Goal: Task Accomplishment & Management: Use online tool/utility

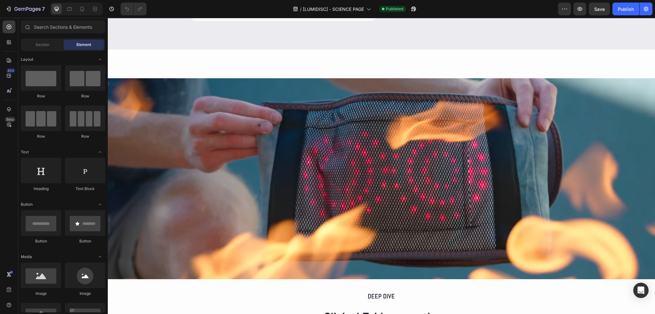
scroll to position [956, 0]
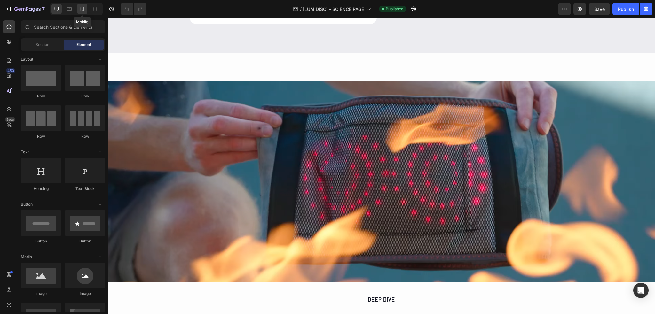
click at [84, 11] on icon at bounding box center [82, 9] width 6 height 6
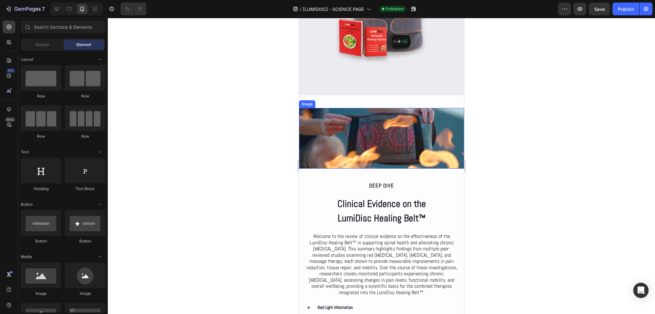
scroll to position [892, 0]
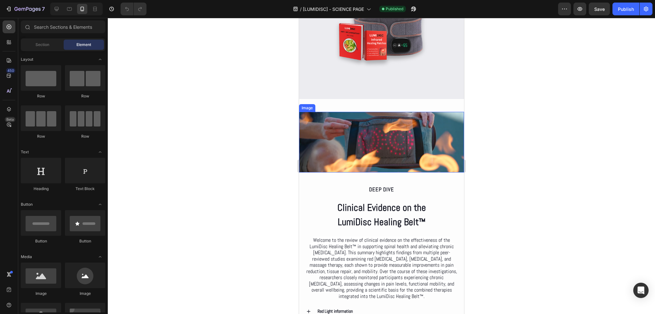
click at [427, 133] on img at bounding box center [381, 142] width 165 height 60
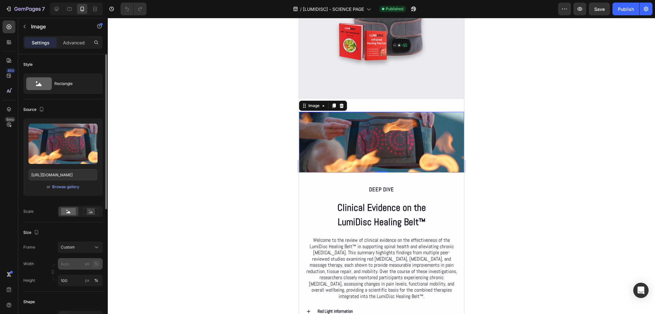
drag, startPoint x: 98, startPoint y: 262, endPoint x: 91, endPoint y: 260, distance: 7.9
click at [98, 262] on button "%" at bounding box center [96, 264] width 8 height 8
click at [82, 261] on input "px %" at bounding box center [80, 264] width 45 height 12
click at [74, 278] on p "Full 100%" at bounding box center [78, 279] width 37 height 6
type input "100"
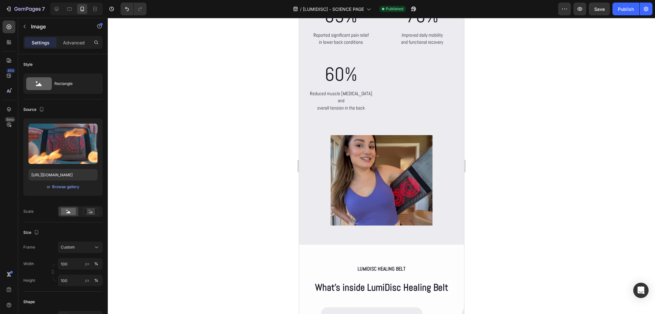
scroll to position [2458, 0]
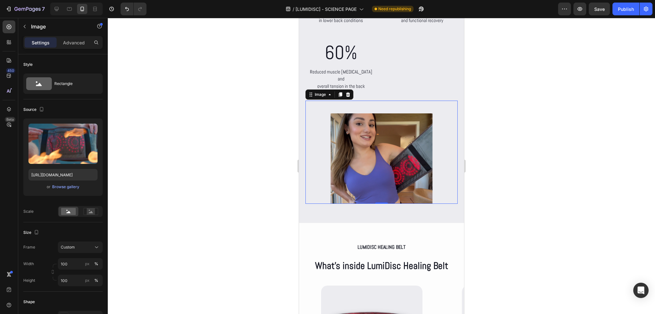
click at [383, 168] on img at bounding box center [381, 158] width 112 height 90
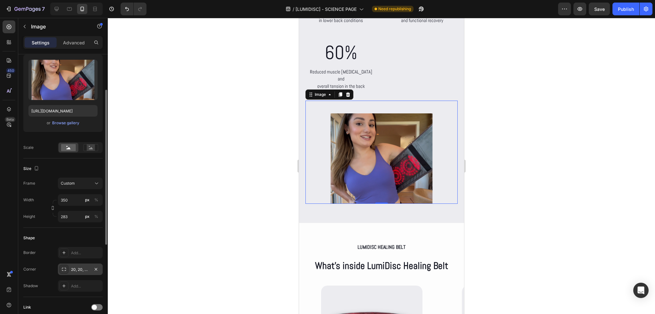
scroll to position [96, 0]
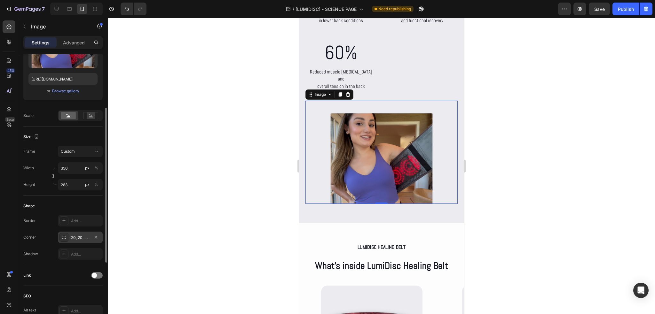
click at [83, 239] on div "20, 20, 20, 20" at bounding box center [80, 238] width 19 height 6
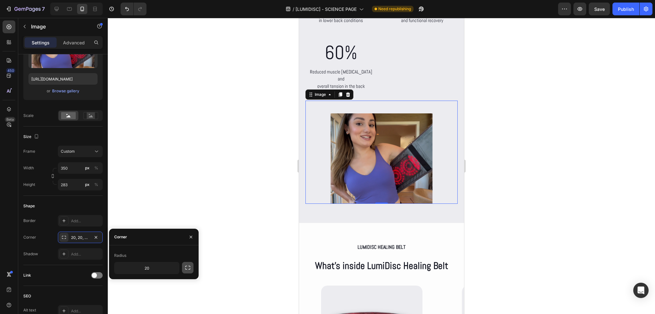
click at [189, 268] on icon "button" at bounding box center [187, 268] width 6 height 6
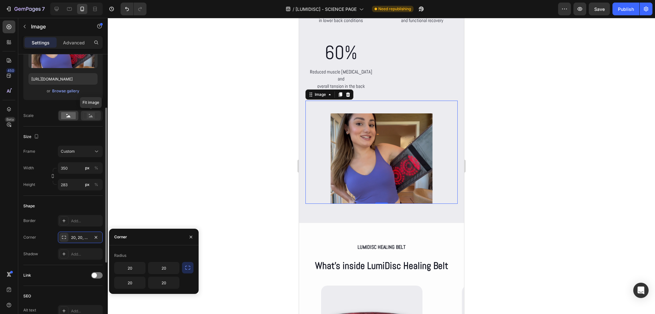
click at [93, 116] on rect at bounding box center [91, 115] width 8 height 6
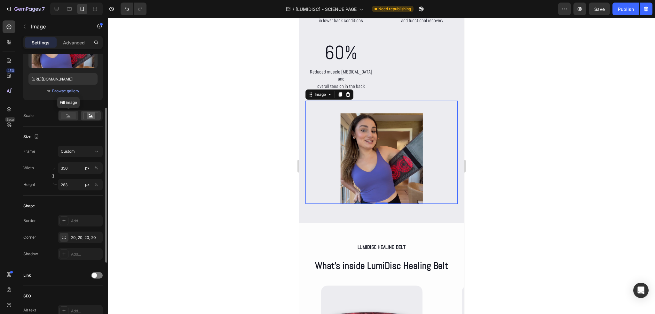
click at [70, 116] on icon at bounding box center [68, 116] width 4 height 2
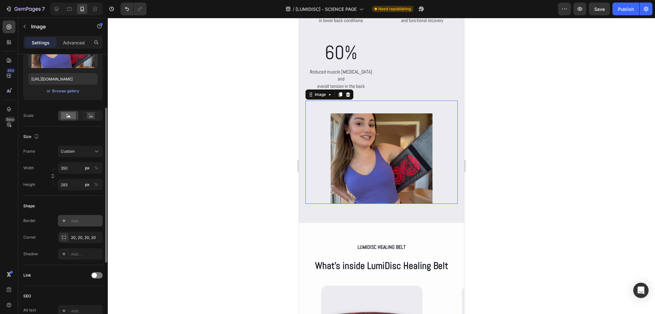
click at [86, 222] on div "Add..." at bounding box center [86, 221] width 30 height 6
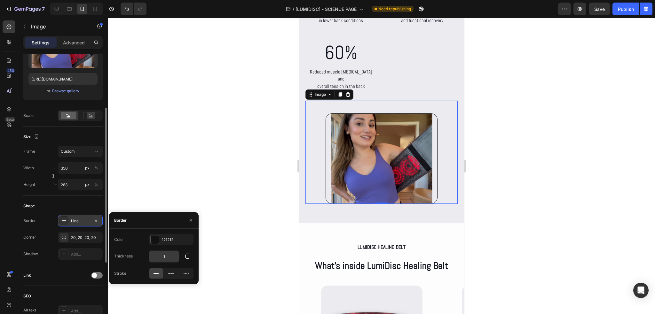
click at [166, 255] on input "1" at bounding box center [164, 257] width 30 height 12
type input "0"
click at [168, 241] on div "121212" at bounding box center [171, 240] width 19 height 6
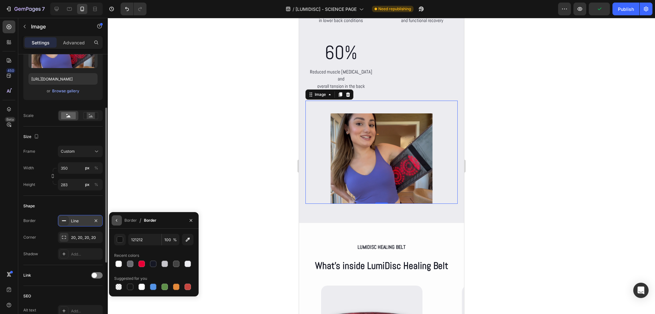
click at [118, 221] on icon "button" at bounding box center [116, 220] width 5 height 5
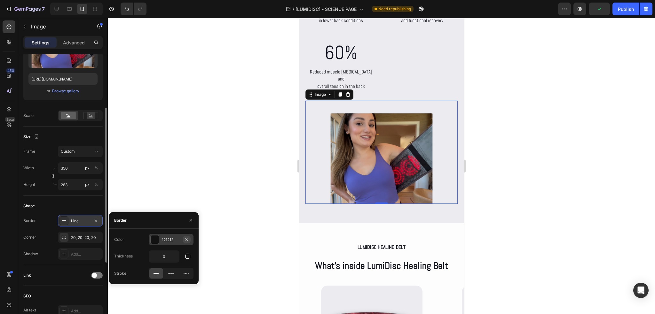
click at [187, 240] on icon "button" at bounding box center [186, 239] width 5 height 5
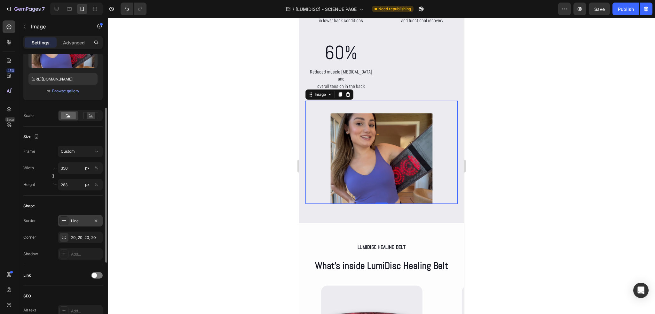
click at [62, 203] on div "Shape" at bounding box center [62, 206] width 79 height 10
click at [86, 236] on div "20, 20, 20, 20" at bounding box center [80, 238] width 19 height 6
click at [77, 219] on div "Line" at bounding box center [80, 221] width 19 height 6
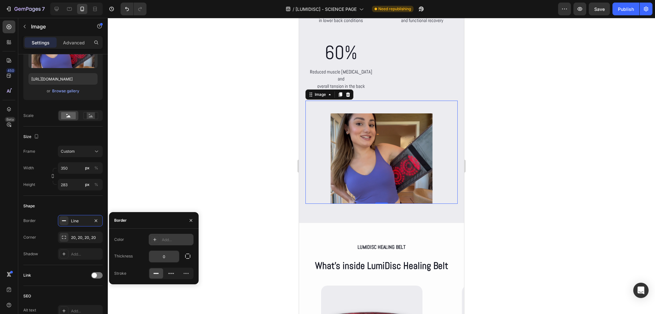
click at [167, 256] on input "0" at bounding box center [164, 257] width 30 height 12
type input "1"
click at [175, 240] on div "Add..." at bounding box center [177, 240] width 30 height 6
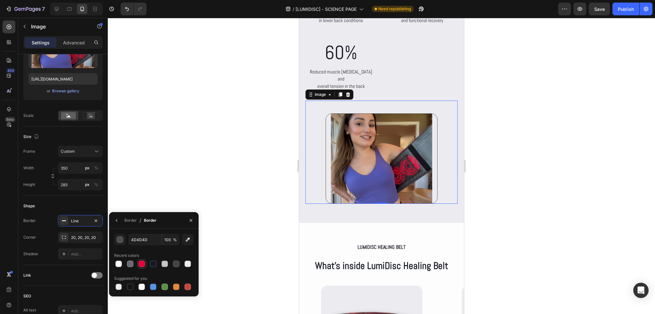
click at [137, 262] on div at bounding box center [141, 264] width 9 height 9
type input "E80036"
click at [97, 221] on icon "button" at bounding box center [95, 220] width 5 height 5
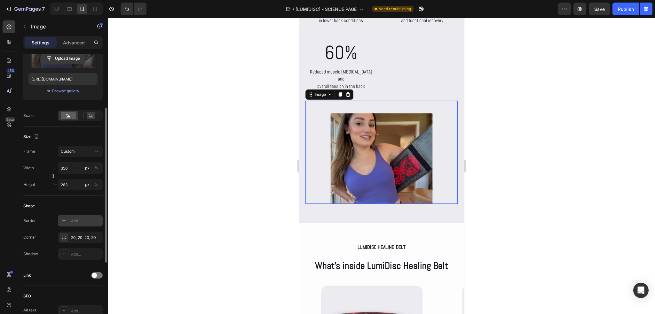
click at [56, 58] on input "file" at bounding box center [63, 58] width 44 height 11
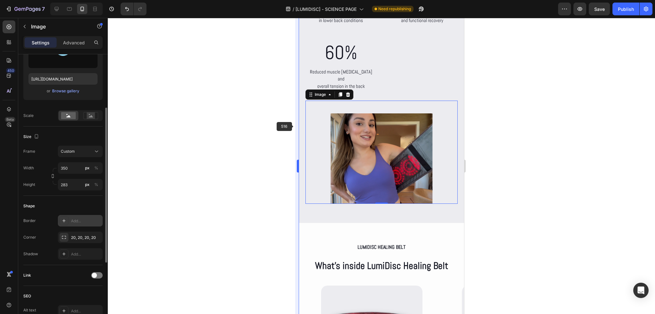
type input "https://cdn.shopify.com/s/files/1/0686/4712/5143/files/gempages_575915822975812…"
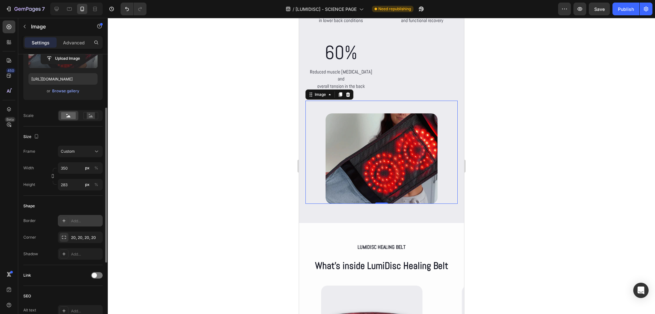
click at [252, 169] on div at bounding box center [381, 166] width 547 height 296
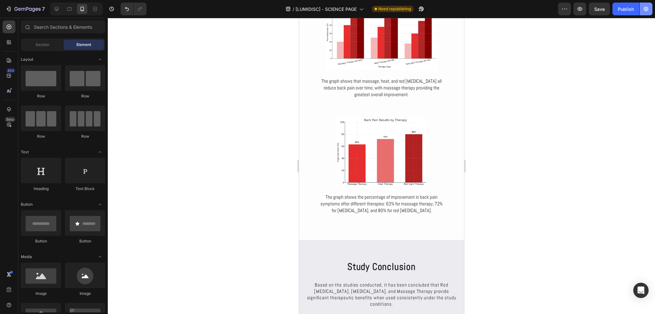
scroll to position [2107, 0]
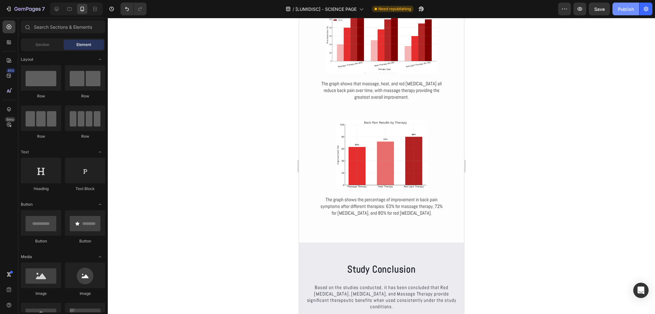
click at [631, 10] on div "Publish" at bounding box center [625, 9] width 16 height 7
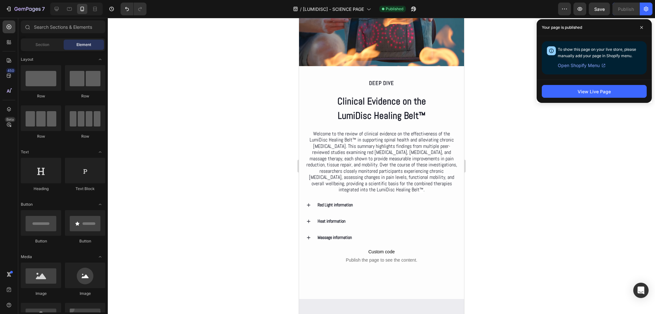
scroll to position [892, 0]
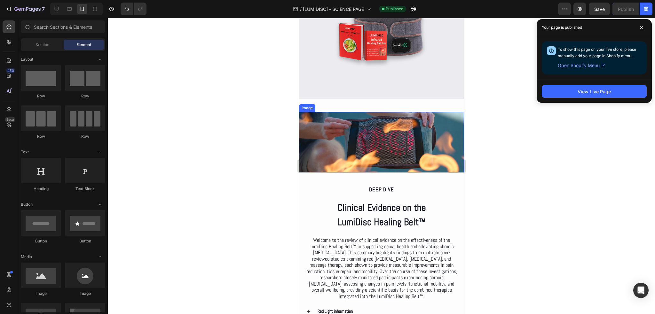
click at [366, 144] on img at bounding box center [381, 142] width 165 height 60
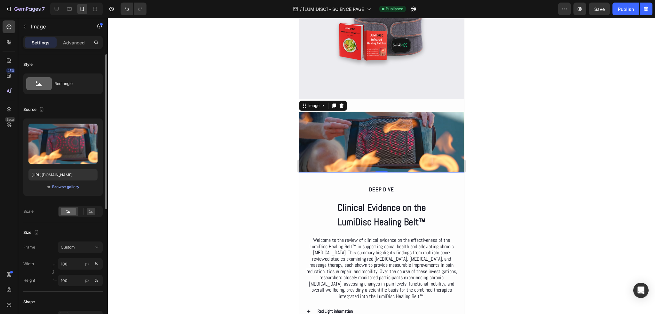
scroll to position [96, 0]
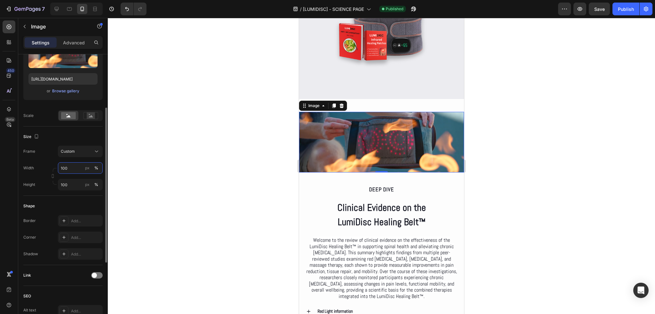
click at [80, 168] on input "100" at bounding box center [80, 168] width 45 height 12
click at [87, 168] on div "px" at bounding box center [87, 168] width 4 height 6
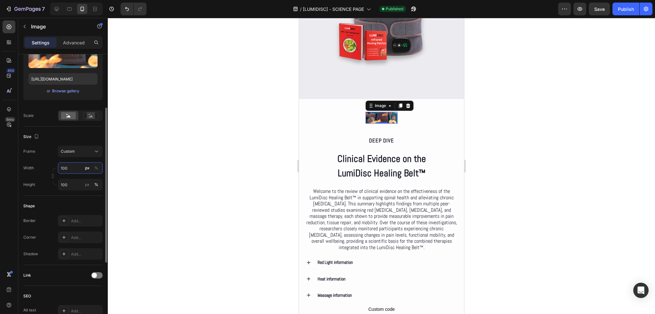
click at [79, 166] on input "100" at bounding box center [80, 168] width 45 height 12
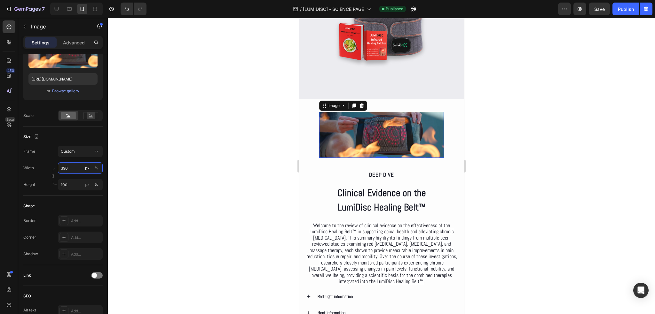
type input "390"
click at [69, 181] on input "100" at bounding box center [80, 185] width 45 height 12
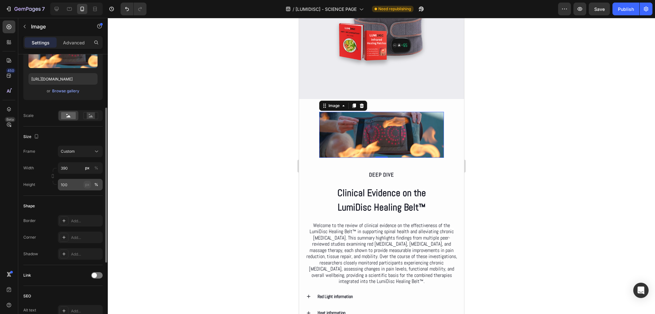
click at [88, 185] on div "px" at bounding box center [87, 185] width 4 height 6
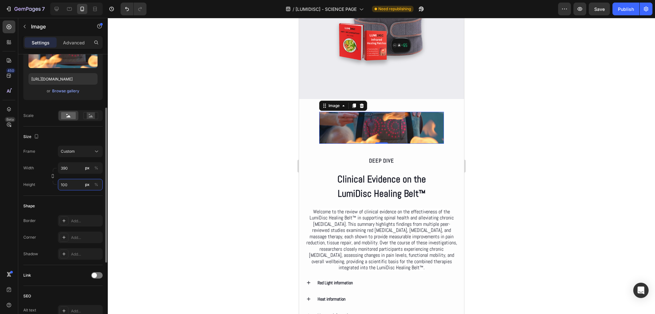
click at [78, 186] on input "100" at bounding box center [80, 185] width 45 height 12
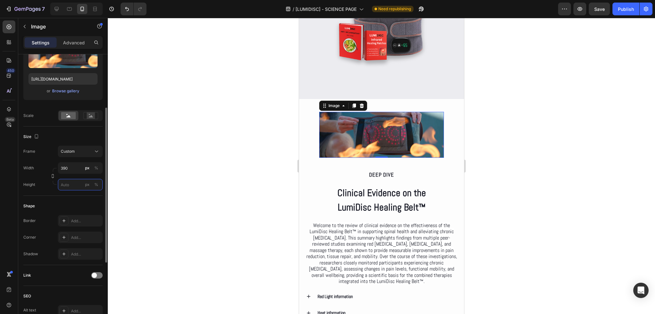
type input "2"
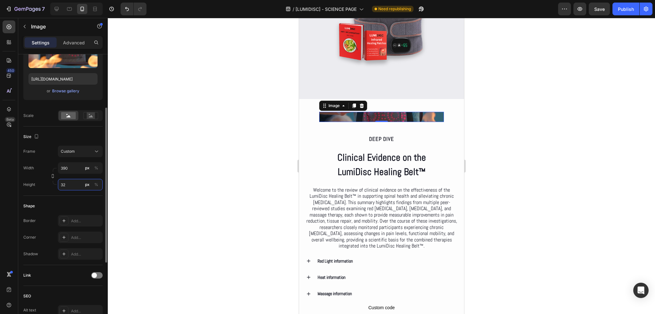
type input "325"
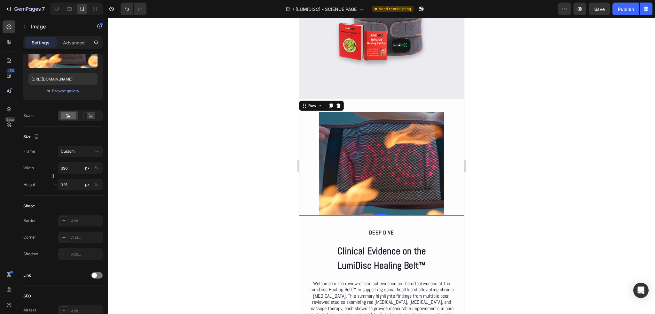
click at [314, 137] on div "Image Row 0" at bounding box center [381, 164] width 165 height 104
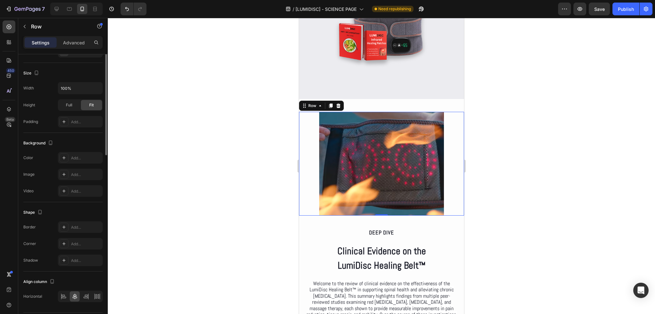
scroll to position [0, 0]
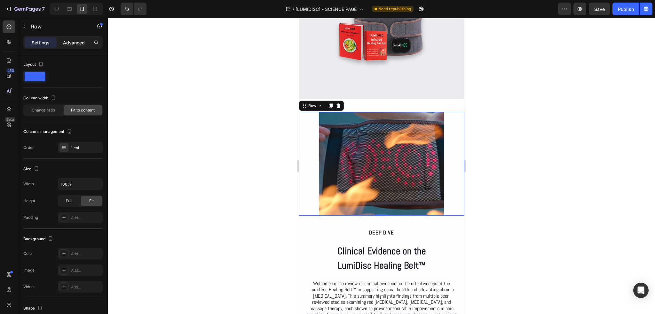
click at [75, 45] on p "Advanced" at bounding box center [74, 42] width 22 height 7
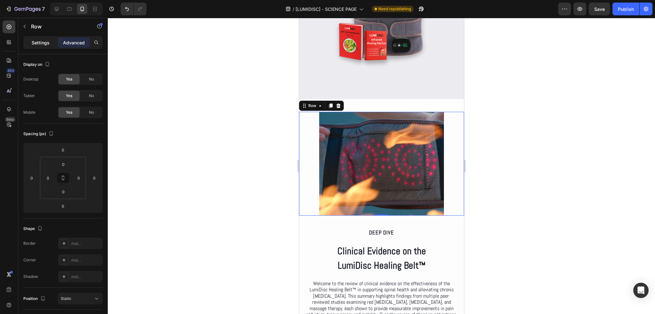
click at [47, 40] on p "Settings" at bounding box center [41, 42] width 18 height 7
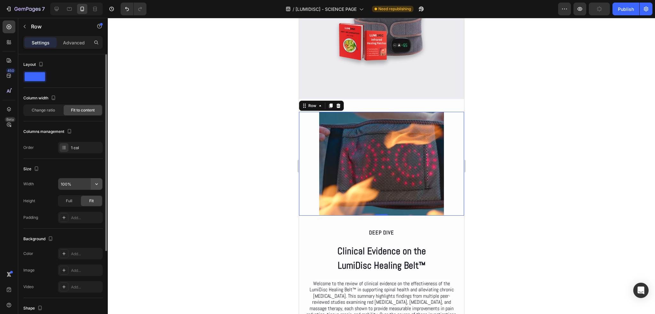
click at [94, 184] on icon "button" at bounding box center [96, 184] width 6 height 6
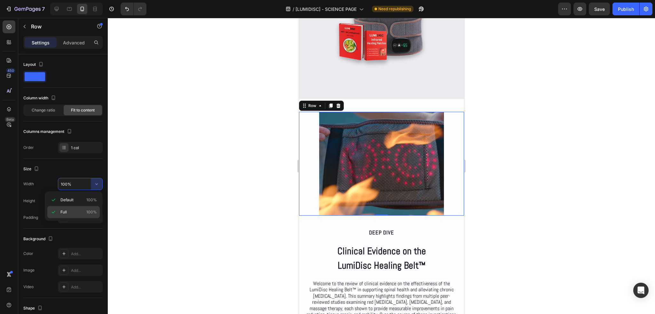
click at [57, 211] on div "Full 100%" at bounding box center [73, 212] width 52 height 12
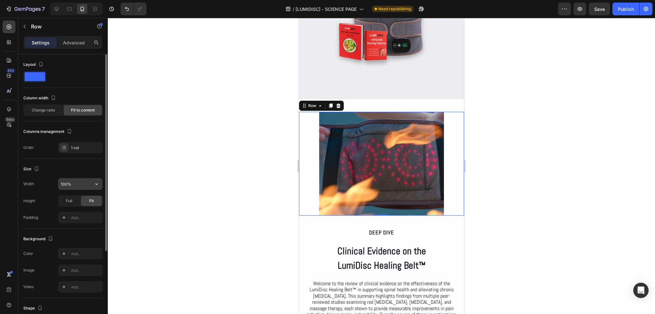
click at [90, 183] on input "100%" at bounding box center [80, 184] width 44 height 12
click at [95, 184] on icon "button" at bounding box center [96, 184] width 6 height 6
click at [64, 198] on span "Default" at bounding box center [66, 200] width 13 height 6
click at [52, 176] on div "Size Width 100% Height Full Fit Padding Add..." at bounding box center [62, 194] width 79 height 70
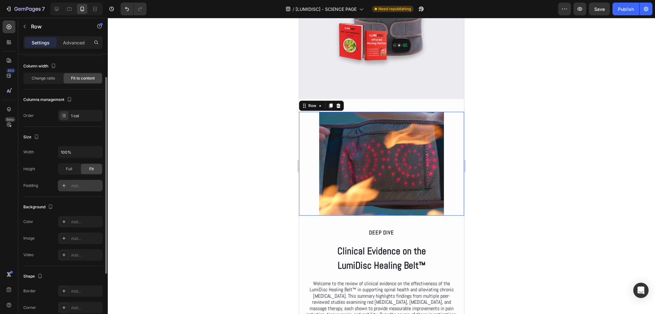
scroll to position [64, 0]
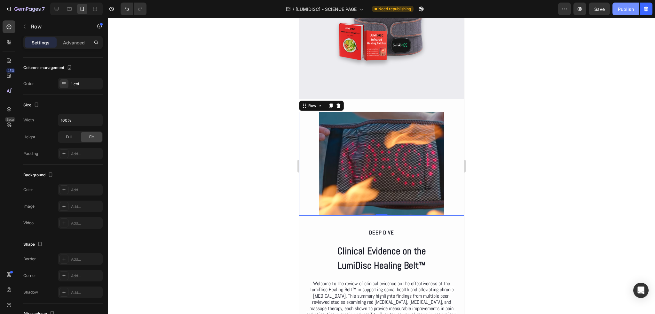
click at [622, 12] on button "Publish" at bounding box center [625, 9] width 27 height 13
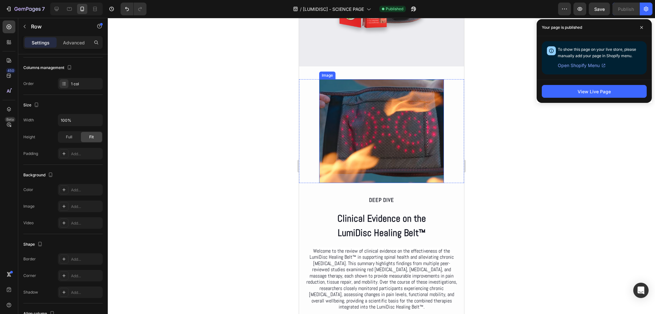
scroll to position [924, 0]
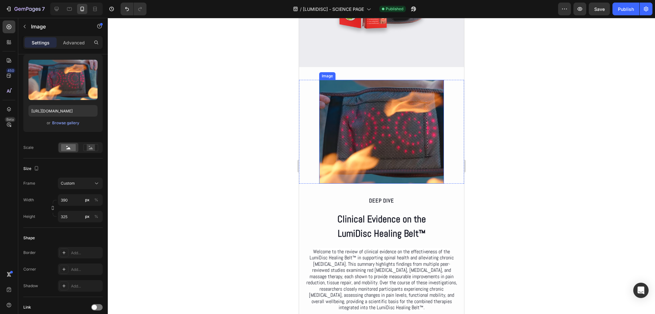
click at [351, 138] on img at bounding box center [381, 132] width 125 height 104
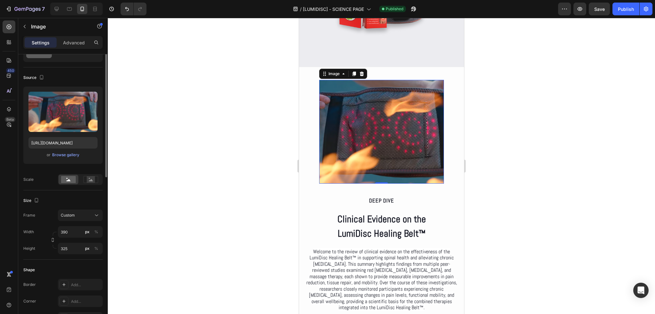
scroll to position [64, 0]
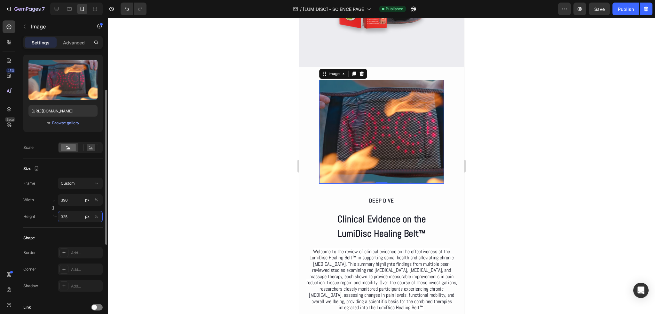
click at [74, 216] on input "325" at bounding box center [80, 217] width 45 height 12
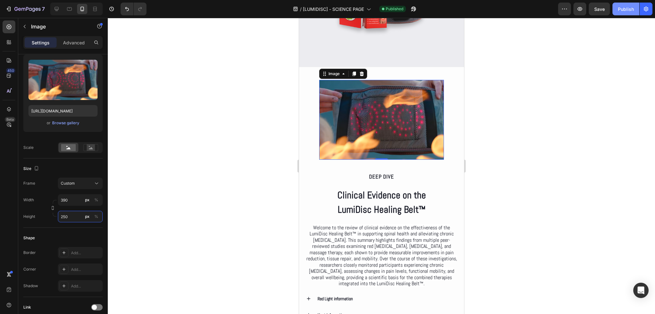
type input "250"
click at [629, 10] on div "Publish" at bounding box center [625, 9] width 16 height 7
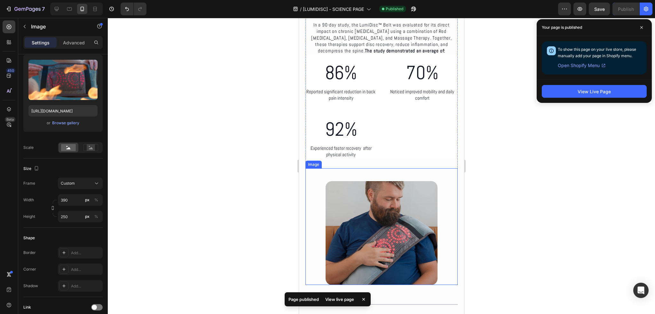
scroll to position [61, 0]
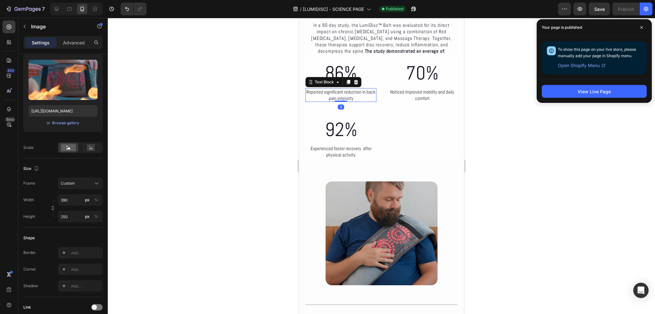
click at [336, 96] on p "Reported significant reduction in back pain intensity" at bounding box center [341, 95] width 70 height 12
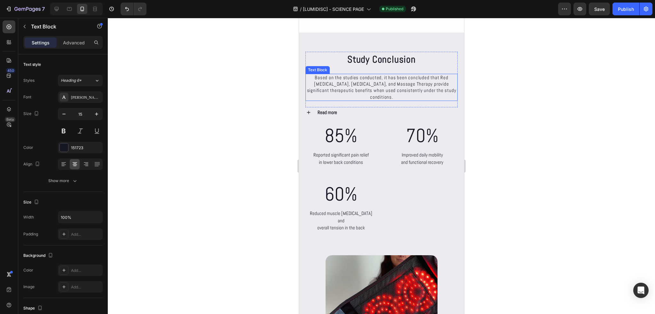
scroll to position [2554, 0]
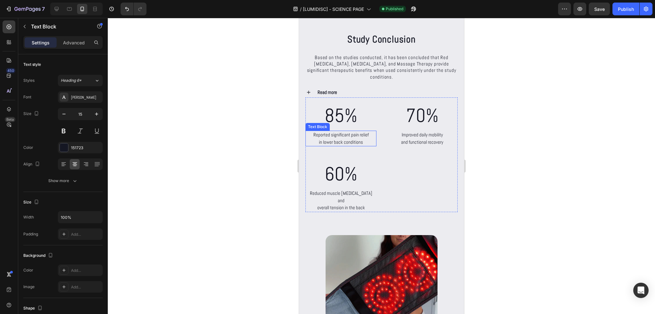
click at [334, 144] on p "in lower back conditions" at bounding box center [341, 142] width 70 height 7
click at [406, 140] on p "and functional recovery" at bounding box center [422, 142] width 70 height 7
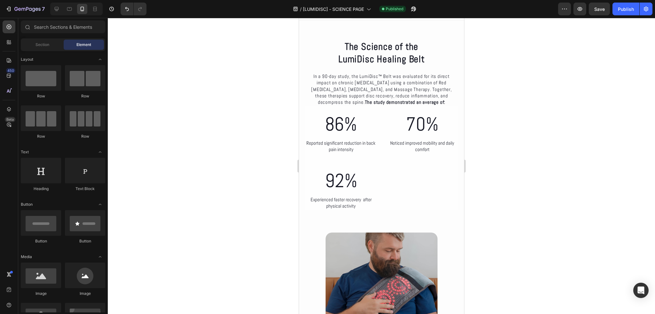
scroll to position [0, 0]
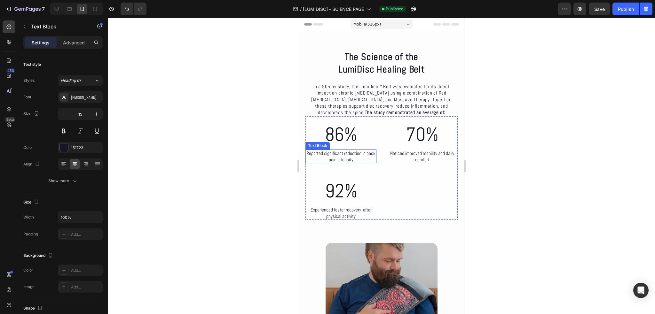
click at [333, 158] on p "Reported significant reduction in back pain intensity" at bounding box center [341, 156] width 70 height 12
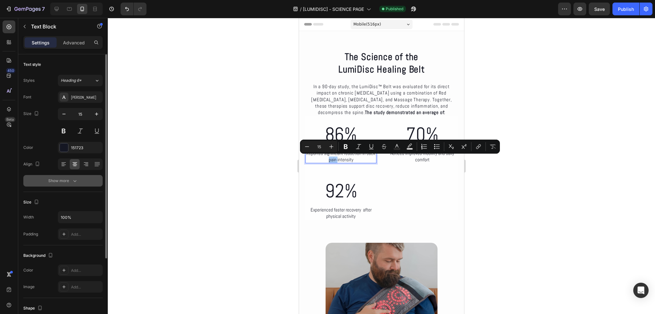
click at [67, 181] on div "Show more" at bounding box center [63, 181] width 30 height 6
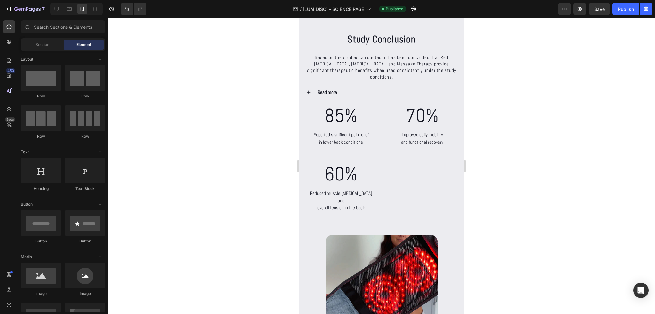
scroll to position [2562, 0]
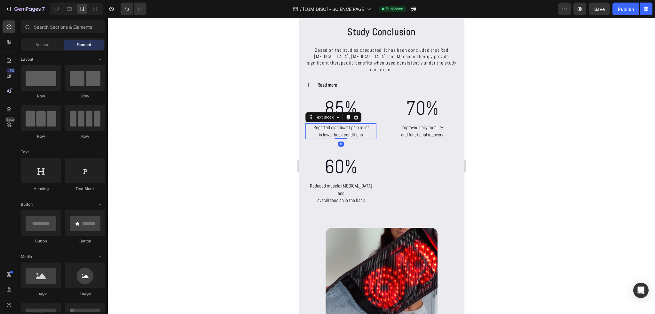
click at [331, 131] on p "in lower back conditions" at bounding box center [341, 134] width 70 height 7
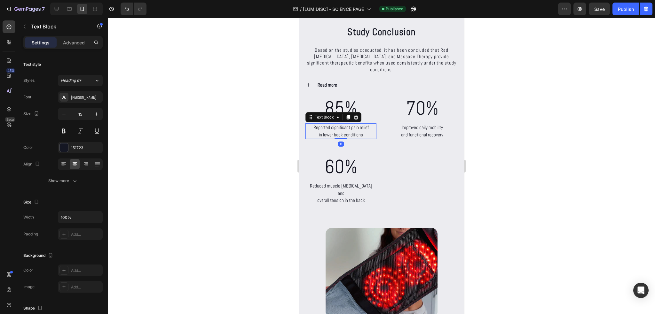
click at [331, 131] on p "in lower back conditions" at bounding box center [341, 134] width 70 height 7
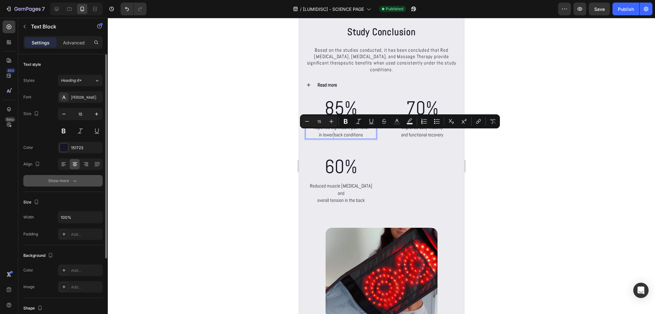
click at [63, 180] on div "Show more" at bounding box center [63, 181] width 30 height 6
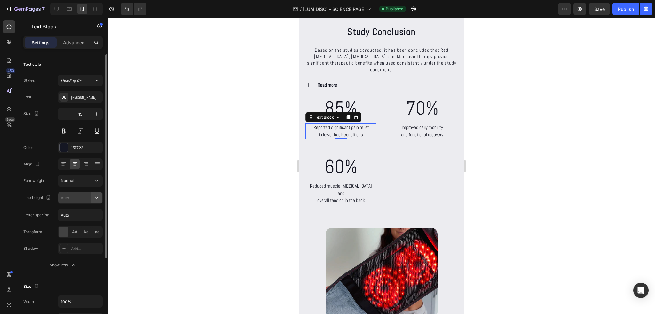
click at [93, 197] on icon "button" at bounding box center [96, 198] width 6 height 6
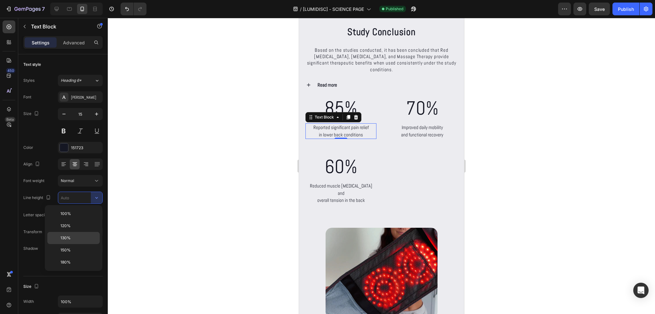
click at [69, 240] on span "130%" at bounding box center [65, 238] width 10 height 6
type input "130%"
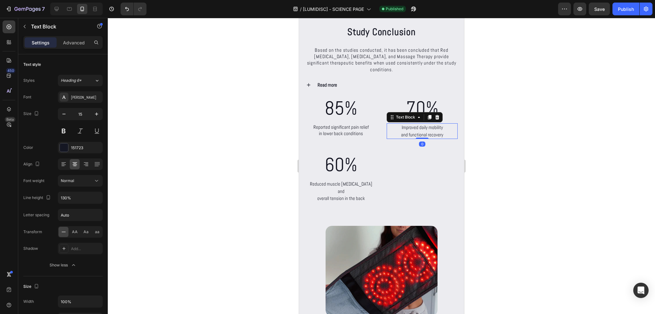
click at [413, 133] on p "and functional recovery" at bounding box center [422, 134] width 70 height 7
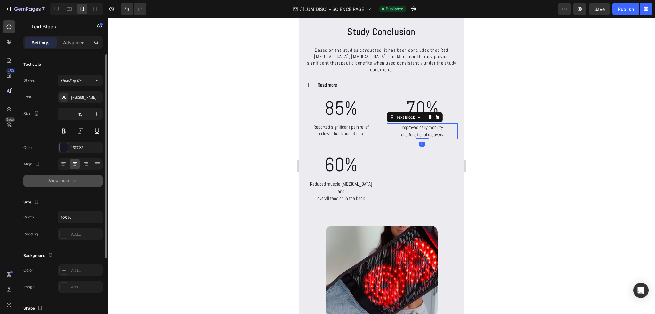
click at [80, 180] on button "Show more" at bounding box center [62, 181] width 79 height 12
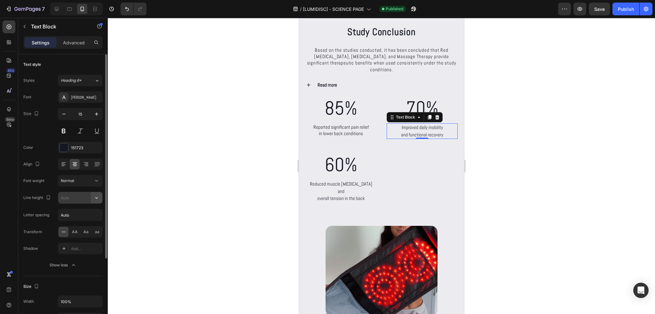
click at [97, 198] on icon "button" at bounding box center [96, 198] width 6 height 6
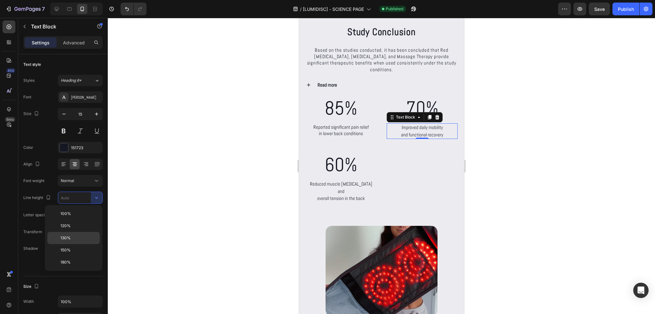
click at [77, 236] on p "130%" at bounding box center [78, 238] width 36 height 6
type input "130%"
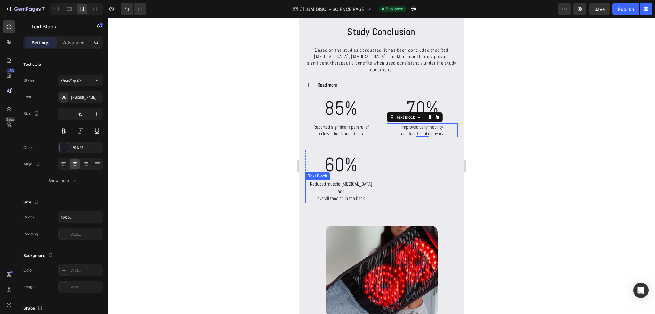
click at [345, 184] on p "Reduced muscle stiffness and" at bounding box center [341, 188] width 70 height 14
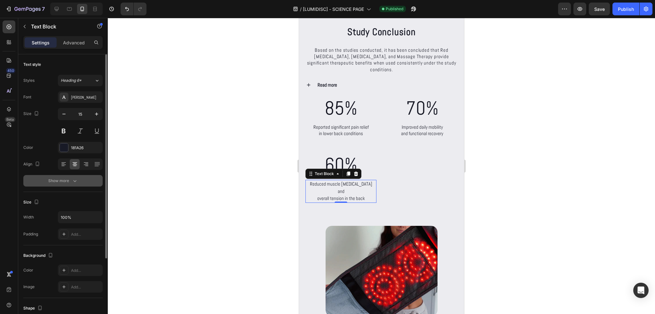
click at [77, 176] on button "Show more" at bounding box center [62, 181] width 79 height 12
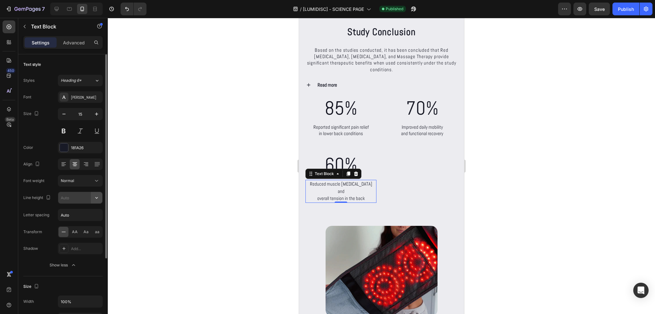
click at [101, 198] on button "button" at bounding box center [97, 198] width 12 height 12
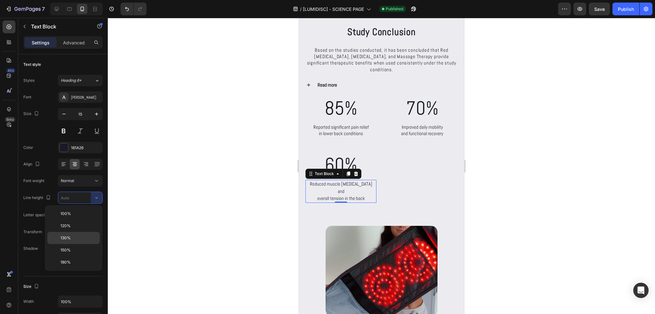
click at [78, 235] on p "130%" at bounding box center [78, 238] width 36 height 6
type input "130%"
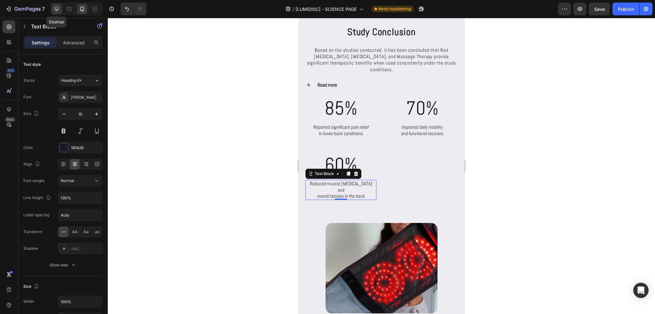
click at [59, 6] on icon at bounding box center [56, 9] width 6 height 6
type input "17"
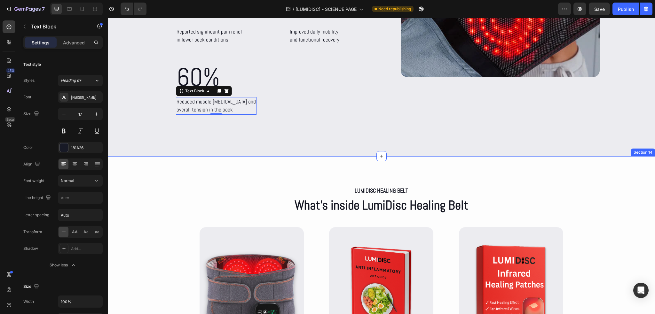
scroll to position [2733, 0]
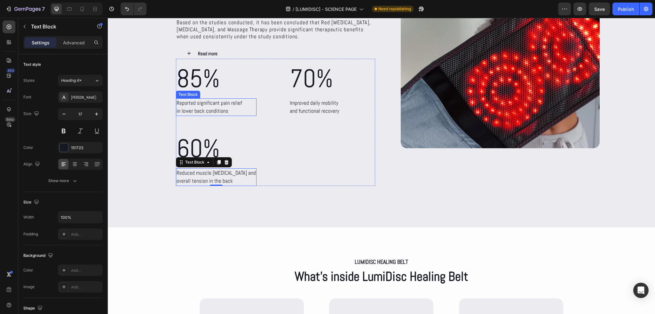
click at [217, 103] on p "Reported significant pain relief" at bounding box center [215, 103] width 79 height 8
click at [216, 102] on p "Reported significant pain relief" at bounding box center [215, 103] width 79 height 8
click at [213, 88] on h2 "85%" at bounding box center [216, 79] width 81 height 40
click at [218, 107] on p "in lower back conditions" at bounding box center [215, 111] width 79 height 8
click at [217, 93] on icon at bounding box center [219, 92] width 4 height 4
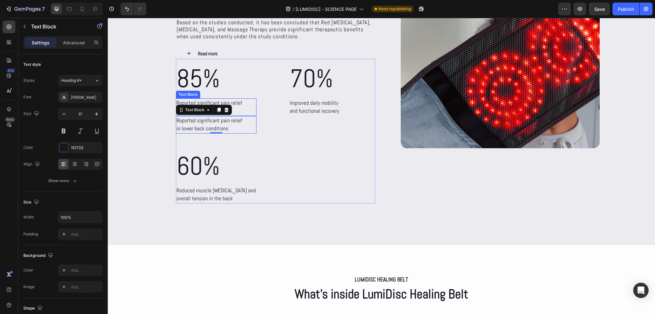
click at [236, 102] on p "Reported significant pain relief" at bounding box center [215, 103] width 79 height 8
click at [73, 46] on div "Advanced" at bounding box center [74, 42] width 32 height 10
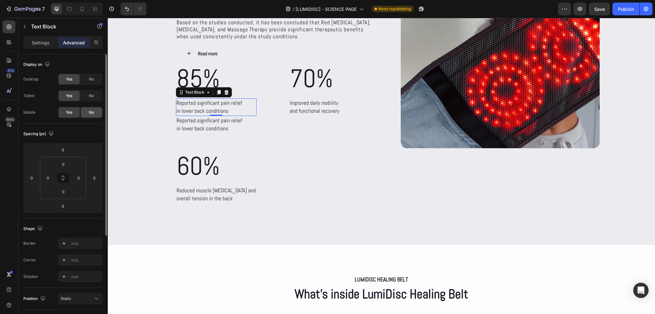
click at [86, 111] on div "No" at bounding box center [91, 112] width 21 height 10
click at [198, 121] on p "Reported significant pain relief" at bounding box center [215, 121] width 79 height 8
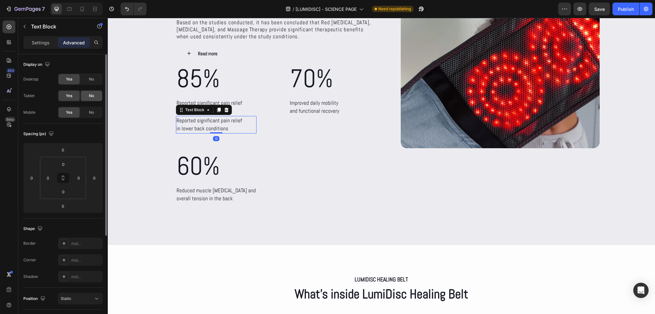
click at [95, 95] on div "No" at bounding box center [91, 96] width 21 height 10
click at [91, 80] on span "No" at bounding box center [91, 79] width 5 height 6
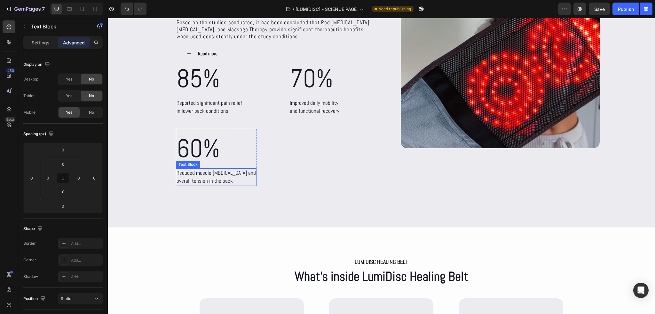
click at [224, 173] on p "Reduced muscle stiffness and" at bounding box center [215, 173] width 79 height 8
click at [230, 174] on p "Reduced muscle stiffness and" at bounding box center [215, 173] width 79 height 8
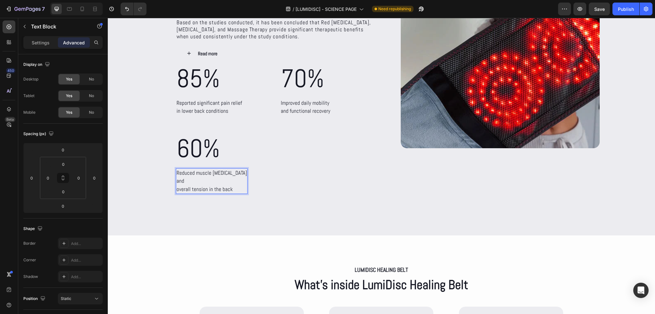
click at [179, 190] on p "overall tension in the back" at bounding box center [211, 189] width 70 height 8
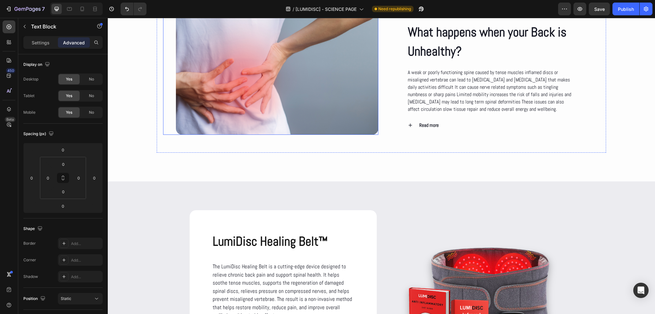
scroll to position [560, 0]
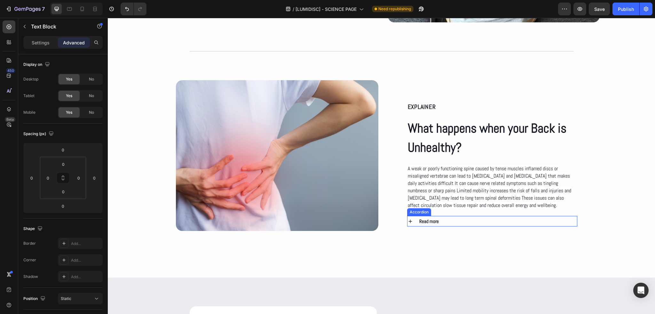
click at [468, 223] on div "Read more" at bounding box center [497, 221] width 159 height 11
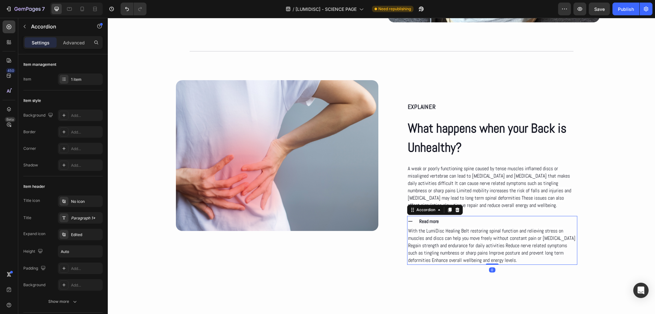
click at [468, 222] on div "Read more" at bounding box center [497, 221] width 159 height 11
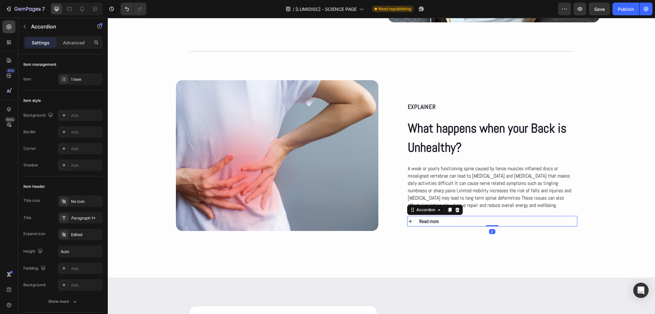
click at [468, 222] on div "Read more" at bounding box center [497, 221] width 159 height 11
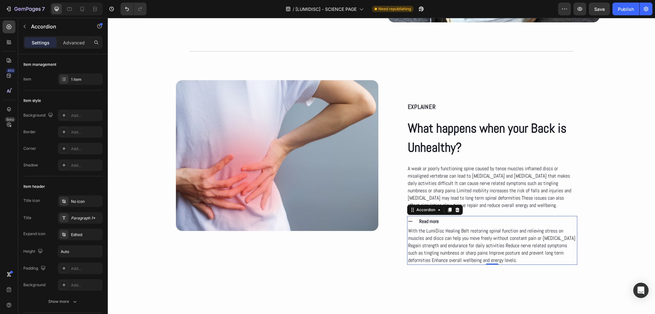
click at [468, 222] on div "Read more" at bounding box center [497, 221] width 159 height 11
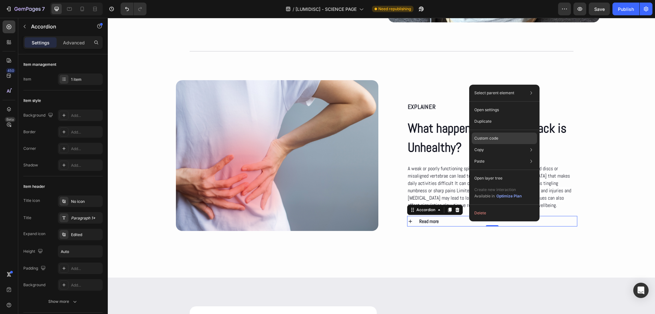
click at [486, 156] on div "Custom code" at bounding box center [503, 162] width 65 height 12
type input "100%"
type input "100"
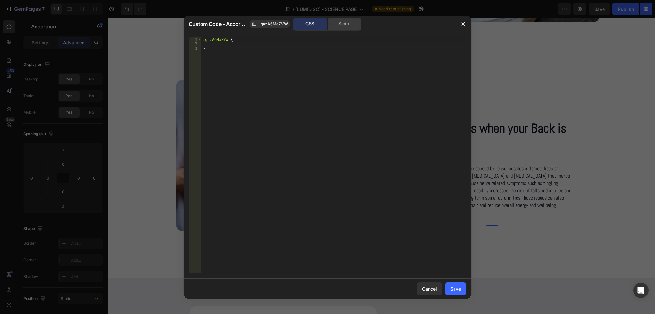
click at [346, 25] on div "Script" at bounding box center [345, 24] width 34 height 13
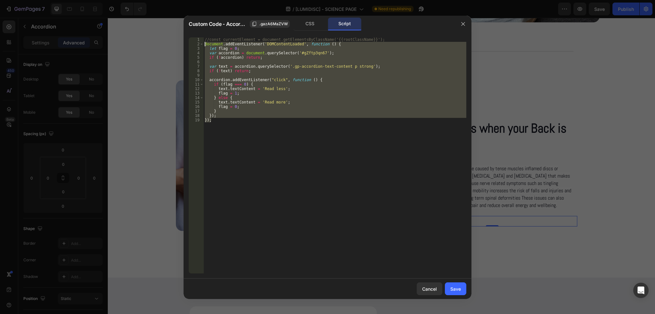
drag, startPoint x: 216, startPoint y: 122, endPoint x: 197, endPoint y: 44, distance: 80.4
click at [197, 44] on div "}); 1 2 3 4 5 6 7 8 9 10 11 12 13 14 15 16 17 18 19 //const currentElement = do…" at bounding box center [327, 155] width 277 height 236
type textarea "document.addEventListener('DOMContentLoaded', function () { let flag = 0;"
click at [430, 289] on div "Cancel" at bounding box center [429, 289] width 15 height 7
type input "0"
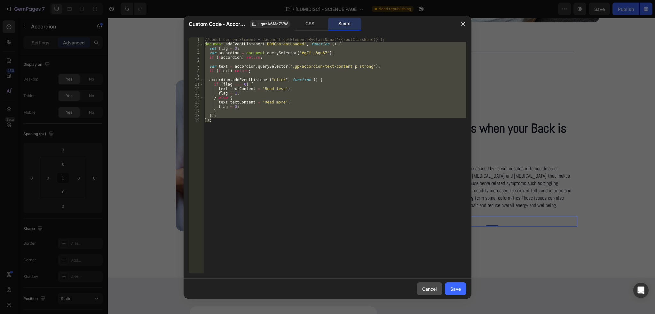
type input "0"
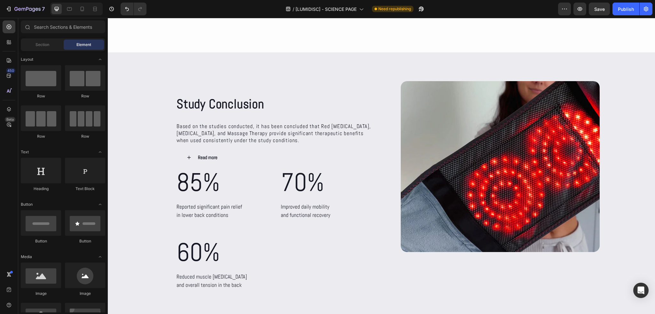
scroll to position [2394, 0]
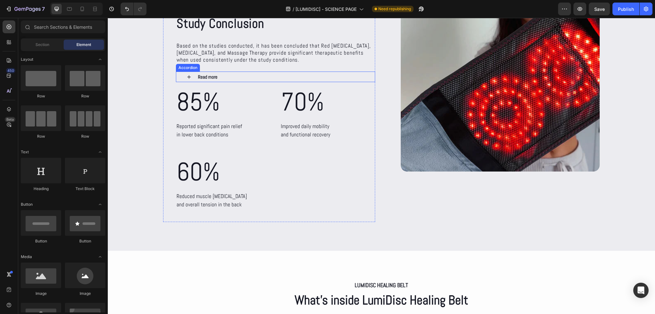
click at [236, 77] on div "Read more" at bounding box center [280, 77] width 167 height 11
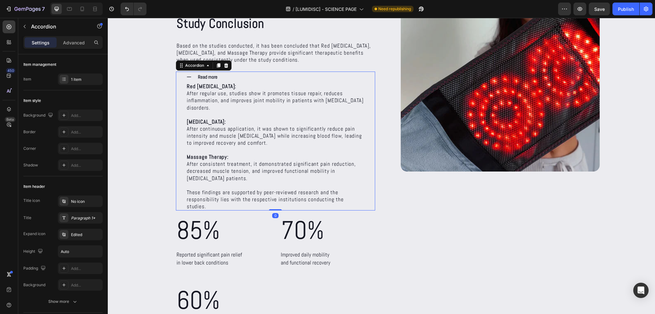
click at [236, 77] on div "Read more" at bounding box center [280, 77] width 167 height 11
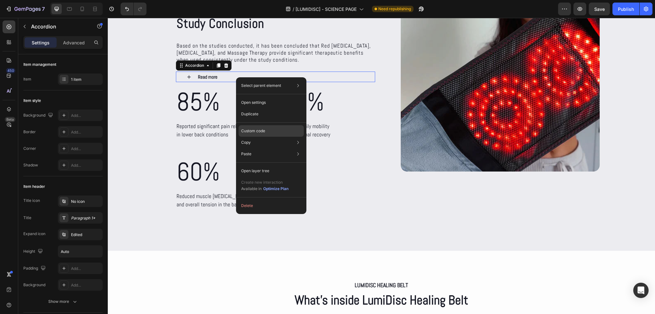
click at [266, 148] on div "Custom code" at bounding box center [270, 154] width 65 height 12
type input "100%"
type input "100"
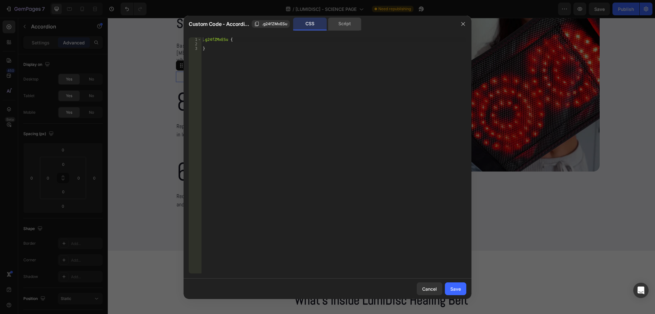
drag, startPoint x: 342, startPoint y: 27, endPoint x: 248, endPoint y: 42, distance: 94.8
click at [342, 27] on div "Script" at bounding box center [345, 24] width 34 height 13
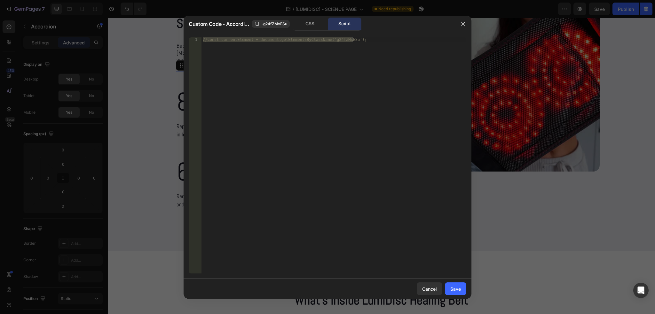
type textarea "//const currentElement = document.getElementsByClassName('g24fZMxESu');"
click at [230, 45] on div "//const currentElement = document.getElementsByClassName('g24fZMxESu');" at bounding box center [333, 155] width 265 height 236
paste textarea "});"
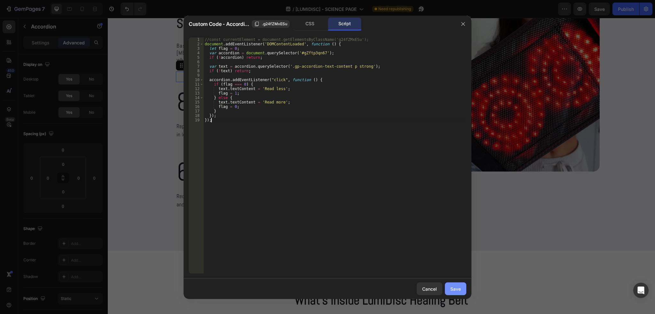
type textarea "});"
click at [449, 287] on button "Save" at bounding box center [455, 289] width 21 height 13
type input "0"
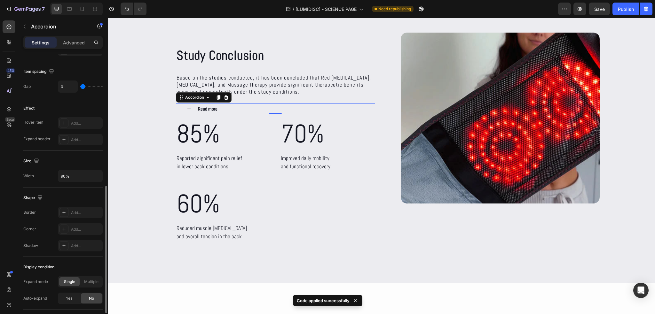
scroll to position [329, 0]
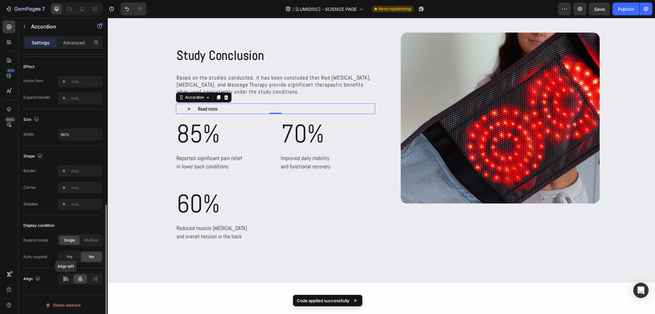
click at [64, 276] on icon at bounding box center [66, 279] width 6 height 6
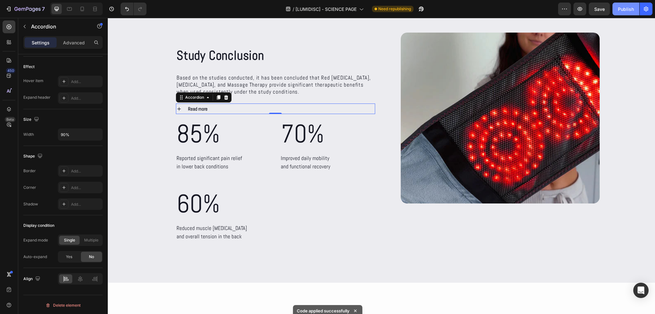
click at [625, 11] on div "Publish" at bounding box center [625, 9] width 16 height 7
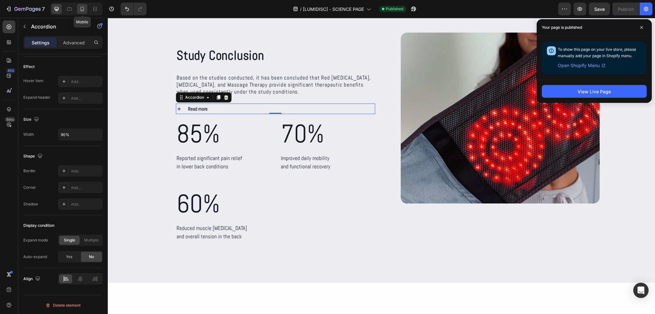
click at [81, 9] on icon at bounding box center [82, 9] width 6 height 6
type input "100"
type input "100%"
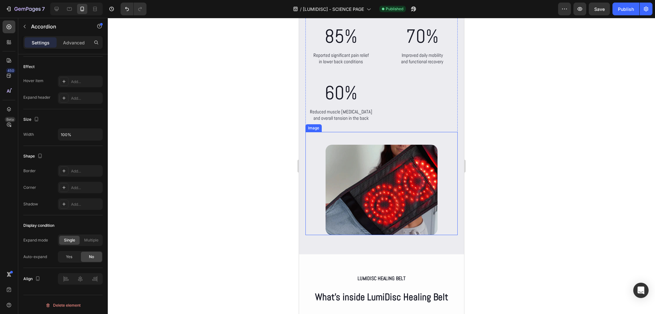
scroll to position [2241, 0]
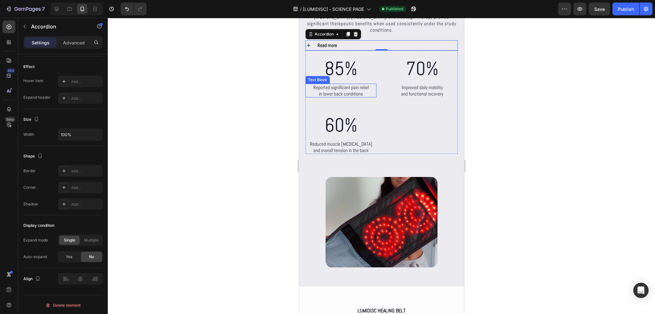
click at [337, 92] on p "in lower back conditions" at bounding box center [341, 94] width 70 height 6
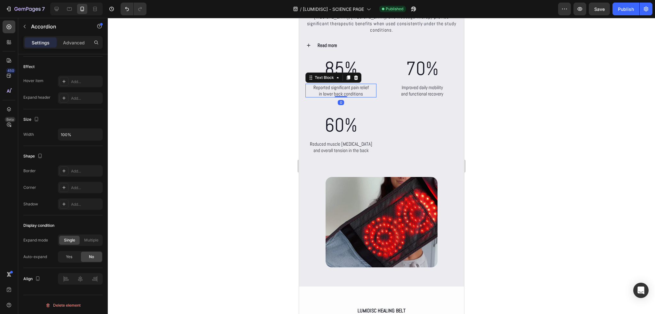
scroll to position [0, 0]
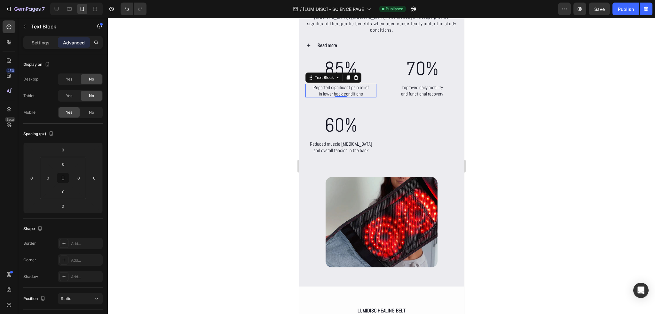
click at [349, 87] on p "Reported significant pain relief" at bounding box center [341, 87] width 70 height 6
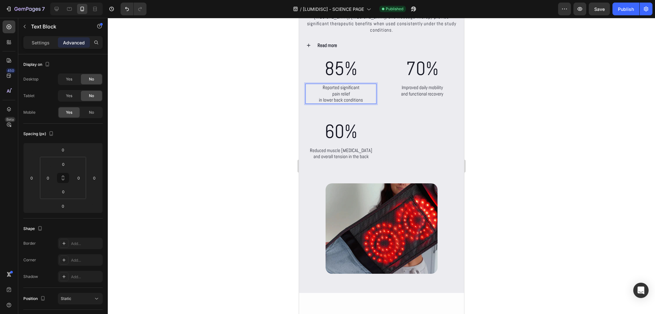
click at [317, 99] on p "in lower back conditions" at bounding box center [341, 100] width 70 height 6
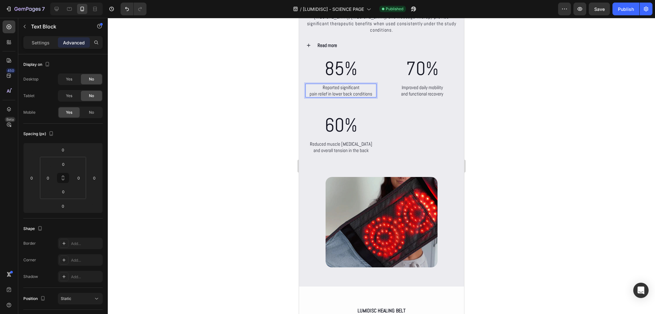
click at [330, 93] on p "pain relief in lower back conditions" at bounding box center [341, 94] width 70 height 6
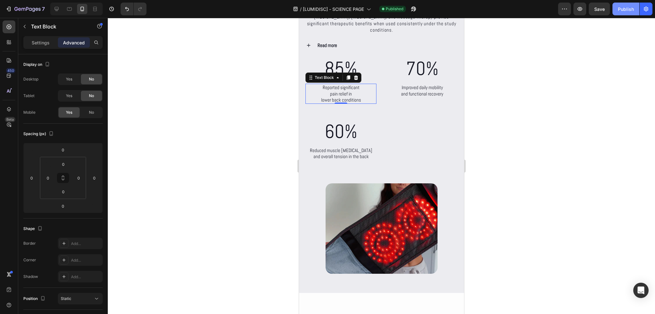
click at [621, 12] on button "Publish" at bounding box center [625, 9] width 27 height 13
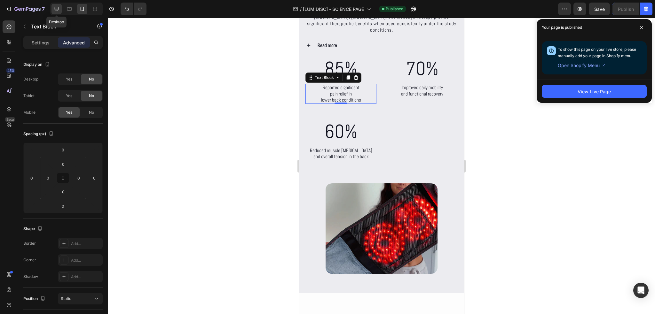
click at [60, 6] on div at bounding box center [56, 9] width 10 height 10
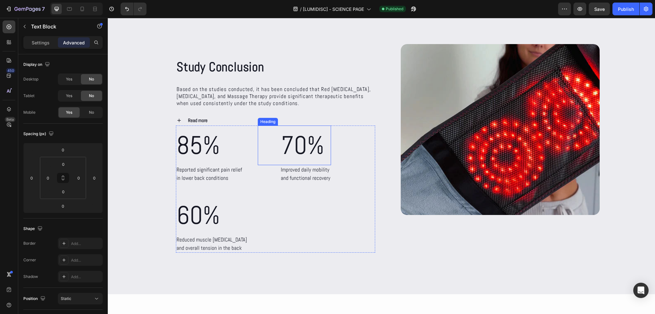
scroll to position [2410, 0]
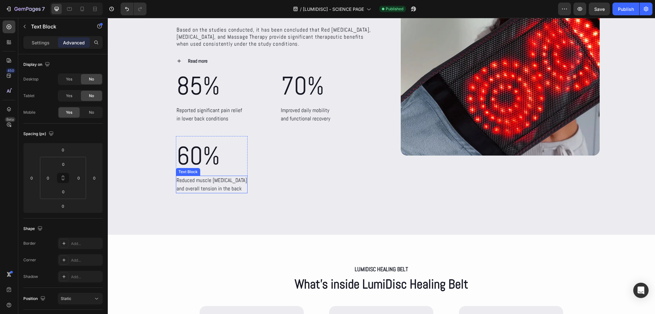
click at [212, 192] on p "and overall tension in the back" at bounding box center [211, 189] width 70 height 8
click at [218, 169] on icon at bounding box center [219, 169] width 4 height 4
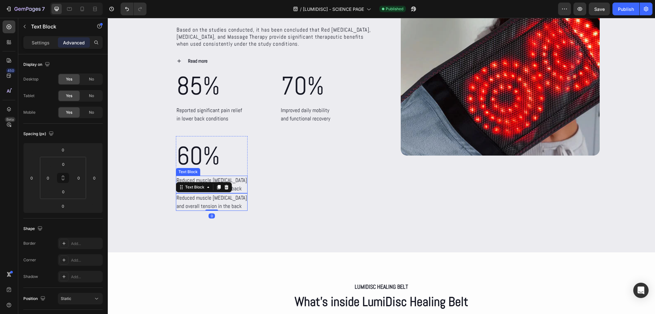
click at [218, 176] on p "Reduced muscle [MEDICAL_DATA]" at bounding box center [211, 180] width 70 height 8
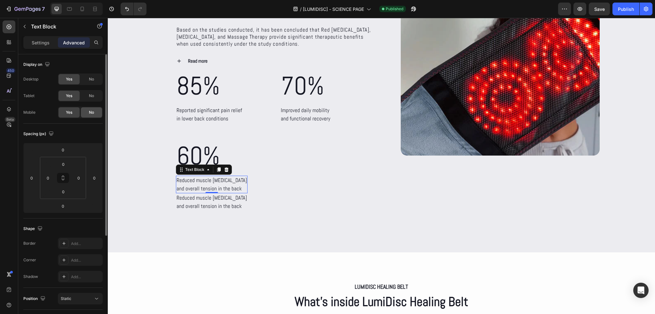
click at [92, 110] on span "No" at bounding box center [91, 113] width 5 height 6
click at [194, 205] on p "and overall tension in the back" at bounding box center [211, 206] width 70 height 8
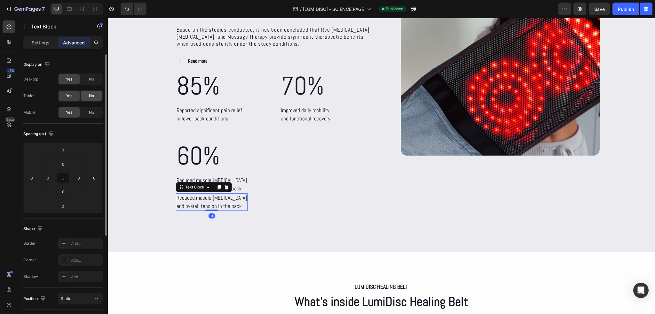
click at [96, 96] on div "No" at bounding box center [91, 96] width 21 height 10
click at [91, 82] on div "No" at bounding box center [91, 79] width 21 height 10
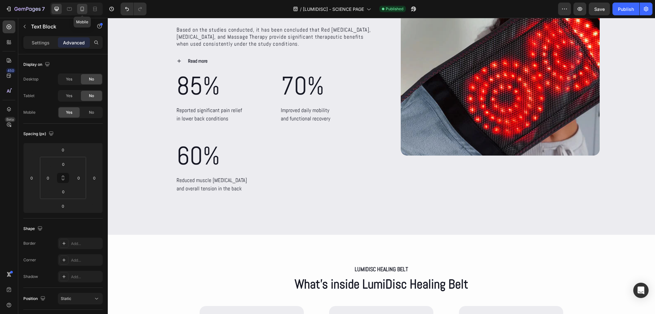
click at [85, 11] on icon at bounding box center [82, 9] width 6 height 6
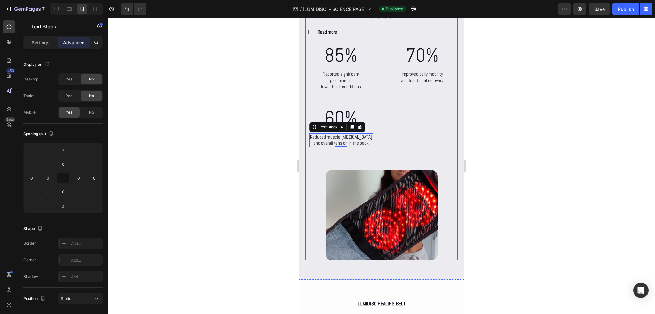
scroll to position [2251, 0]
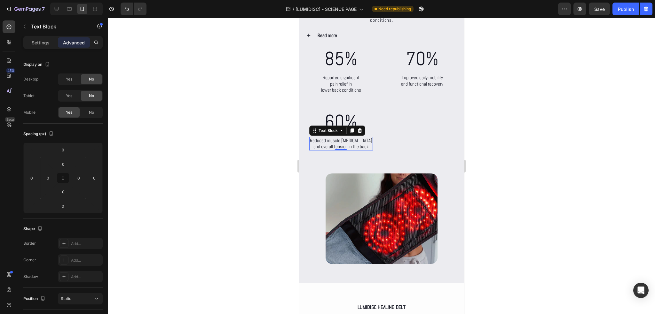
click at [347, 139] on p "Reduced muscle [MEDICAL_DATA]" at bounding box center [340, 140] width 62 height 6
click at [347, 140] on p "Reduced muscle [MEDICAL_DATA]" at bounding box center [340, 140] width 62 height 6
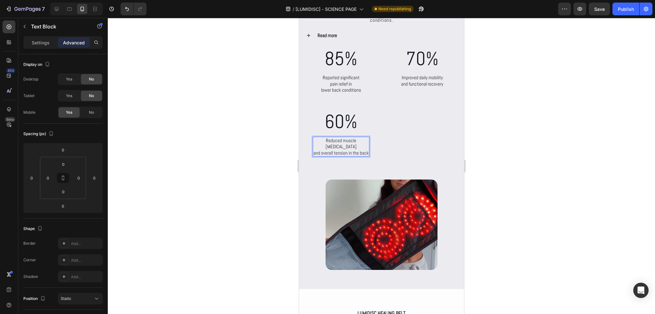
click at [313, 153] on p "and overall tension in the back" at bounding box center [340, 153] width 55 height 6
click at [346, 145] on p "stiffness and overall tension in the back" at bounding box center [341, 149] width 70 height 12
click at [618, 9] on div "Publish" at bounding box center [625, 9] width 16 height 7
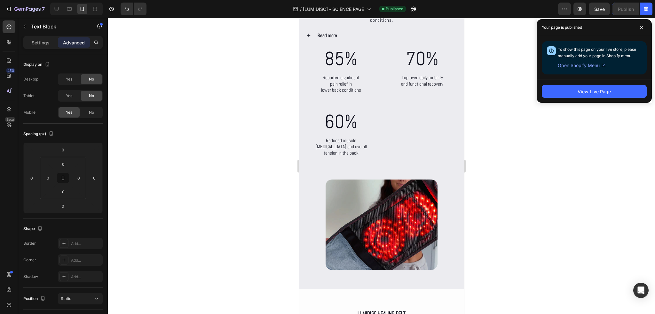
scroll to position [0, 0]
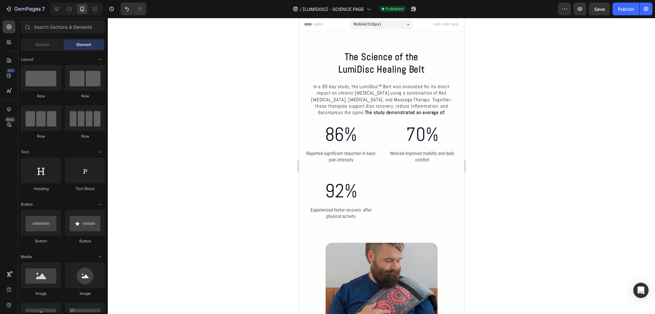
drag, startPoint x: 461, startPoint y: 210, endPoint x: 721, endPoint y: 33, distance: 315.2
click at [361, 211] on p "Experienced faster recovery after physical activity" at bounding box center [341, 213] width 70 height 12
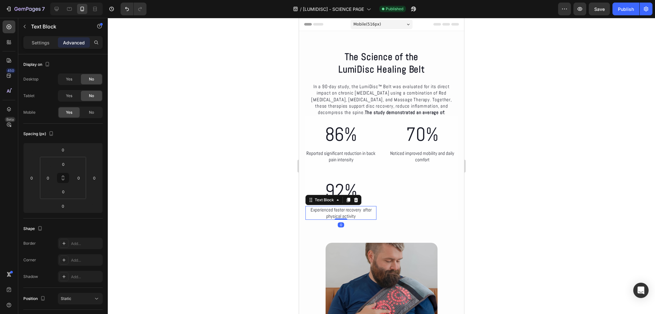
click at [361, 211] on p "Experienced faster recovery after physical activity" at bounding box center [341, 213] width 70 height 12
click at [360, 211] on p "Experienced faster recovery after physical activity" at bounding box center [341, 213] width 70 height 12
click at [617, 11] on button "Publish" at bounding box center [625, 9] width 27 height 13
click at [54, 11] on icon at bounding box center [56, 9] width 6 height 6
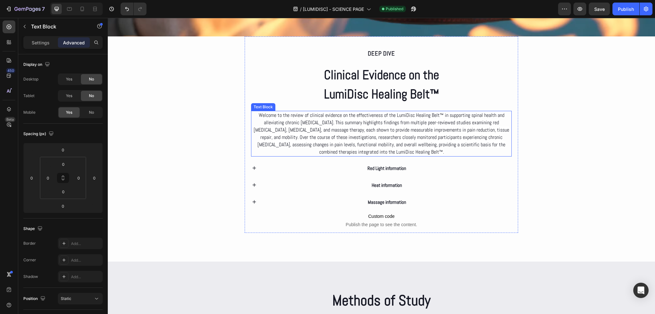
scroll to position [1214, 0]
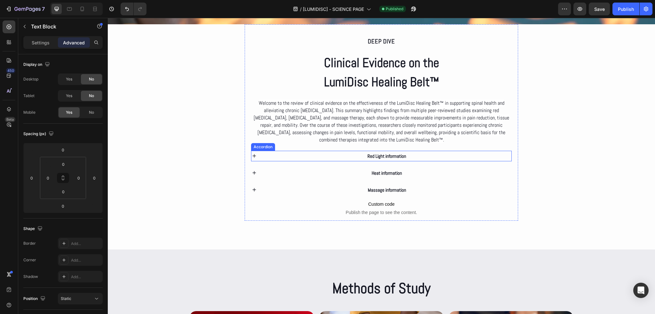
click at [350, 153] on div "Red Light information" at bounding box center [386, 156] width 249 height 11
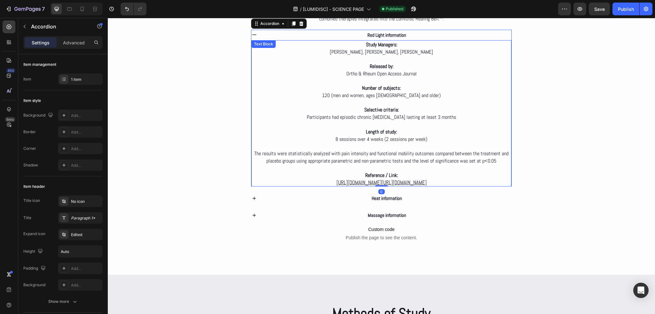
scroll to position [1342, 0]
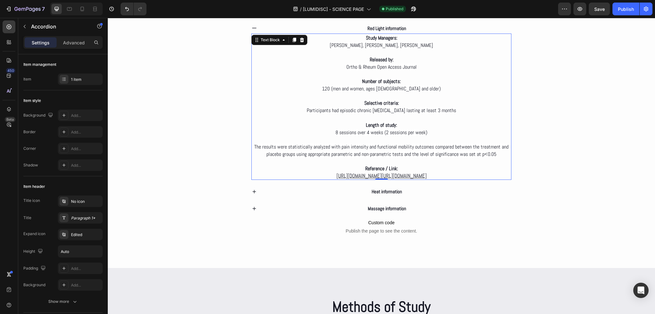
click at [396, 166] on p "Reference / Link: https://juniperpublishers.com/oroaj/OROAJ.MS.ID.555964.php ht…" at bounding box center [381, 172] width 259 height 14
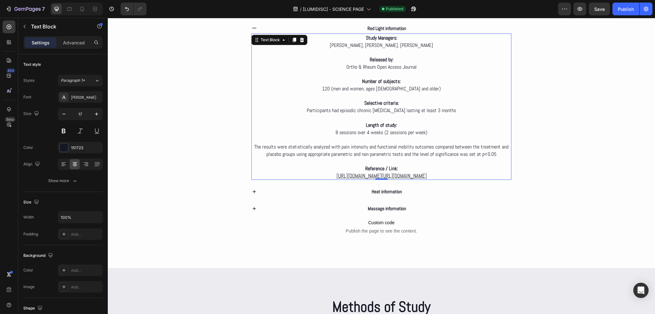
click at [396, 166] on p "Reference / Link: https://juniperpublishers.com/oroaj/OROAJ.MS.ID.555964.php ht…" at bounding box center [381, 172] width 259 height 14
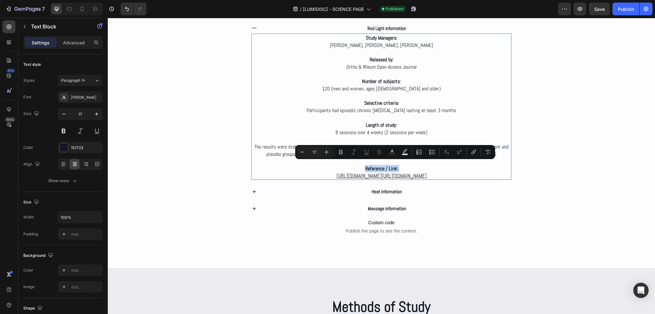
click at [396, 166] on p "Reference / Link: https://juniperpublishers.com/oroaj/OROAJ.MS.ID.555964.php ht…" at bounding box center [381, 172] width 259 height 14
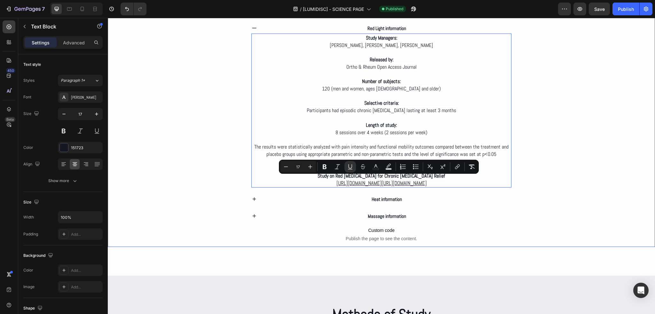
drag, startPoint x: 251, startPoint y: 180, endPoint x: 518, endPoint y: 178, distance: 267.2
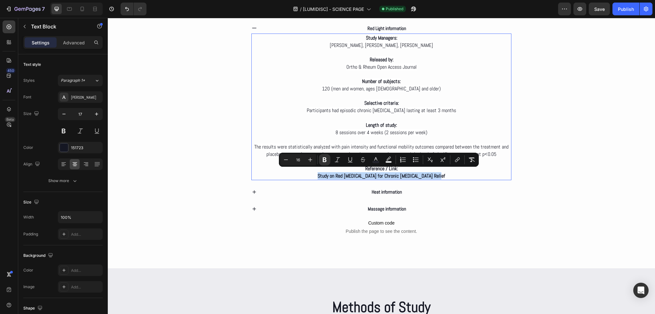
drag, startPoint x: 438, startPoint y: 172, endPoint x: 320, endPoint y: 170, distance: 118.3
click at [320, 172] on p "Study on Red Laser Therapy for Chronic Low Back Pain Relief" at bounding box center [381, 175] width 259 height 7
click at [323, 161] on icon "Editor contextual toolbar" at bounding box center [324, 160] width 6 height 6
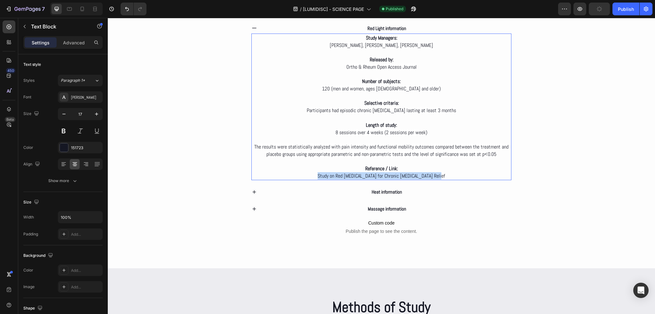
drag, startPoint x: 442, startPoint y: 174, endPoint x: 320, endPoint y: 171, distance: 122.8
click at [320, 172] on p "Study on Red Laser Therapy for Chronic Low Back Pain Relief" at bounding box center [381, 175] width 259 height 7
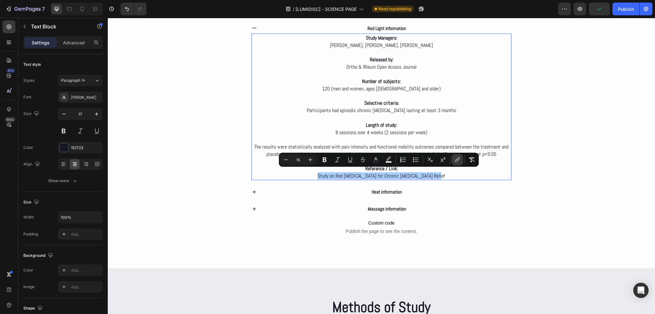
click at [456, 161] on icon "Editor contextual toolbar" at bounding box center [457, 160] width 6 height 6
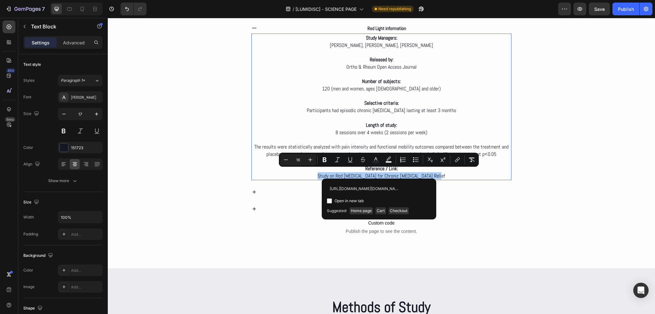
scroll to position [0, 154]
type input "https://juniperpublishers.com/oroaj/OROAJ.MS.ID.555964.phphttps://juniperpublis…"
click at [330, 199] on input "Editor contextual toolbar" at bounding box center [329, 200] width 5 height 5
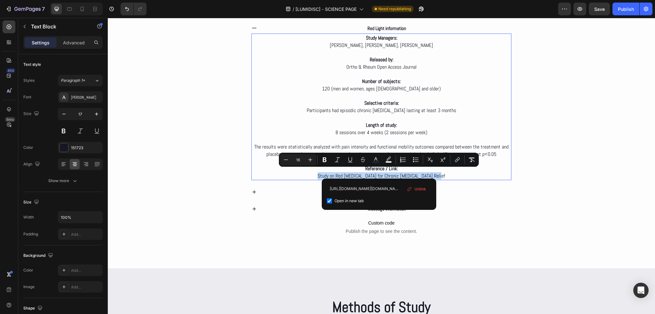
checkbox input "true"
click at [456, 174] on p "Study on Red Laser Therapy for Chronic Low Back Pain Relief" at bounding box center [381, 175] width 259 height 7
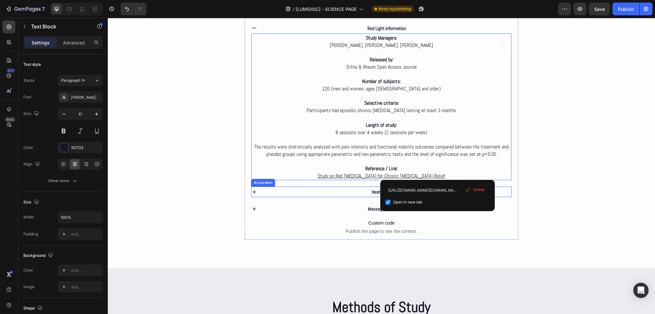
click at [324, 190] on div "Heat information" at bounding box center [386, 192] width 249 height 11
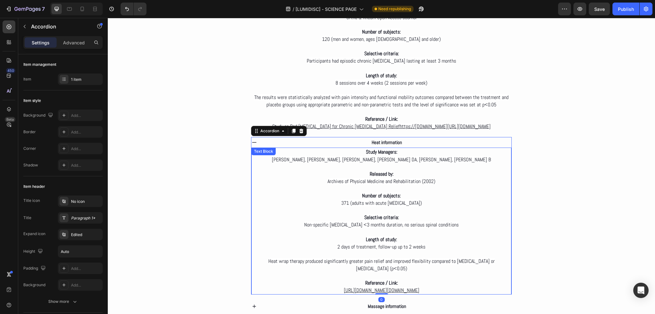
scroll to position [1438, 0]
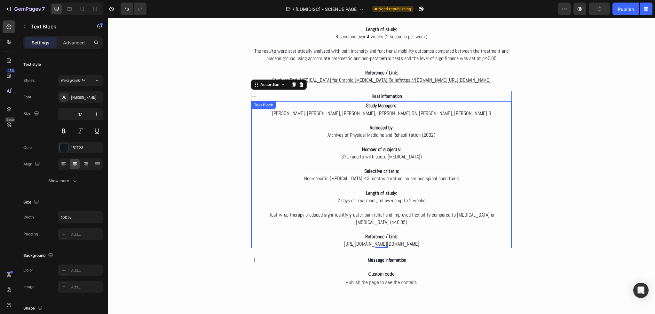
click at [403, 240] on p "Reference / Link:" at bounding box center [381, 236] width 259 height 7
click at [401, 239] on p "Reference / Link:" at bounding box center [381, 236] width 259 height 7
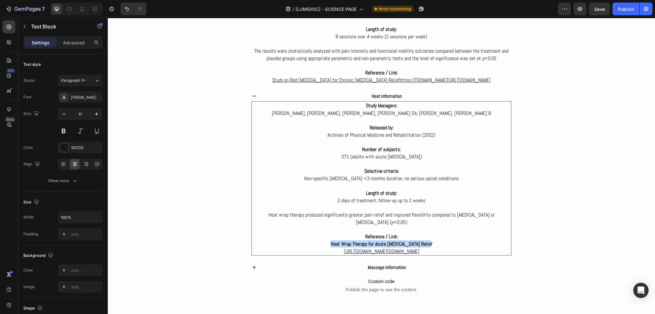
drag, startPoint x: 428, startPoint y: 249, endPoint x: 330, endPoint y: 248, distance: 98.4
click at [330, 248] on p "Heat Wrap Therapy for Acute Low Back Pain Relief" at bounding box center [381, 243] width 259 height 7
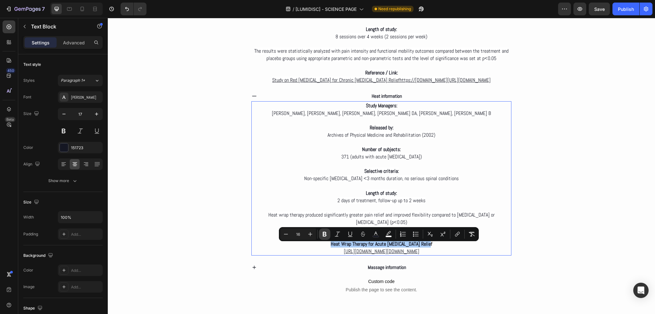
click at [324, 234] on icon "Editor contextual toolbar" at bounding box center [324, 234] width 4 height 5
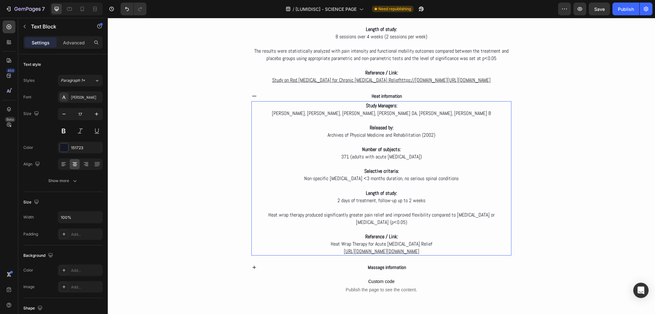
drag, startPoint x: 290, startPoint y: 252, endPoint x: 472, endPoint y: 255, distance: 182.5
click at [472, 255] on p "https://pubmed.ncbi.nlm.nih.gov/15996609/https://pubmed.ncbi.nlm.nih.gov/217272…" at bounding box center [381, 251] width 259 height 7
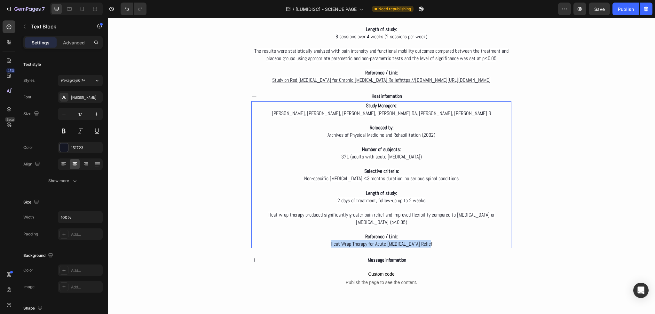
drag, startPoint x: 433, startPoint y: 248, endPoint x: 331, endPoint y: 246, distance: 101.6
click at [331, 246] on p "Heat Wrap Therapy for Acute Low Back Pain Relief" at bounding box center [381, 243] width 259 height 7
click at [451, 256] on div "Deep dive Text Block Clinical Evidence on the LumiDisc Healing Belt™ Heading We…" at bounding box center [381, 51] width 261 height 477
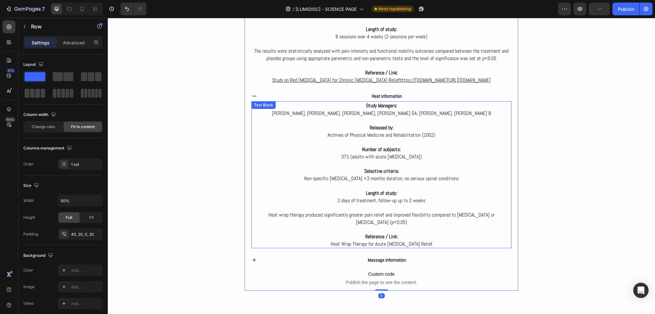
click at [436, 248] on p "Heat Wrap Therapy for Acute Low Back Pain Relief" at bounding box center [381, 243] width 259 height 7
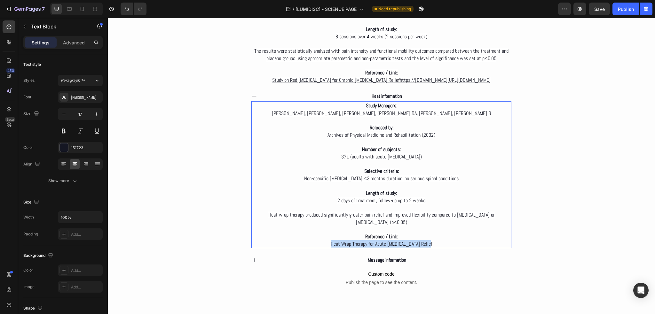
drag, startPoint x: 437, startPoint y: 246, endPoint x: 329, endPoint y: 244, distance: 108.0
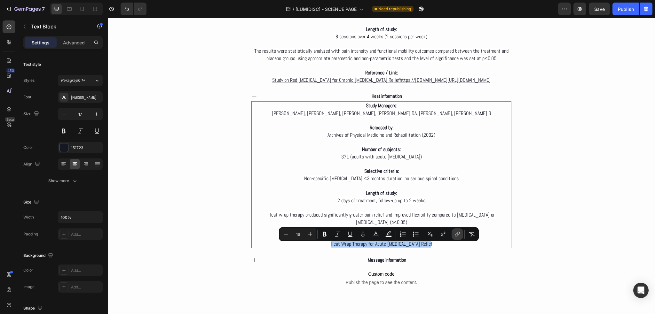
click at [459, 234] on icon "Editor contextual toolbar" at bounding box center [457, 234] width 6 height 6
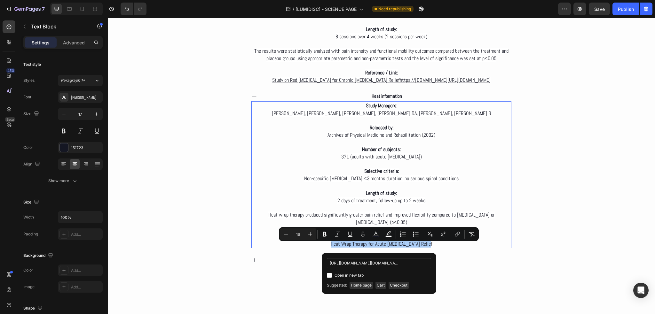
scroll to position [0, 87]
type input "https://pubmed.ncbi.nlm.nih.gov/15996609/https://pubmed.ncbi.nlm.nih.gov/217272…"
click at [355, 276] on span "Open in new tab" at bounding box center [348, 276] width 29 height 8
checkbox input "true"
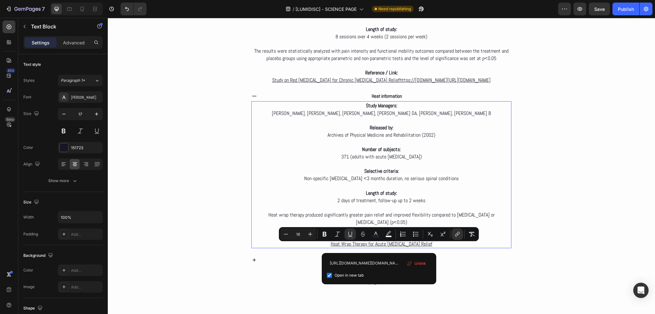
click at [459, 245] on p "Heat Wrap Therapy for Acute Low Back Pain Relief" at bounding box center [381, 243] width 259 height 7
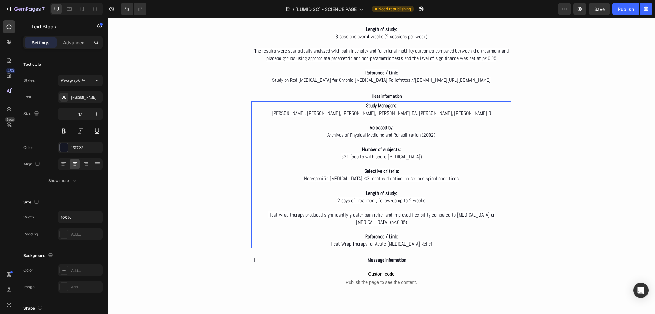
click at [454, 240] on p "Reference / Link:" at bounding box center [381, 236] width 259 height 7
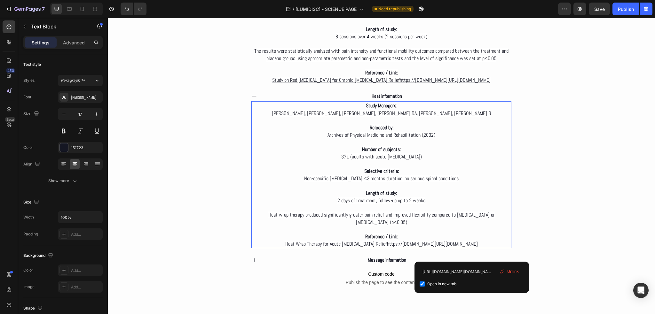
drag, startPoint x: 474, startPoint y: 254, endPoint x: 266, endPoint y: 255, distance: 208.4
click at [266, 248] on p "Heat Wrap Therapy for Acute Low Back Pain Reliefhttps://pubmed.ncbi.nlm.nih.gov…" at bounding box center [381, 243] width 259 height 7
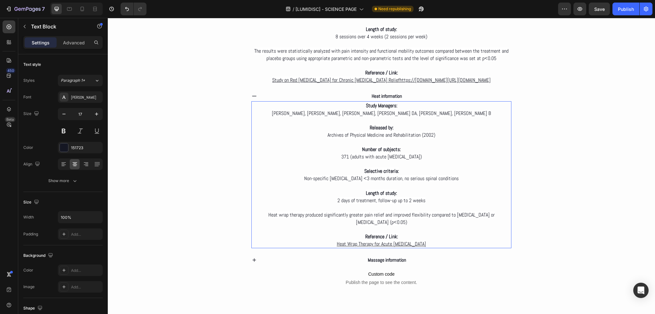
click at [441, 236] on p "Reference / Link:" at bounding box center [381, 236] width 259 height 7
click at [408, 263] on div "Massage information" at bounding box center [386, 260] width 249 height 11
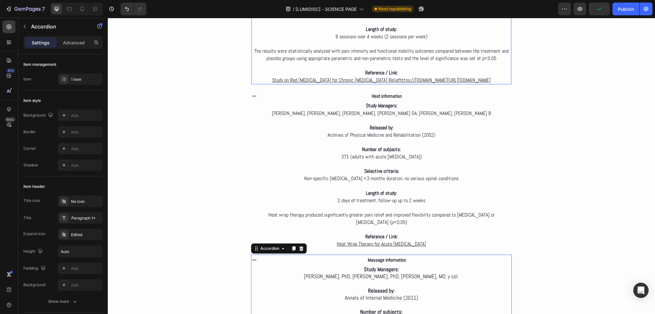
click at [459, 77] on p "Study on Red Laser Therapy for Chronic Low Back Pain Reliefhttps://juniperpubli…" at bounding box center [381, 79] width 259 height 7
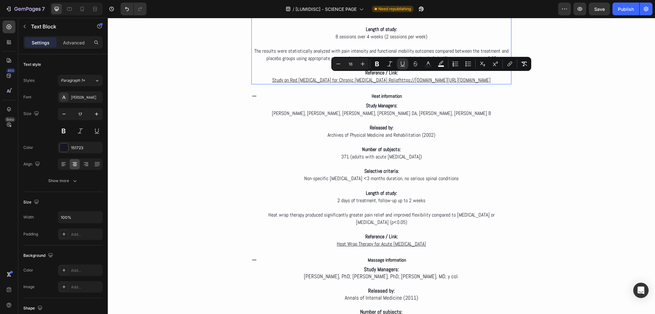
click at [436, 79] on p "Study on Red Laser Therapy for Chronic Low Back Pain Reliefhttps://juniperpubli…" at bounding box center [381, 79] width 259 height 7
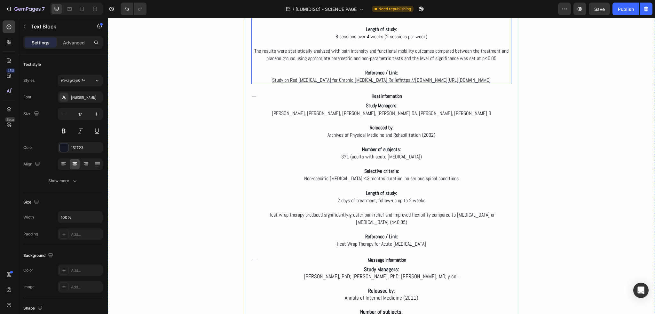
drag, startPoint x: 505, startPoint y: 83, endPoint x: 252, endPoint y: 92, distance: 252.3
click at [252, 92] on div "Deep dive Text Block Clinical Evidence on the LumiDisc Healing Belt™ Heading We…" at bounding box center [381, 123] width 261 height 620
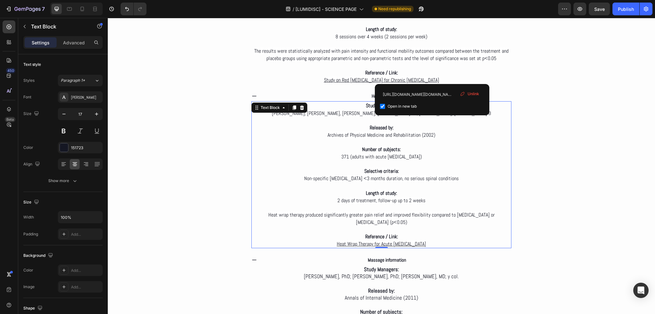
click at [315, 134] on p "Archives of Physical Medicine and Rehabilitation (2002)" at bounding box center [381, 134] width 259 height 7
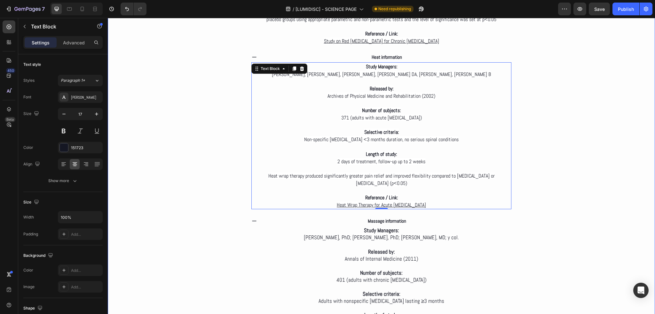
scroll to position [1470, 0]
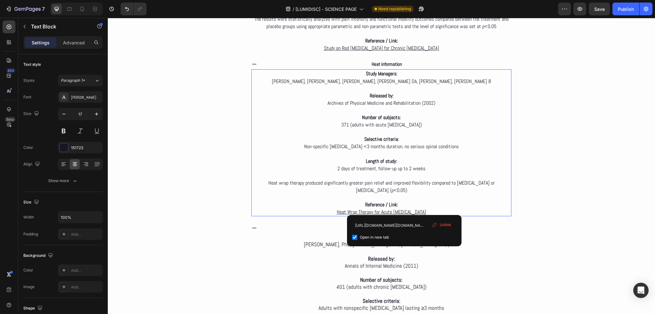
click at [430, 208] on p "Heat Wrap Therapy for Acute Low Back Pain" at bounding box center [381, 211] width 259 height 7
click at [394, 209] on u "Heat Wrap Therapy for Acute Low Back Pain" at bounding box center [381, 212] width 89 height 7
click at [454, 208] on p "Heat Wrap Therapy for Acute Low Back Pain ⁠⁠⁠⁠⁠⁠⁠" at bounding box center [381, 211] width 259 height 7
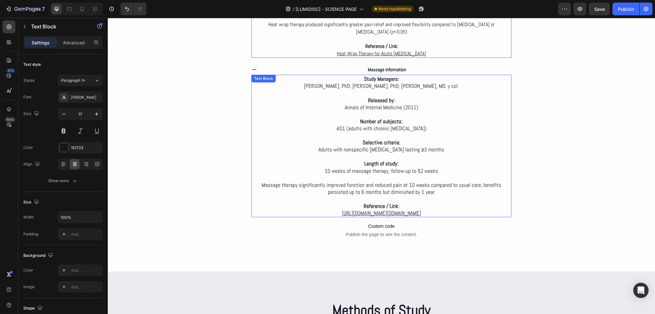
scroll to position [1630, 0]
click at [422, 201] on p "Reference / Link:" at bounding box center [381, 204] width 259 height 7
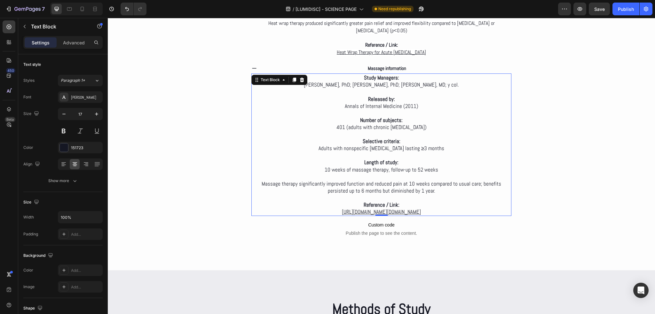
click at [407, 201] on p "Reference / Link:" at bounding box center [381, 204] width 259 height 7
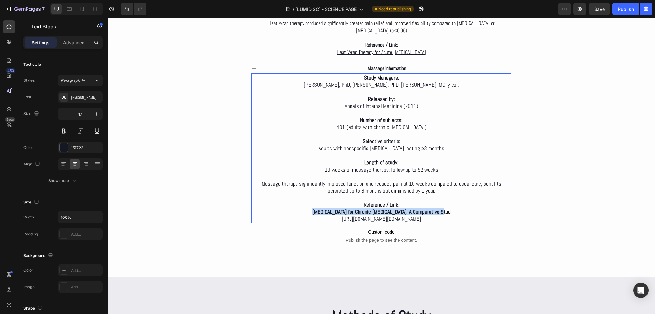
drag, startPoint x: 445, startPoint y: 206, endPoint x: 317, endPoint y: 207, distance: 128.2
click at [317, 208] on p "Heat Therapy for Chronic Low Back Pain: A Comparative Stud" at bounding box center [381, 211] width 259 height 7
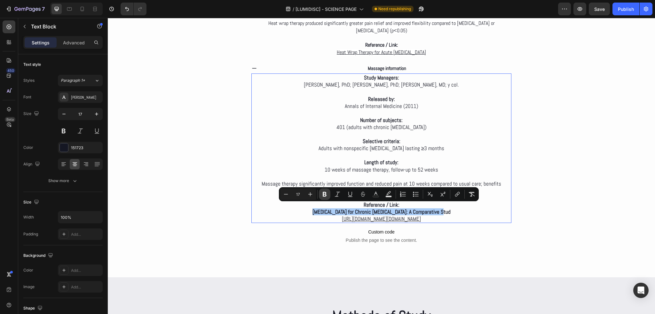
click at [324, 194] on icon "Editor contextual toolbar" at bounding box center [324, 194] width 4 height 5
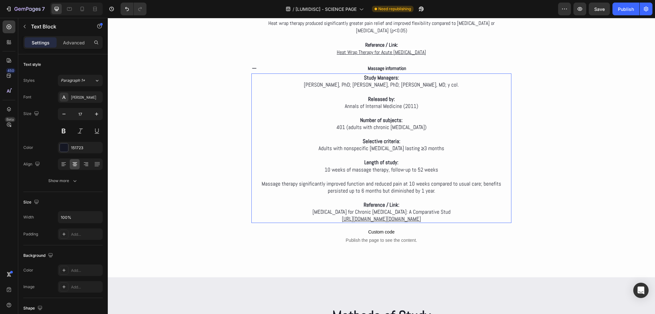
drag, startPoint x: 285, startPoint y: 214, endPoint x: 472, endPoint y: 216, distance: 187.0
click at [472, 216] on p "https://pubmed.ncbi.nlm.nih.gov/21727288/https://pubmed.ncbi.nlm.nih.gov/217272…" at bounding box center [381, 218] width 259 height 7
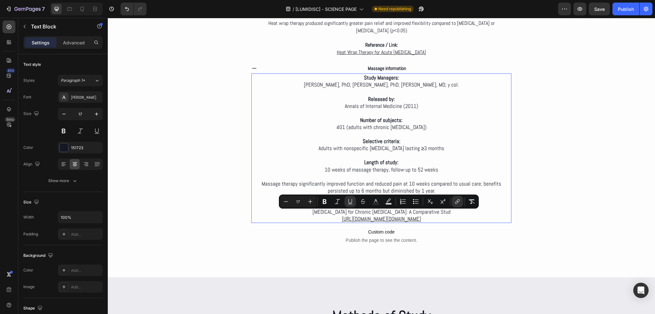
copy u "https://pubmed.ncbi.nlm.nih.gov/21727288/https://pubmed.ncbi.nlm.nih.gov/217272…"
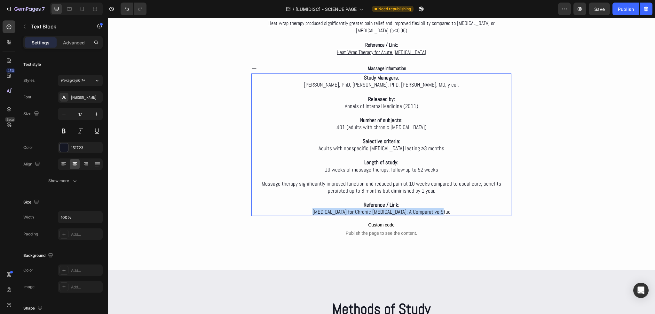
drag, startPoint x: 446, startPoint y: 206, endPoint x: 314, endPoint y: 205, distance: 132.0
click at [314, 208] on p "Heat Therapy for Chronic Low Back Pain: A Comparative Stud" at bounding box center [381, 211] width 259 height 7
click at [435, 225] on p "Custom code Publish the page to see the content." at bounding box center [381, 229] width 261 height 26
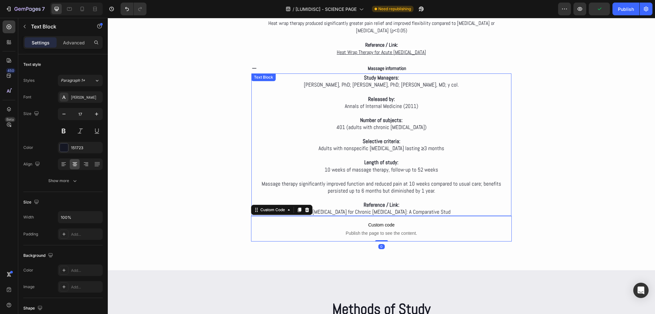
click at [446, 208] on p "Heat Therapy for Chronic Low Back Pain: A Comparative Stud" at bounding box center [381, 211] width 259 height 7
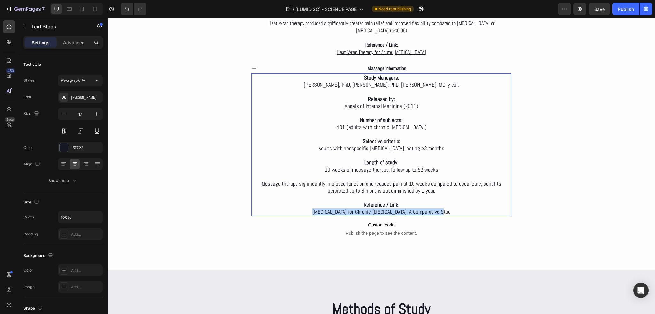
drag, startPoint x: 447, startPoint y: 206, endPoint x: 315, endPoint y: 211, distance: 132.7
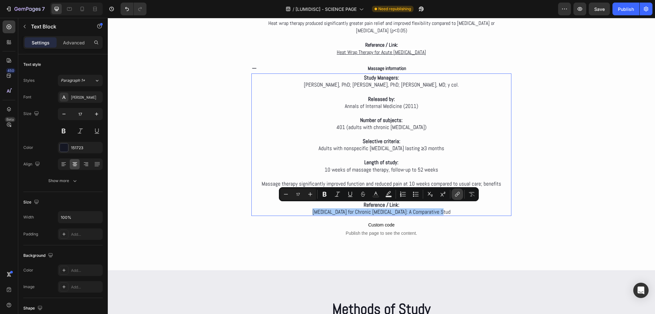
click at [454, 195] on button "link" at bounding box center [457, 195] width 12 height 12
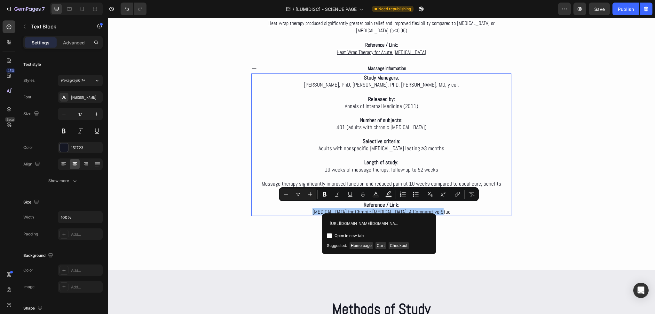
scroll to position [0, 86]
type input "https://pubmed.ncbi.nlm.nih.gov/21727288/https://pubmed.ncbi.nlm.nih.gov/217272…"
click at [327, 236] on input "Editor contextual toolbar" at bounding box center [329, 235] width 5 height 5
checkbox input "true"
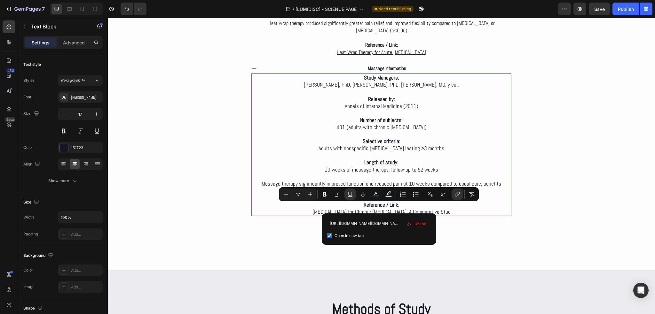
click at [455, 208] on p "Heat Therapy for Chronic Low Back Pain: A Comparative Stud" at bounding box center [381, 211] width 259 height 7
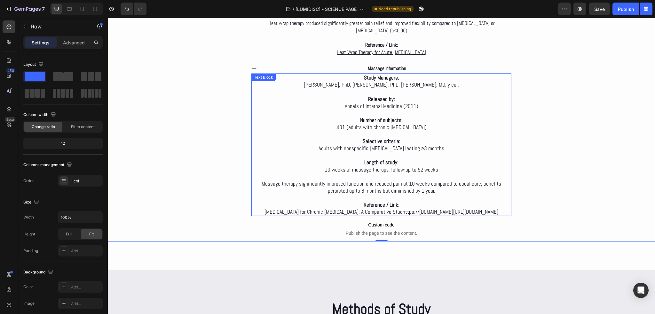
click at [469, 208] on p "Heat Therapy for Chronic Low Back Pain: A Comparative Studhttps://pubmed.ncbi.n…" at bounding box center [381, 211] width 259 height 7
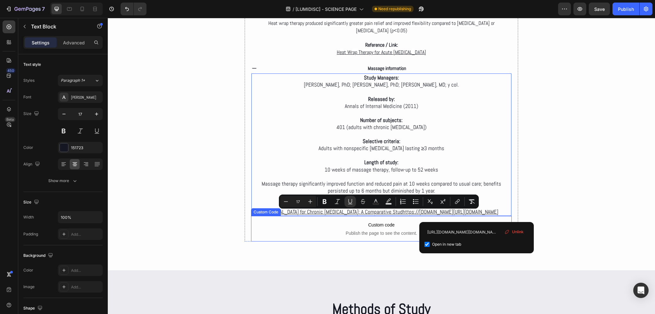
drag, startPoint x: 483, startPoint y: 214, endPoint x: 275, endPoint y: 223, distance: 207.9
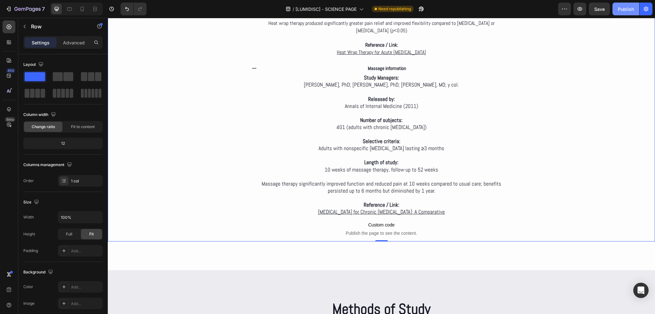
click at [615, 12] on button "Publish" at bounding box center [625, 9] width 27 height 13
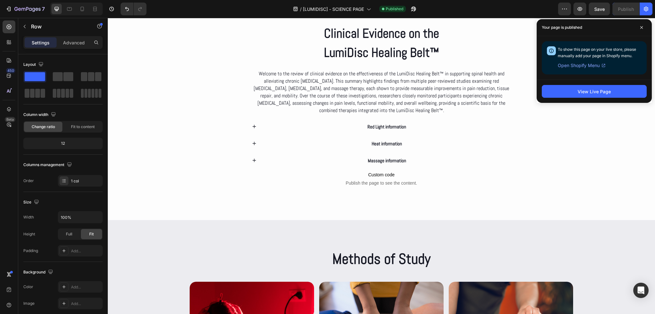
scroll to position [1246, 0]
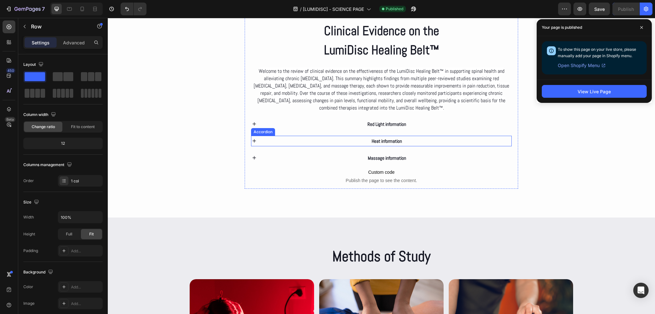
click at [371, 139] on p "Heat information" at bounding box center [386, 141] width 30 height 9
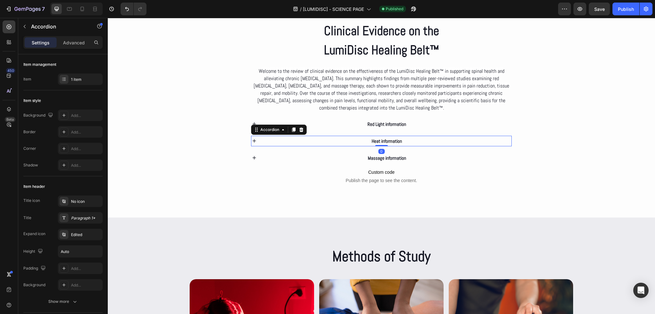
click at [331, 139] on div "Heat information" at bounding box center [386, 141] width 249 height 11
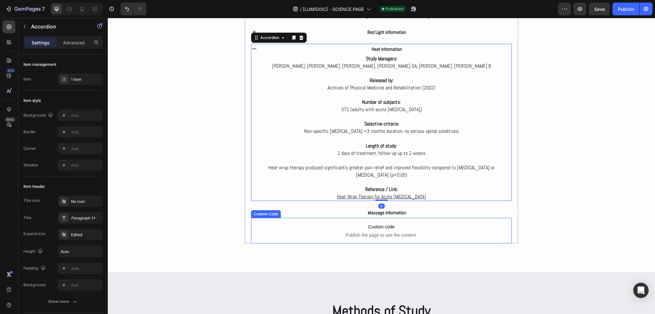
scroll to position [1342, 0]
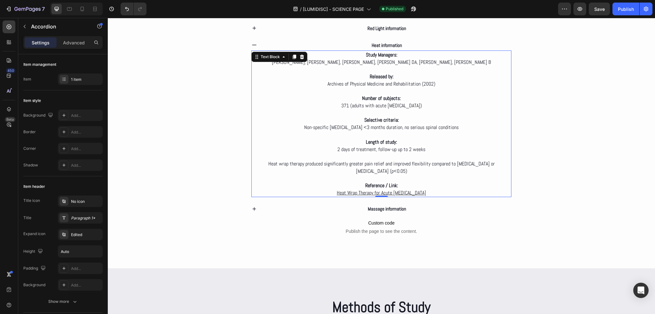
click at [416, 190] on u "Heat Wrap Therapy for Acute Low Back Pain" at bounding box center [381, 193] width 89 height 7
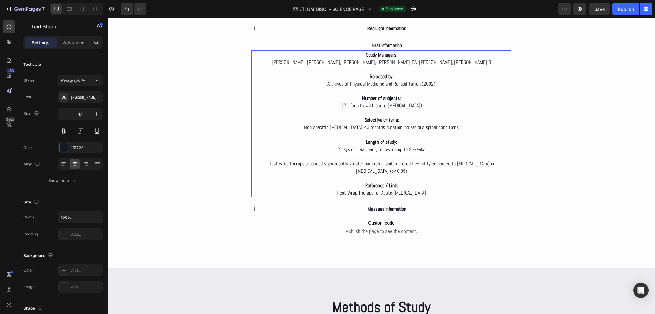
click at [407, 190] on u "Heat Wrap Therapy for Acute Low Back Pain" at bounding box center [381, 193] width 89 height 7
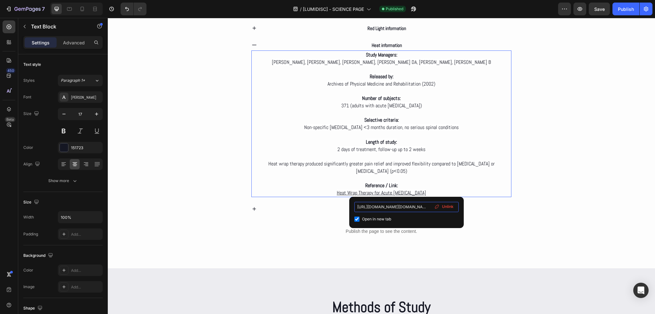
click at [405, 205] on input "https://pubmed.ncbi.nlm.nih.gov/15996609/https://pubmed.ncbi.nlm.nih.gov/217272…" at bounding box center [406, 207] width 104 height 10
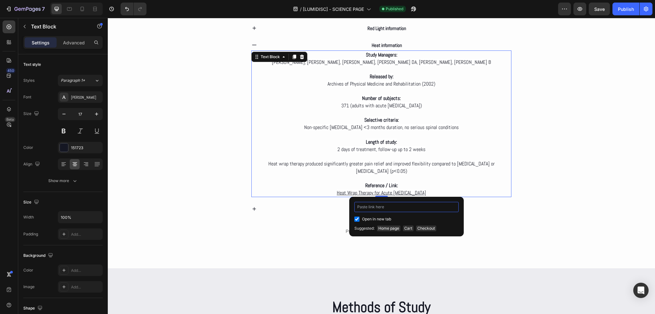
type input "https://pubmed.ncbi.nlm.nih.gov/15996609/"
click at [321, 189] on p "Heat Wrap Therapy for Acute Low Back Pain" at bounding box center [381, 192] width 259 height 7
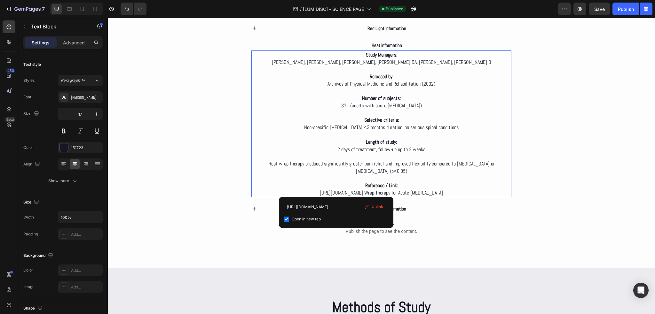
click at [309, 182] on p "Reference / Link:" at bounding box center [381, 185] width 259 height 7
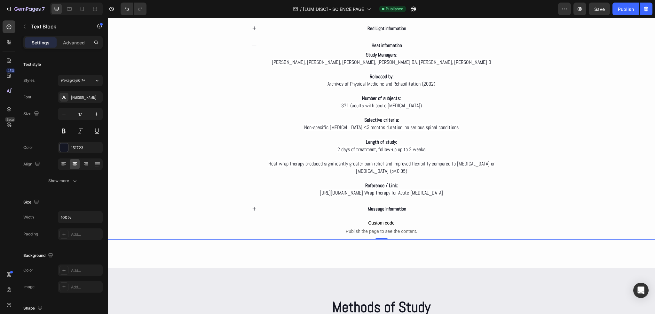
click at [555, 144] on div "Deep dive Text Block Clinical Evidence on the LumiDisc Healing Belt™ Heading We…" at bounding box center [381, 67] width 547 height 343
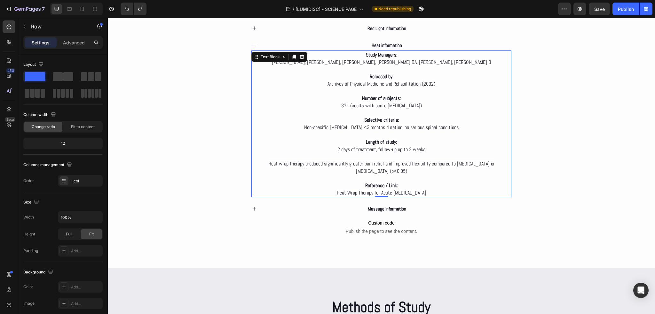
click at [415, 190] on u "Heat Wrap Therapy for Acute Low Back Pain" at bounding box center [381, 193] width 89 height 7
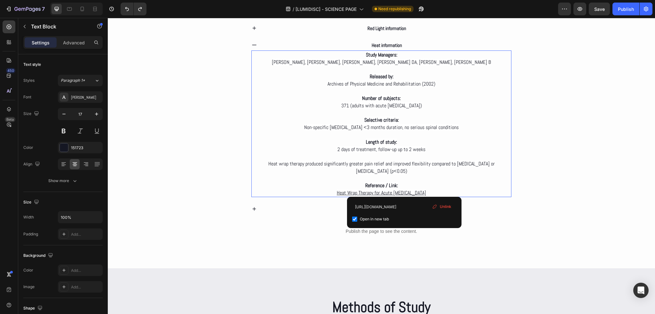
click at [405, 190] on u "Heat Wrap Therapy for Acute Low Back Pain" at bounding box center [381, 193] width 89 height 7
click at [401, 205] on input "https://pubmed.ncbi.nlm.nih.gov/15996609/" at bounding box center [404, 207] width 104 height 10
click at [548, 177] on div "Deep dive Text Block Clinical Evidence on the LumiDisc Healing Belt™ Heading We…" at bounding box center [381, 67] width 547 height 343
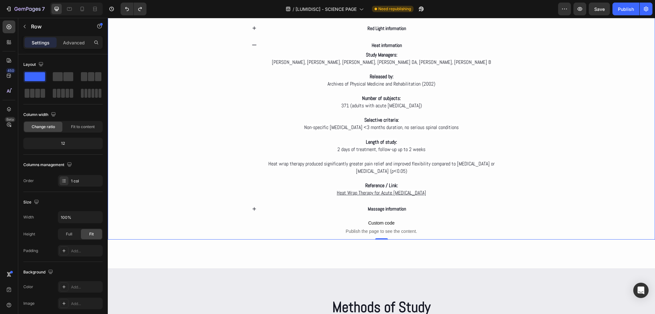
click at [539, 199] on div "Deep dive Text Block Clinical Evidence on the LumiDisc Healing Belt™ Heading We…" at bounding box center [381, 67] width 547 height 343
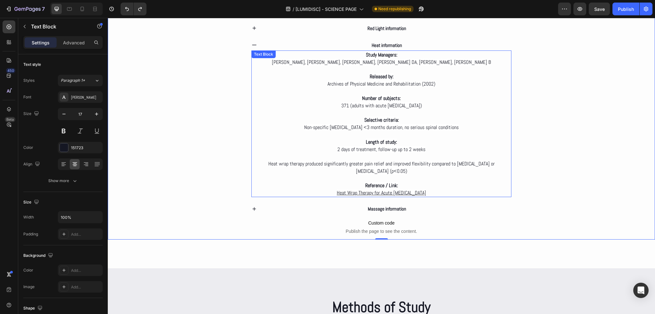
click at [423, 189] on p "Heat Wrap Therapy for Acute Low Back Pain" at bounding box center [381, 192] width 259 height 7
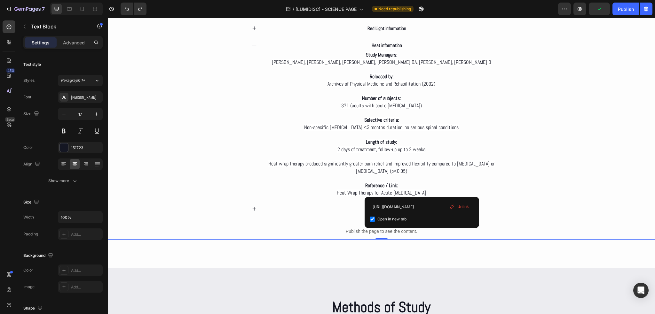
click at [522, 189] on div "Deep dive Text Block Clinical Evidence on the LumiDisc Healing Belt™ Heading We…" at bounding box center [381, 67] width 547 height 343
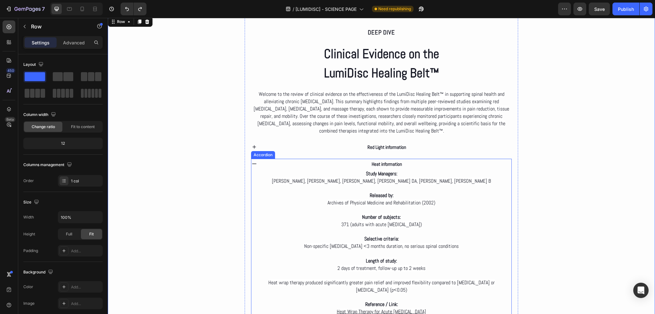
scroll to position [1246, 0]
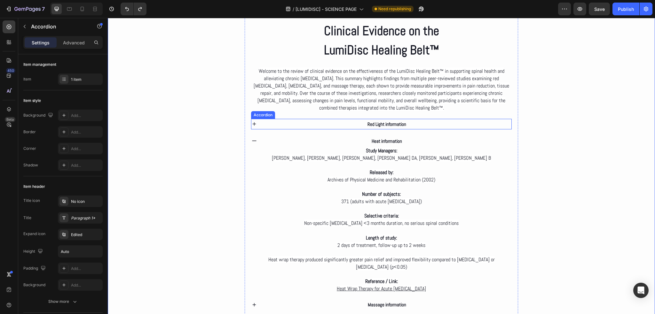
click at [316, 120] on div "Red Light information" at bounding box center [386, 124] width 249 height 11
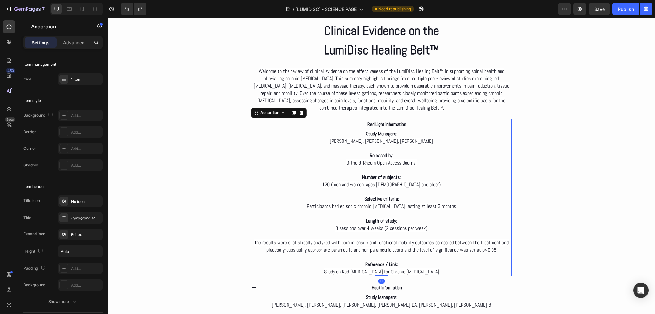
click at [316, 120] on div "Red Light information" at bounding box center [386, 124] width 249 height 11
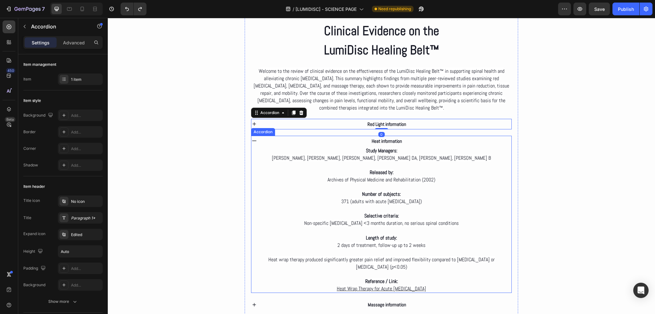
click at [308, 142] on div "Heat information" at bounding box center [386, 141] width 249 height 11
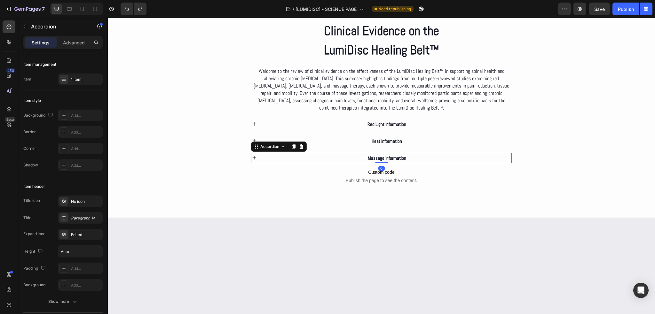
click at [312, 158] on div "Massage information" at bounding box center [386, 158] width 249 height 11
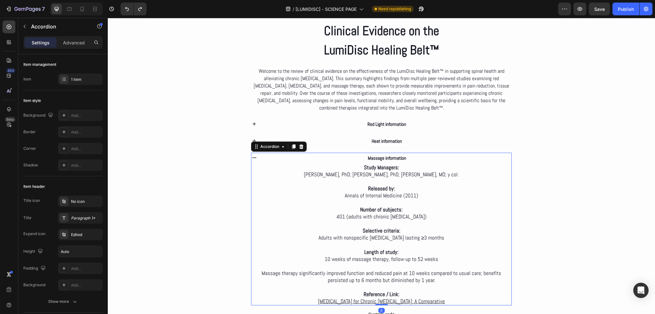
click at [312, 158] on div "Massage information" at bounding box center [386, 158] width 249 height 11
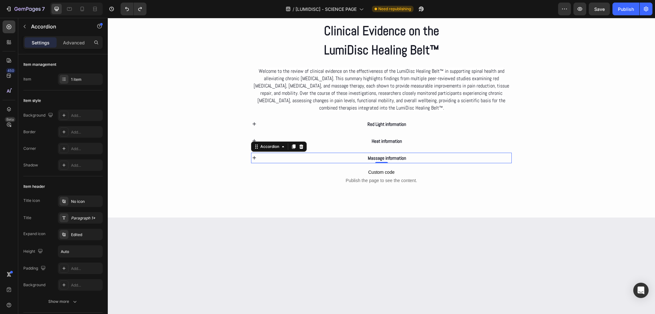
click at [421, 158] on div "Massage information" at bounding box center [386, 158] width 249 height 11
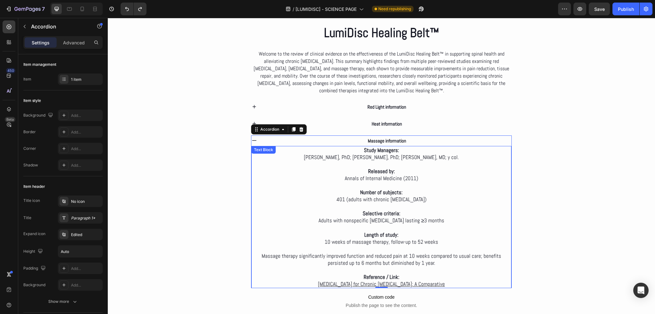
scroll to position [1310, 0]
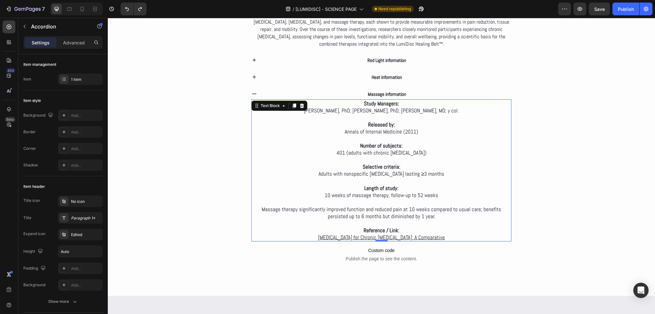
click at [405, 234] on u "Heat Therapy for Chronic Low Back Pain: A Comparative" at bounding box center [381, 237] width 127 height 7
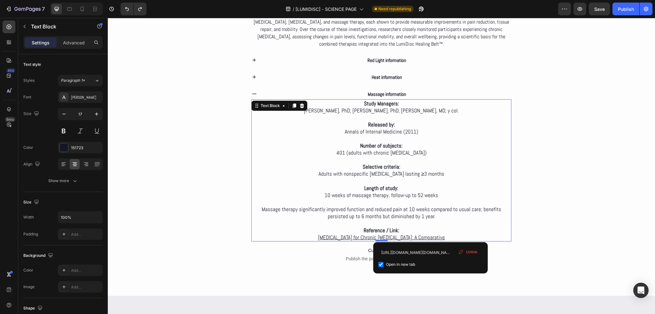
click at [430, 236] on u "Heat Therapy for Chronic Low Back Pain: A Comparative" at bounding box center [381, 237] width 127 height 7
click at [422, 249] on input "https://pubmed.ncbi.nlm.nih.gov/21727288/https://pubmed.ncbi.nlm.nih.gov/217272…" at bounding box center [430, 252] width 104 height 10
paste input "www.acpjournals.org/doi/10.7326/0003-4819-155-1-201107050-00003"
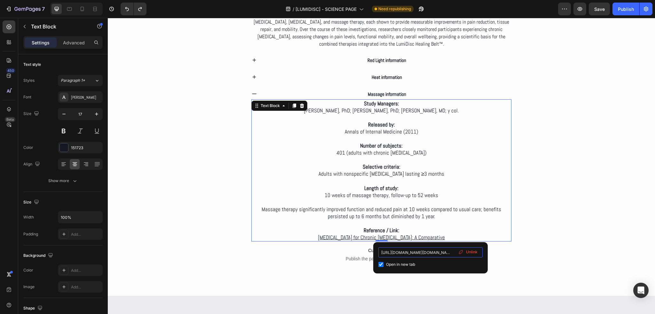
type input "https://www.acpjournals.org/doi/10.7326/0003-4819-155-1-201107050-00003"
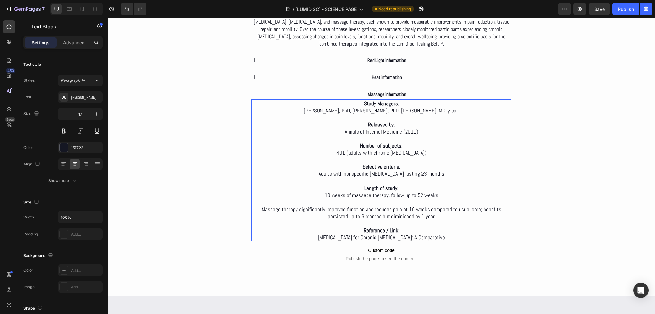
click at [553, 231] on div "Deep dive Text Block Clinical Evidence on the LumiDisc Healing Belt™ Heading We…" at bounding box center [381, 97] width 547 height 339
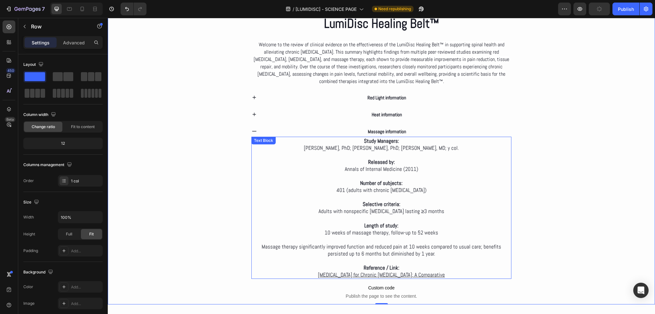
scroll to position [1183, 0]
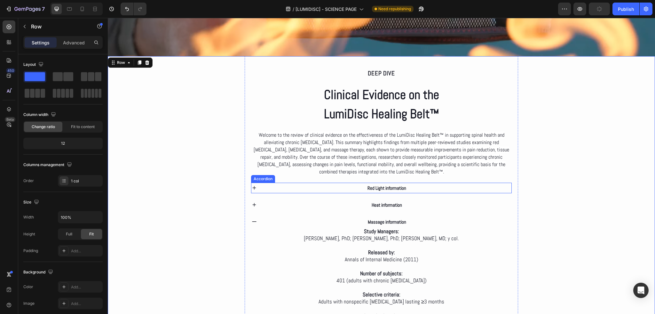
click at [332, 185] on div "Red Light information" at bounding box center [386, 188] width 249 height 11
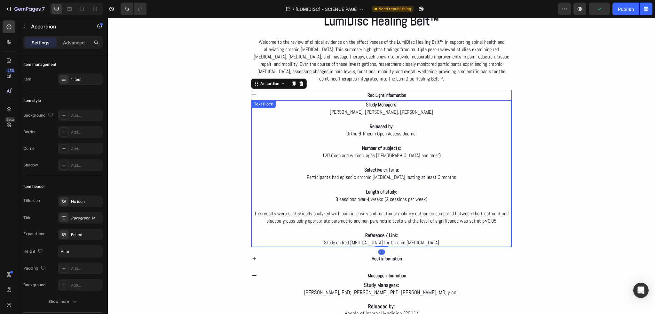
scroll to position [1278, 0]
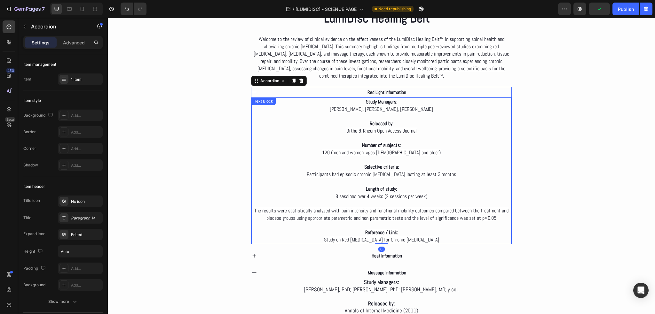
click at [404, 238] on u "Study on Red Laser Therapy for Chronic Low Back Pain" at bounding box center [381, 240] width 115 height 7
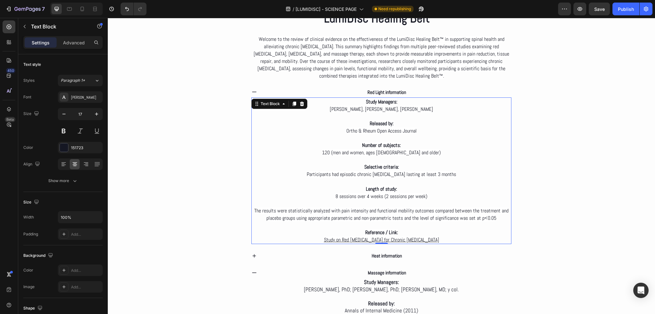
click at [401, 237] on u "Study on Red Laser Therapy for Chronic Low Back Pain" at bounding box center [381, 240] width 115 height 7
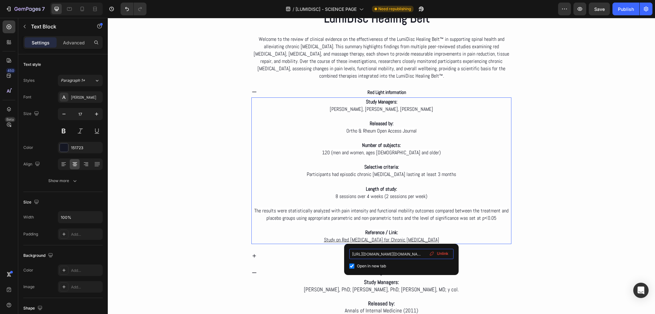
click at [398, 254] on input "https://juniperpublishers.com/oroaj/OROAJ.MS.ID.555964.phphttps://juniperpublis…" at bounding box center [401, 254] width 104 height 10
type input "https://juniperpublishers.com/oroaj/OROAJ.MS.ID.555964.php"
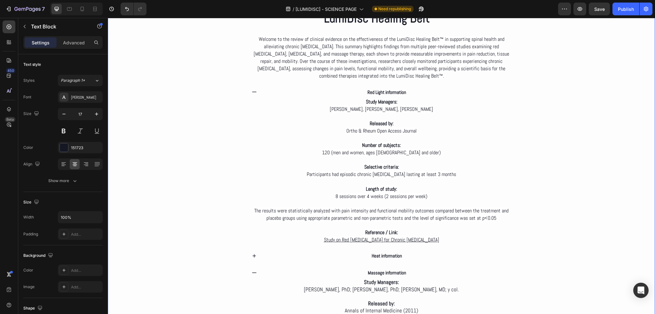
click at [537, 242] on div "Deep dive Text Block Clinical Evidence on the LumiDisc Healing Belt™ Heading We…" at bounding box center [381, 203] width 547 height 486
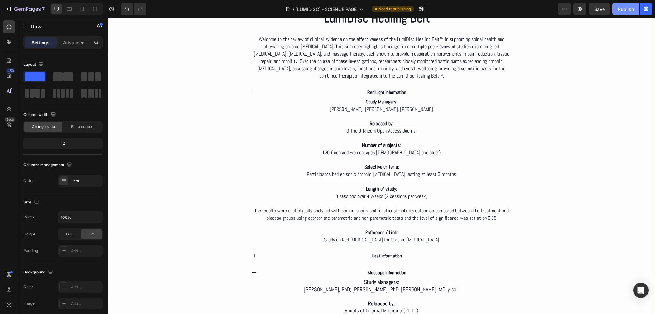
click at [634, 4] on button "Publish" at bounding box center [625, 9] width 27 height 13
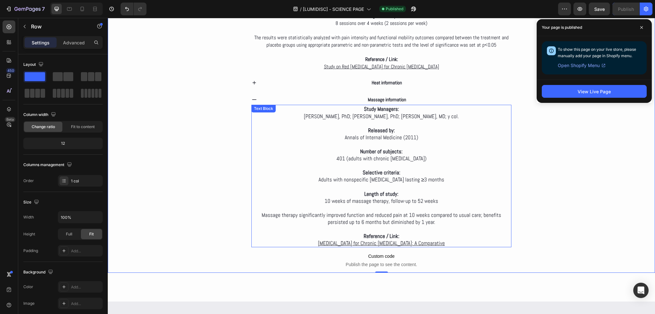
scroll to position [1470, 0]
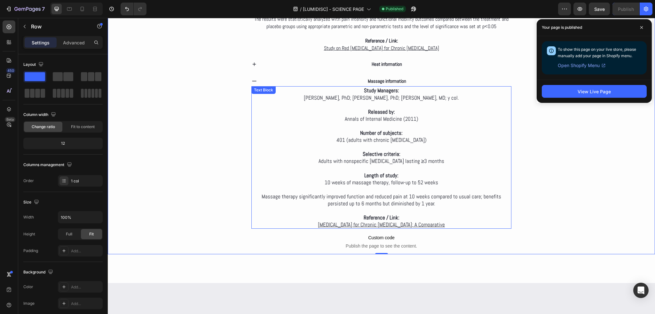
click at [379, 215] on strong "Reference / Link:" at bounding box center [381, 217] width 36 height 7
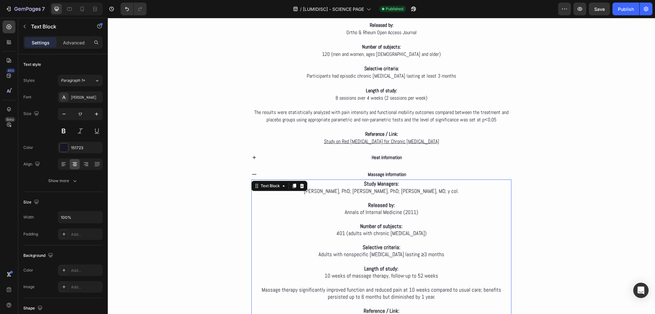
scroll to position [1374, 0]
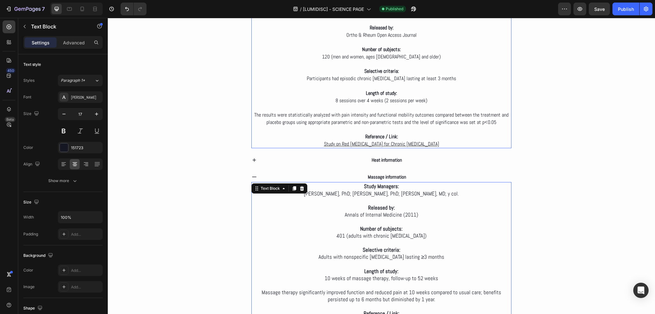
click at [397, 112] on span "The results were statistically analyzed with pain intensity and functional mobi…" at bounding box center [381, 119] width 254 height 14
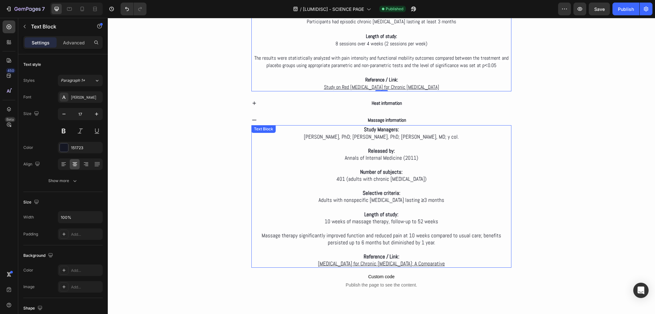
scroll to position [1438, 0]
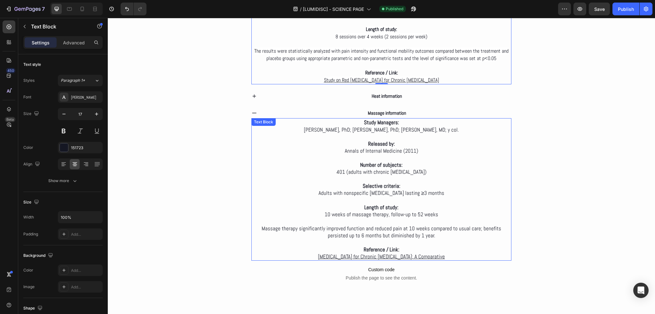
click at [385, 246] on strong "Reference / Link:" at bounding box center [381, 249] width 36 height 7
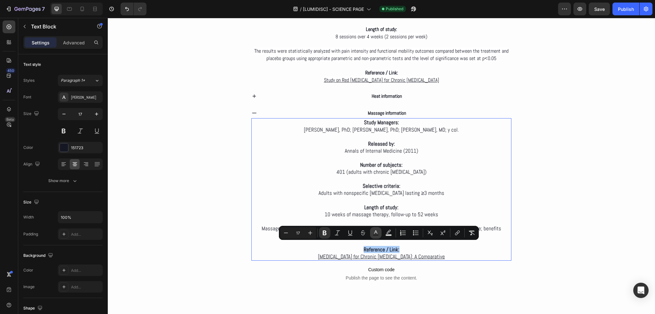
click at [378, 229] on button "Text Color" at bounding box center [376, 233] width 12 height 12
type input "151723"
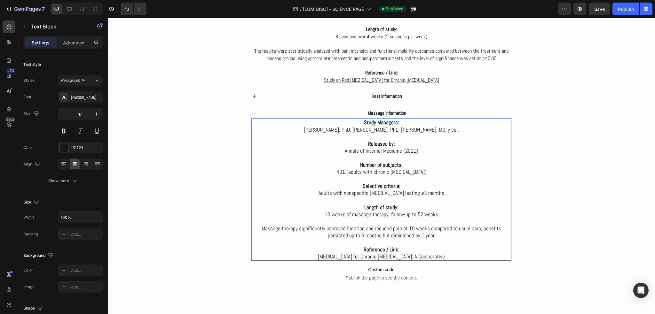
click at [498, 168] on p "401 (adults with chronic low back pain)" at bounding box center [381, 171] width 259 height 7
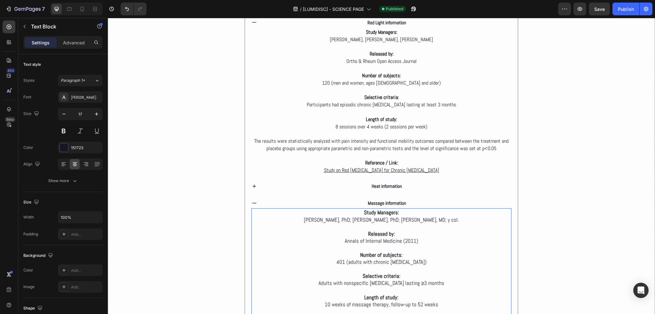
scroll to position [1342, 0]
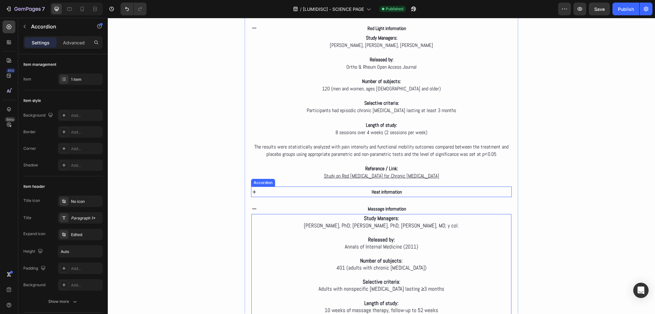
click at [427, 189] on div "Heat information" at bounding box center [386, 192] width 249 height 11
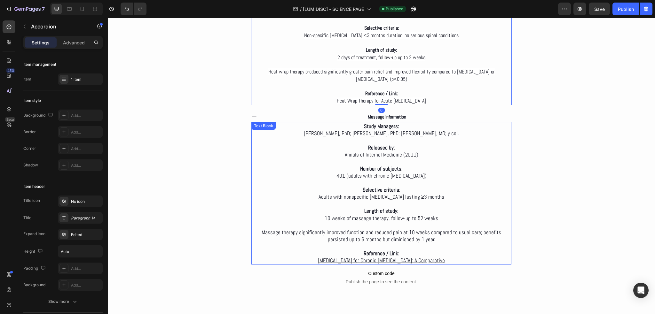
scroll to position [1598, 0]
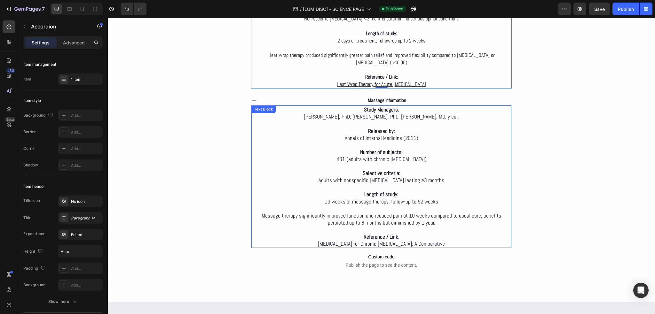
click at [438, 240] on p "Heat Therapy for Chronic Low Back Pain: A Comparative" at bounding box center [381, 243] width 259 height 7
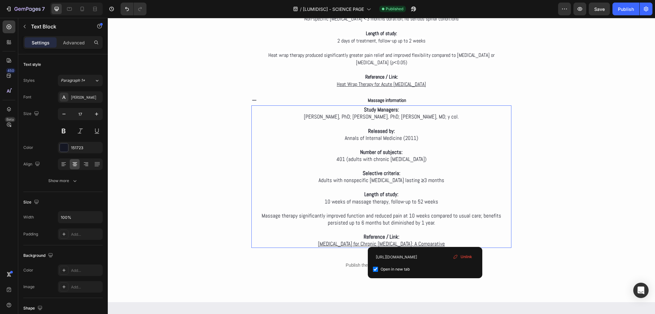
click at [424, 240] on u "Heat Therapy for Chronic Low Back Pain: A Comparative" at bounding box center [381, 243] width 127 height 7
click at [419, 255] on input "https://www.acpjournals.org/doi/10.7326/0003-4819-155-1-201107050-00003" at bounding box center [425, 257] width 104 height 10
type input "https://pubmed.ncbi.nlm.nih.gov/21727288/"
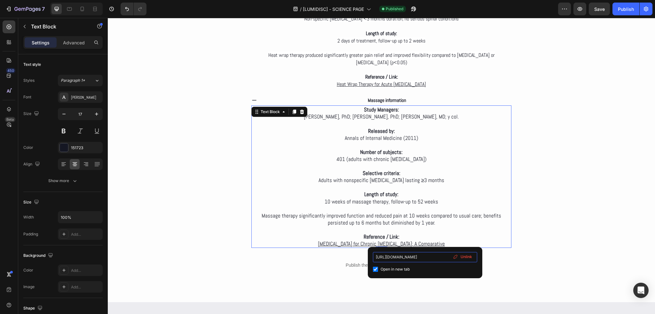
scroll to position [0, 7]
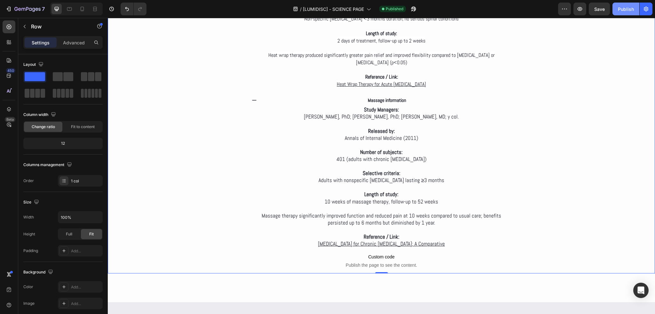
click at [621, 10] on div "Publish" at bounding box center [625, 9] width 16 height 7
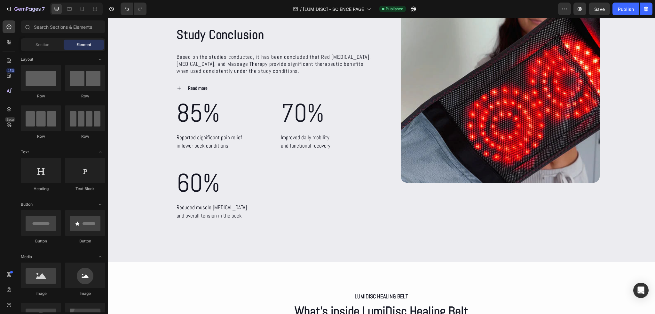
scroll to position [2675, 0]
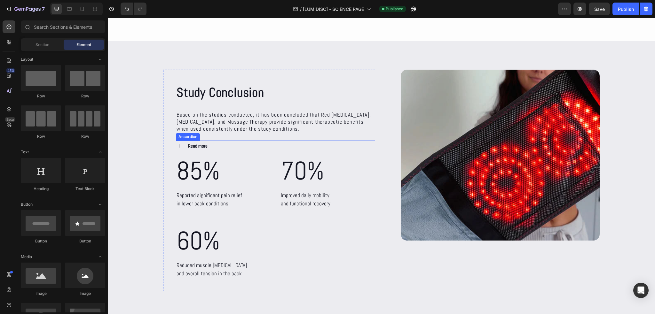
click at [211, 147] on div "Read more" at bounding box center [270, 146] width 167 height 11
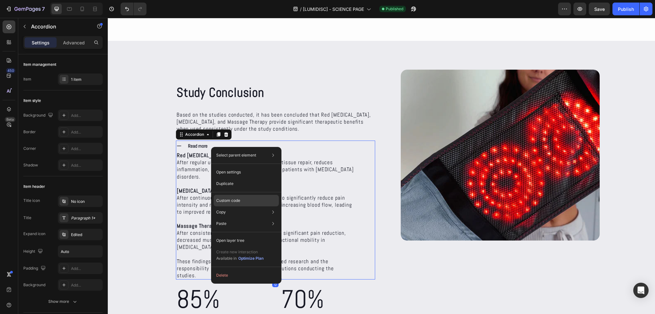
click at [242, 218] on div "Custom code" at bounding box center [245, 224] width 65 height 12
type input "100%"
type input "100"
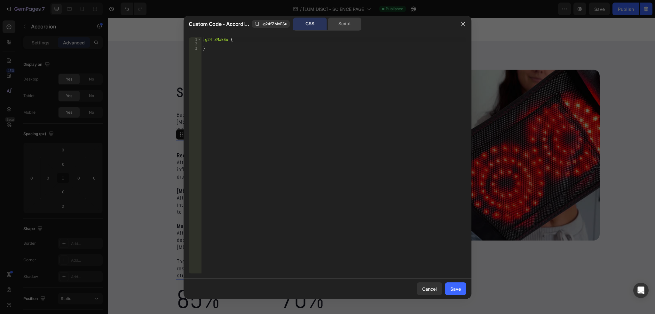
click at [343, 25] on div "Script" at bounding box center [345, 24] width 34 height 13
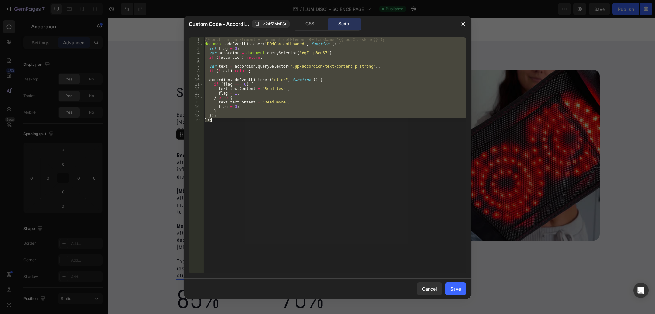
click at [240, 124] on div "//const currentElement = document.getElementsByClassName('{{rootClassName}}'); …" at bounding box center [334, 155] width 263 height 236
type textarea "});"
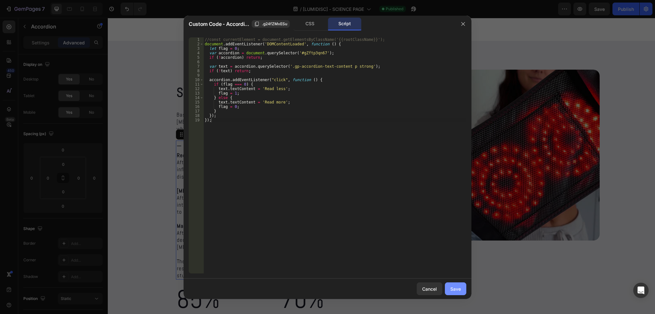
drag, startPoint x: 452, startPoint y: 288, endPoint x: 344, endPoint y: 271, distance: 109.1
click at [452, 288] on div "Save" at bounding box center [455, 289] width 11 height 7
type input "0"
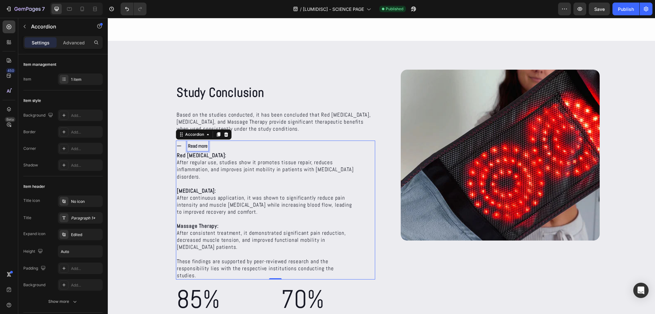
click at [194, 147] on strong "Read more" at bounding box center [197, 146] width 19 height 6
click at [179, 144] on icon at bounding box center [179, 146] width 6 height 6
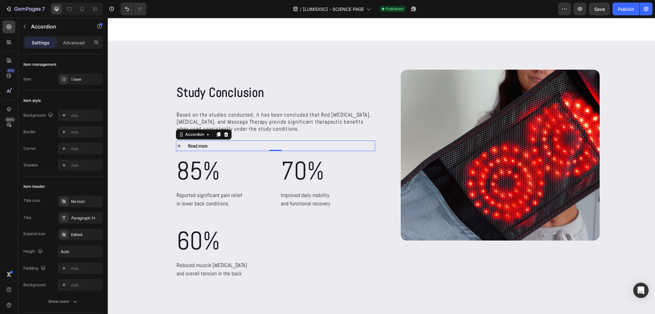
click at [179, 144] on icon at bounding box center [179, 146] width 6 height 6
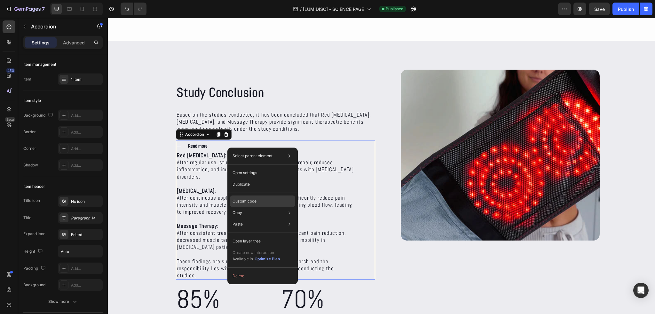
click at [288, 219] on div "Custom code" at bounding box center [262, 225] width 65 height 12
type input "100%"
type input "100"
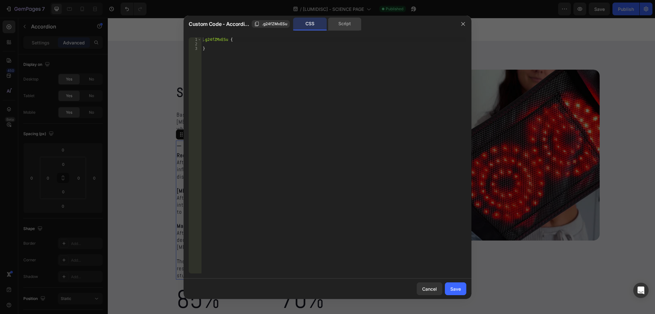
click at [344, 22] on div "Script" at bounding box center [345, 24] width 34 height 13
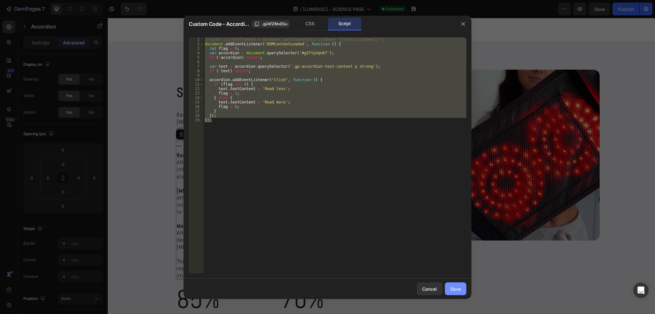
click at [454, 287] on div "Save" at bounding box center [455, 289] width 11 height 7
type input "0"
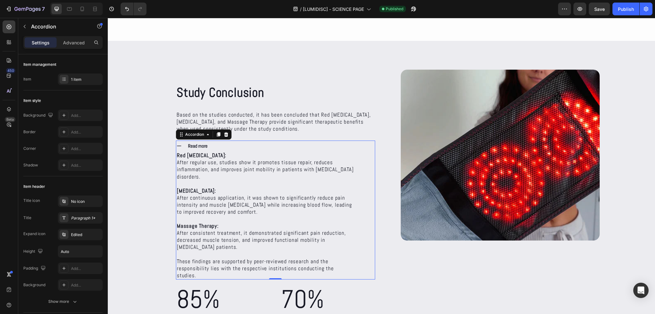
click at [240, 145] on div "Read more" at bounding box center [270, 146] width 167 height 11
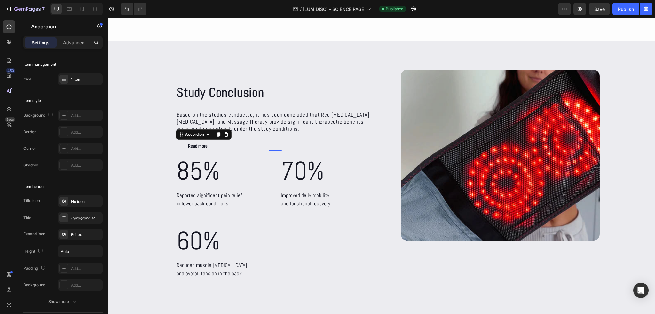
click at [240, 145] on div "Read more" at bounding box center [270, 146] width 167 height 11
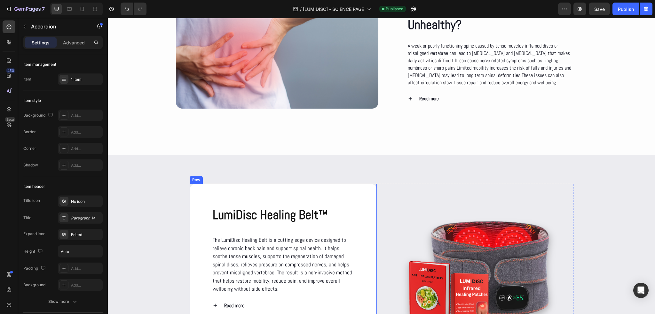
scroll to position [790, 0]
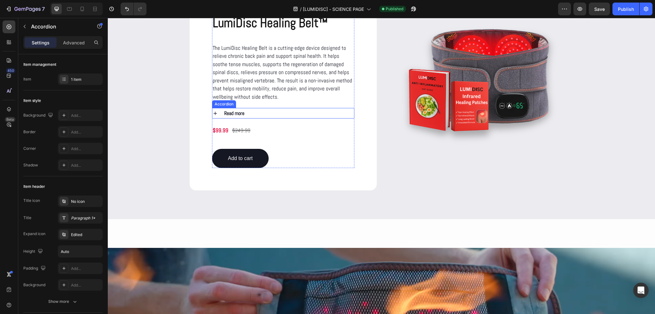
click at [229, 107] on div "The LumiDisc Healing Belt is a cutting-edge device designed to relieve chronic …" at bounding box center [283, 102] width 142 height 131
click at [255, 112] on div "Read more" at bounding box center [288, 113] width 131 height 11
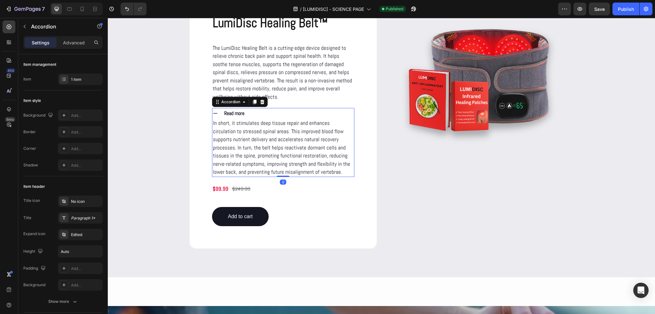
click at [255, 112] on div "Read more" at bounding box center [288, 113] width 131 height 11
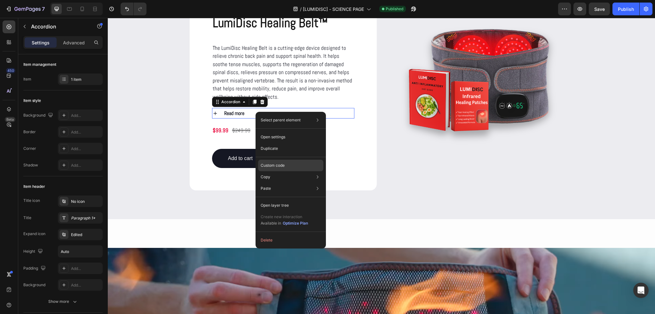
click at [287, 183] on div "Custom code" at bounding box center [290, 189] width 65 height 12
type input "100%"
type input "100"
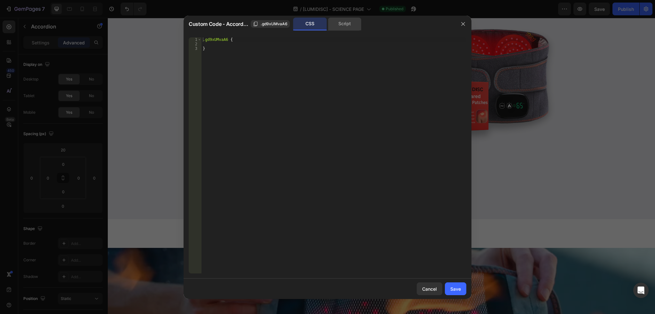
click at [344, 25] on div "Script" at bounding box center [345, 24] width 34 height 13
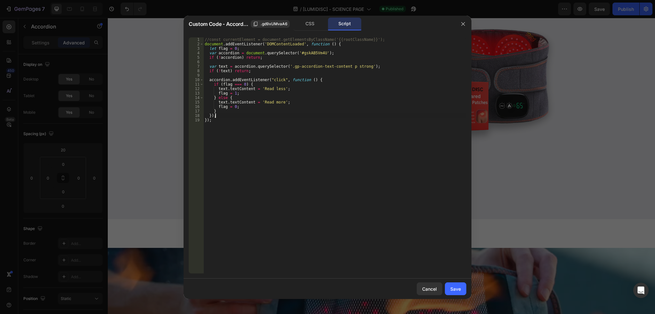
click at [219, 117] on div "//const currentElement = document.getElementsByClassName('{{rootClassName}}'); …" at bounding box center [334, 159] width 263 height 245
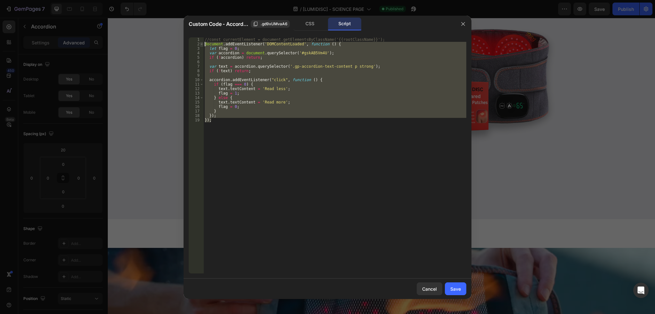
drag, startPoint x: 217, startPoint y: 123, endPoint x: 200, endPoint y: 44, distance: 80.4
click at [200, 44] on div "}); 1 2 3 4 5 6 7 8 9 10 11 12 13 14 15 16 17 18 19 //const currentElement = do…" at bounding box center [327, 155] width 277 height 236
type textarea "document.addEventListener('DOMContentLoaded', function () { let flag = 0;"
click at [437, 289] on button "Cancel" at bounding box center [429, 289] width 26 height 13
type input "0"
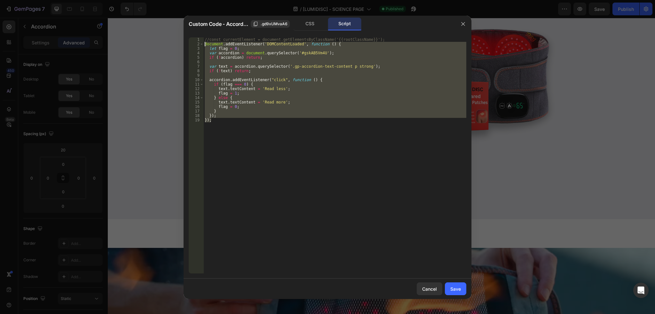
type input "0"
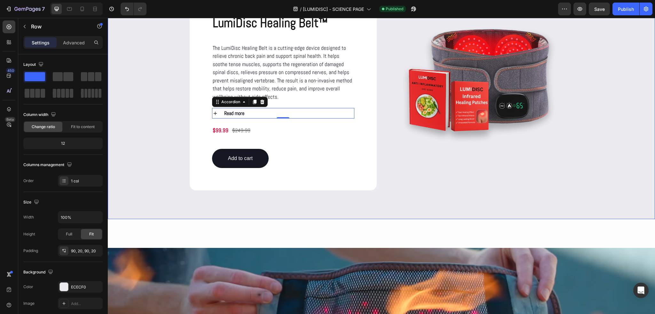
drag, startPoint x: 654, startPoint y: 122, endPoint x: 654, endPoint y: 89, distance: 32.6
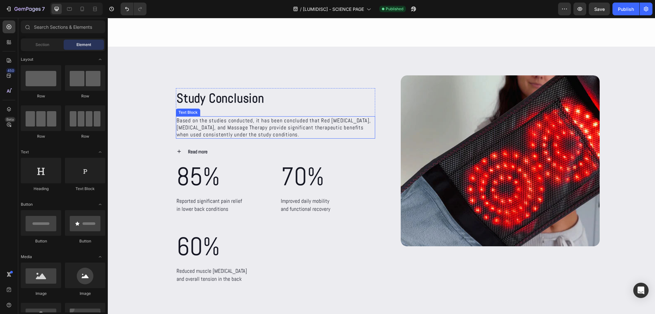
scroll to position [2267, 0]
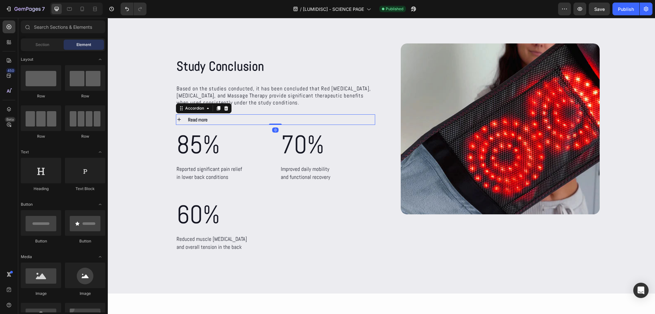
click at [223, 122] on div "Read more" at bounding box center [270, 119] width 167 height 11
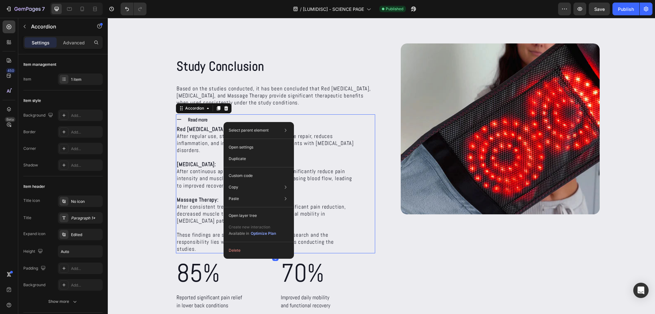
click at [230, 118] on div "Read more" at bounding box center [270, 119] width 167 height 11
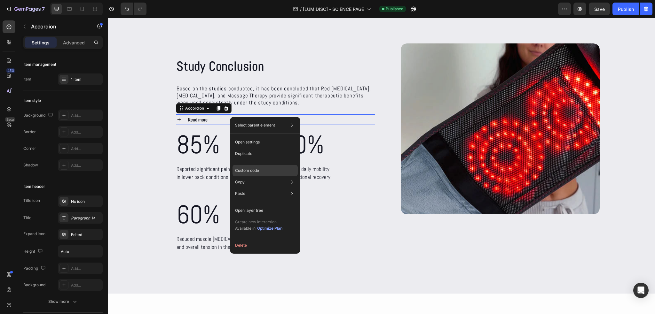
click at [264, 188] on div "Custom code" at bounding box center [264, 194] width 65 height 12
type input "100%"
type input "100"
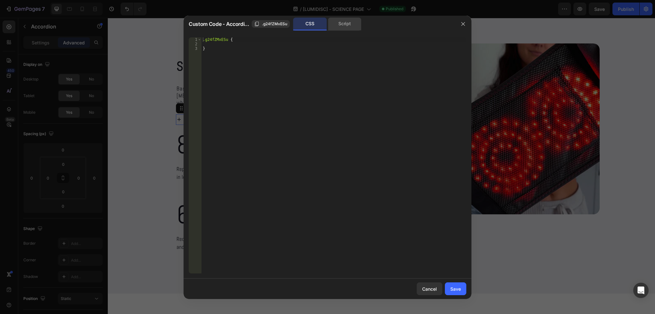
click at [343, 25] on div "Script" at bounding box center [345, 24] width 34 height 13
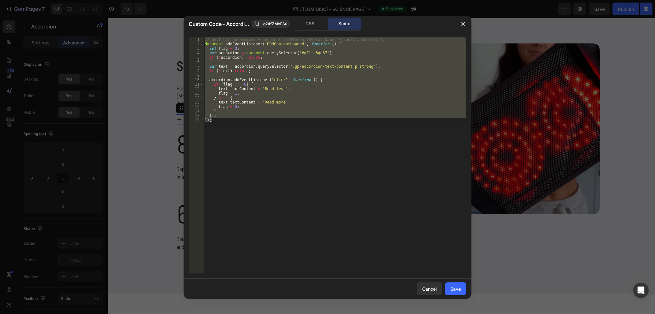
click at [229, 119] on div "//const currentElement = document.getElementsByClassName('{{rootClassName}}'); …" at bounding box center [334, 155] width 263 height 236
drag, startPoint x: 223, startPoint y: 120, endPoint x: 205, endPoint y: 44, distance: 78.4
click at [205, 44] on div "//const currentElement = document.getElementsByClassName('{{rootClassName}}'); …" at bounding box center [334, 159] width 263 height 245
paste textarea "});"
type textarea "});"
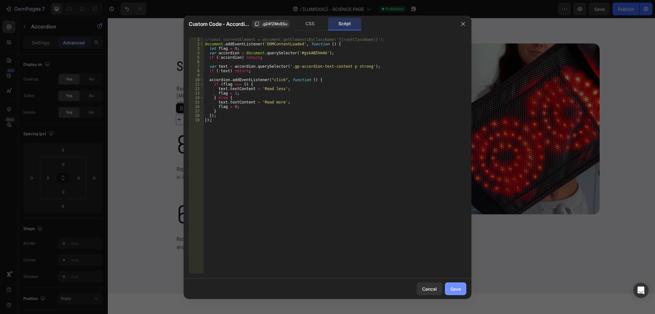
click at [461, 288] on button "Save" at bounding box center [455, 289] width 21 height 13
type input "0"
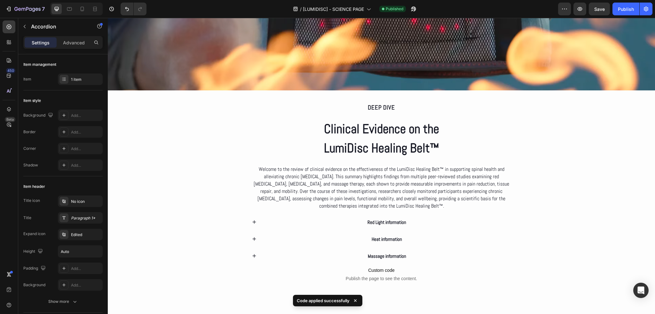
scroll to position [1020, 0]
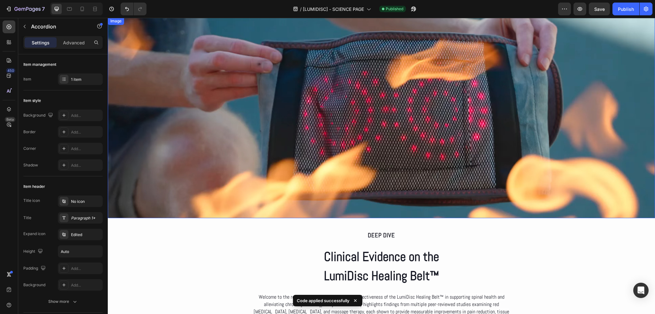
click at [355, 140] on img at bounding box center [381, 117] width 547 height 201
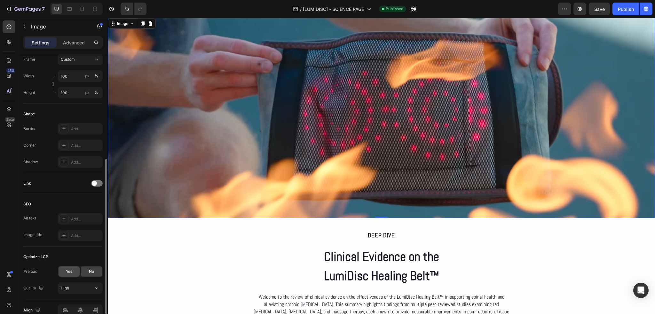
scroll to position [220, 0]
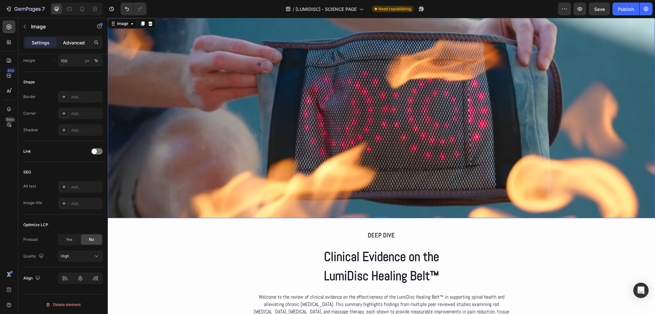
click at [79, 45] on p "Advanced" at bounding box center [74, 42] width 22 height 7
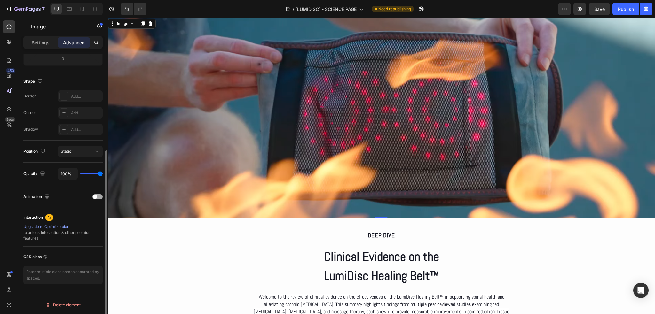
click at [98, 195] on div at bounding box center [97, 196] width 10 height 5
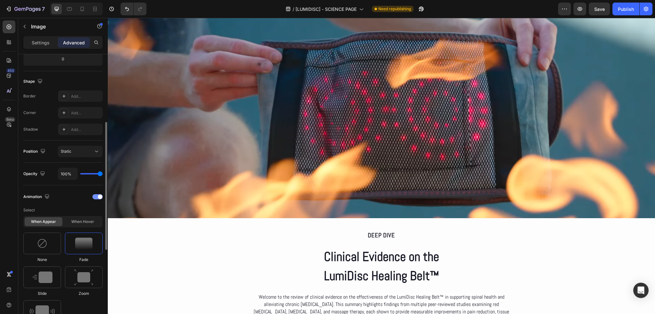
scroll to position [179, 0]
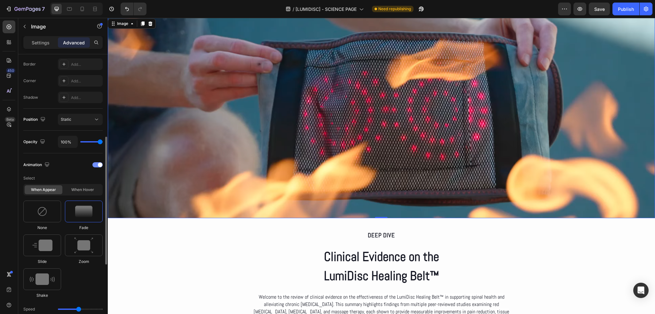
click at [97, 163] on div at bounding box center [97, 164] width 10 height 5
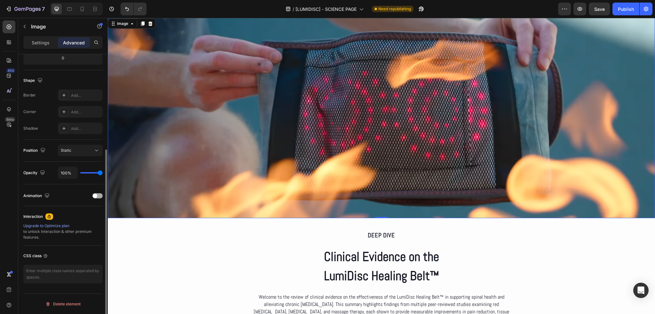
scroll to position [147, 0]
click at [45, 45] on p "Settings" at bounding box center [41, 42] width 18 height 7
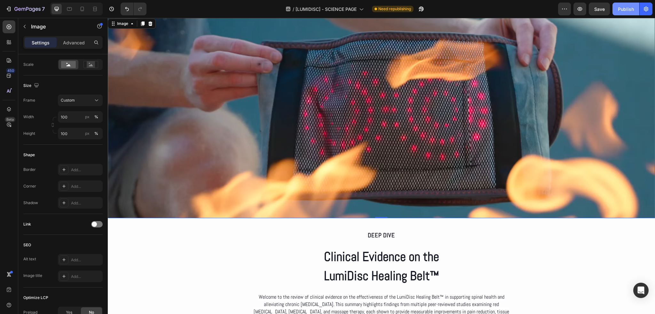
click at [634, 6] on button "Publish" at bounding box center [625, 9] width 27 height 13
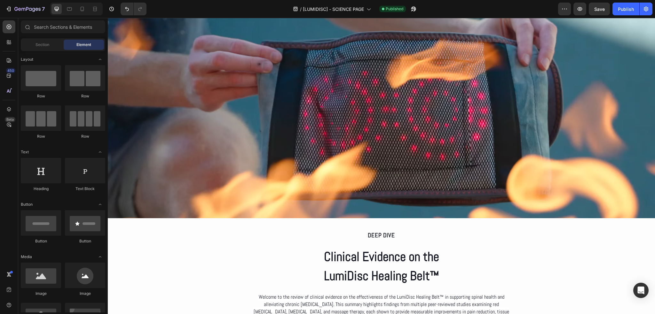
scroll to position [1015, 0]
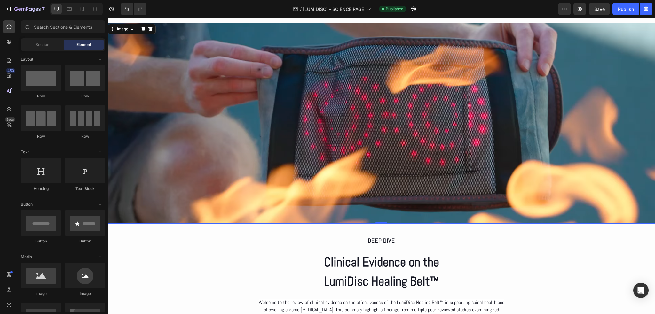
click at [355, 125] on img at bounding box center [381, 123] width 547 height 201
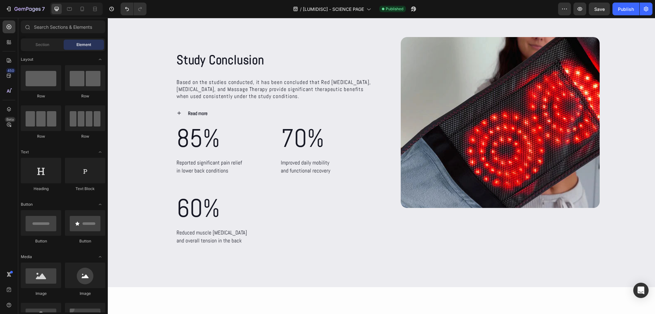
scroll to position [2263, 0]
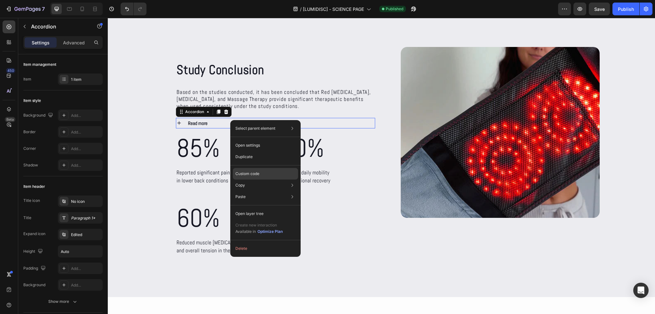
click at [278, 191] on div "Custom code" at bounding box center [265, 197] width 65 height 12
type input "100%"
type input "100"
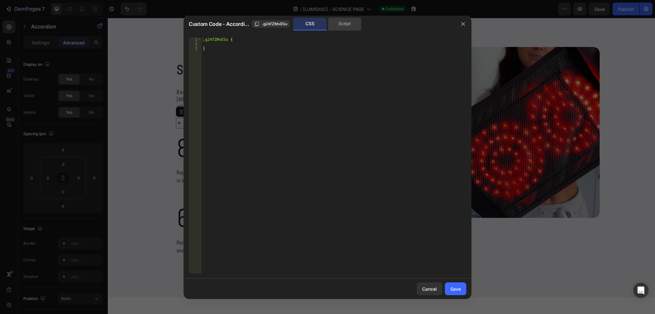
click at [343, 23] on div "Script" at bounding box center [345, 24] width 34 height 13
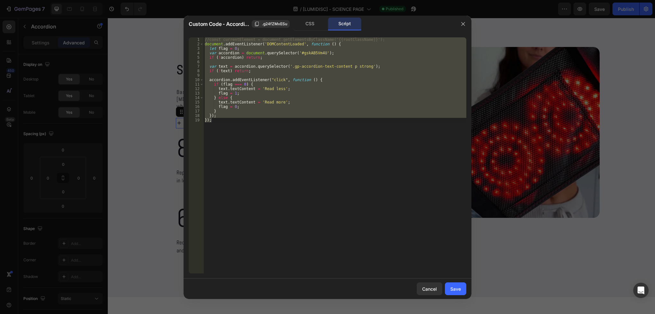
drag, startPoint x: 390, startPoint y: 27, endPoint x: 446, endPoint y: 30, distance: 56.3
click at [446, 30] on div "CSS Script" at bounding box center [388, 24] width 133 height 13
click at [350, 82] on div "//const currentElement = document.getElementsByClassName('{{rootClassName}}'); …" at bounding box center [334, 155] width 263 height 236
type textarea "accordion.addEventListener("click", function () {"
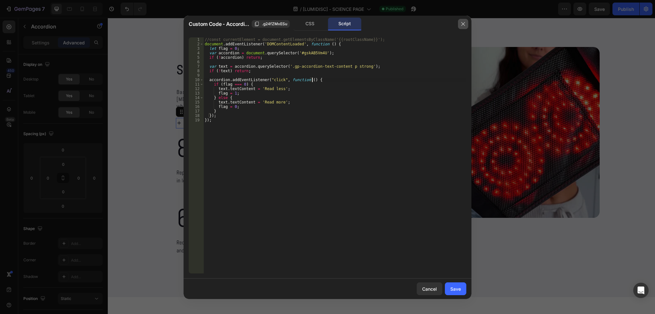
click at [464, 24] on icon "button" at bounding box center [462, 23] width 5 height 5
type input "0"
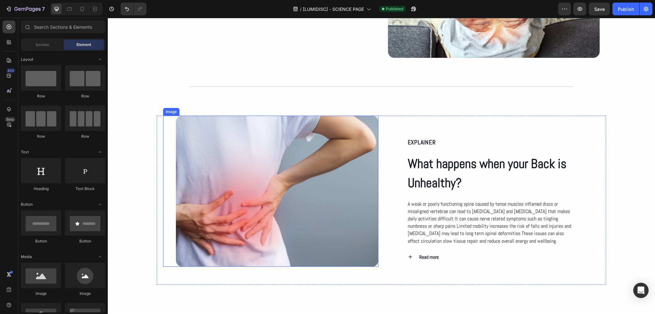
scroll to position [511, 0]
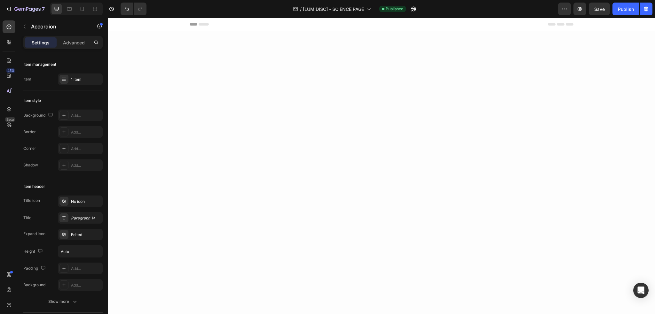
scroll to position [511, 0]
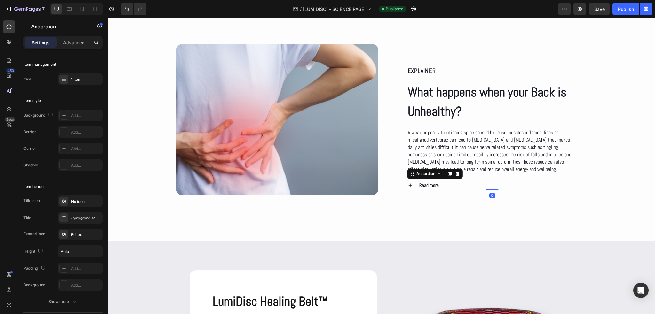
click at [411, 186] on div "Read more" at bounding box center [492, 185] width 170 height 11
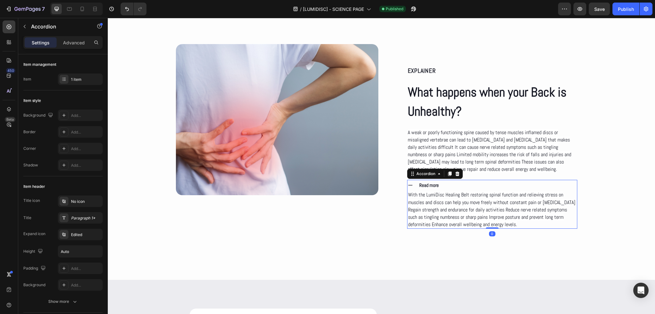
click at [411, 186] on div "Read more" at bounding box center [492, 185] width 170 height 11
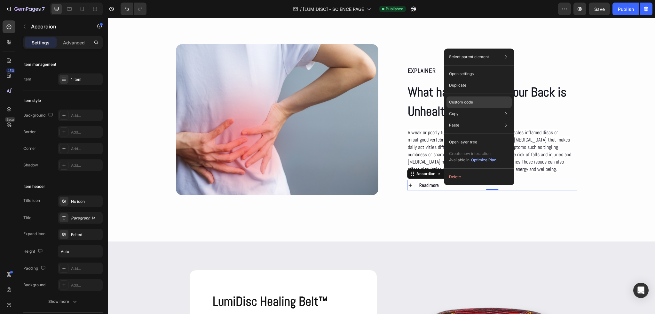
click at [463, 102] on p "Custom code" at bounding box center [461, 102] width 24 height 6
type input "100%"
type input "100"
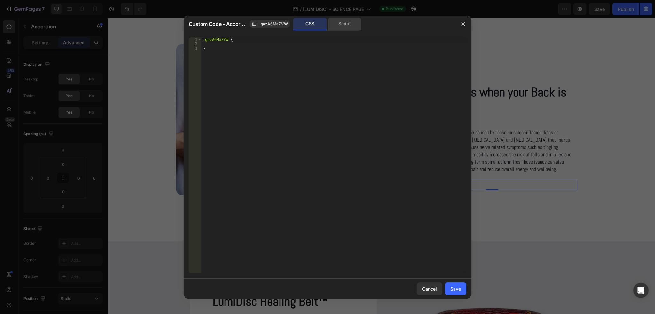
click at [332, 26] on div "Script" at bounding box center [345, 24] width 34 height 13
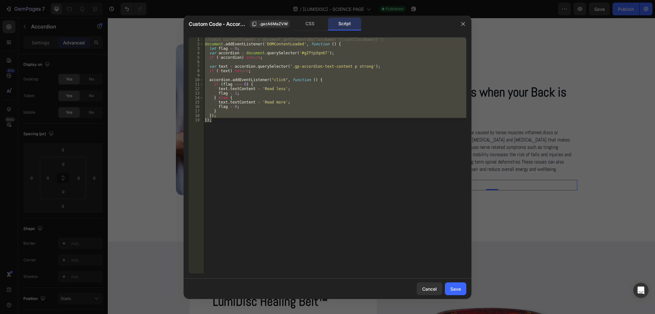
click at [229, 122] on div "//const currentElement = document.getElementsByClassName('{{rootClassName}}'); …" at bounding box center [334, 155] width 263 height 236
drag, startPoint x: 217, startPoint y: 116, endPoint x: 199, endPoint y: 45, distance: 72.9
click at [199, 45] on div "}); 1 2 3 4 5 6 7 8 9 10 11 12 13 14 15 16 17 18 19 //const currentElement = do…" at bounding box center [327, 155] width 277 height 236
type textarea "document.addEventListener('DOMContentLoaded', function () { let flag = 0;"
click at [439, 291] on button "Cancel" at bounding box center [429, 289] width 26 height 13
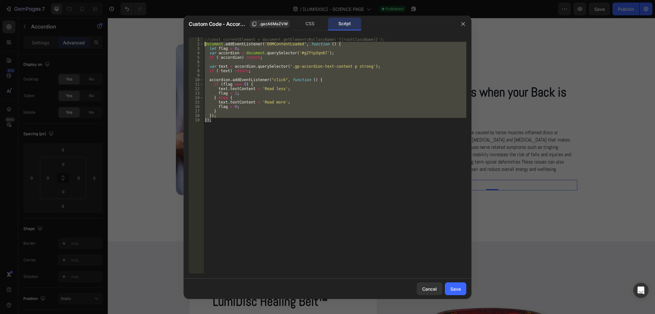
type input "0"
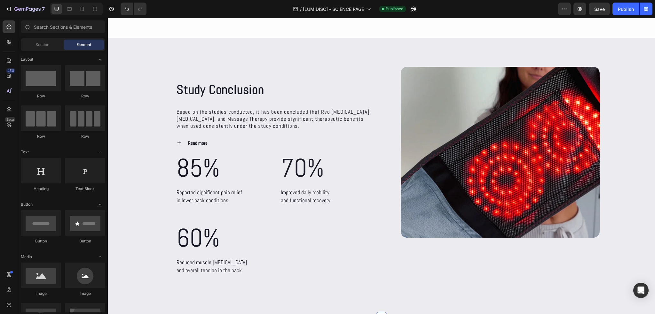
scroll to position [2204, 0]
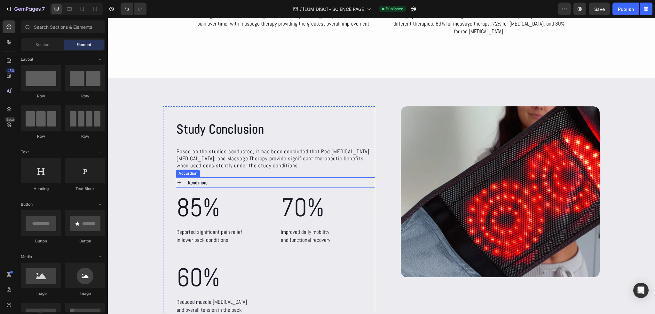
click at [219, 181] on div "Read more" at bounding box center [270, 182] width 167 height 11
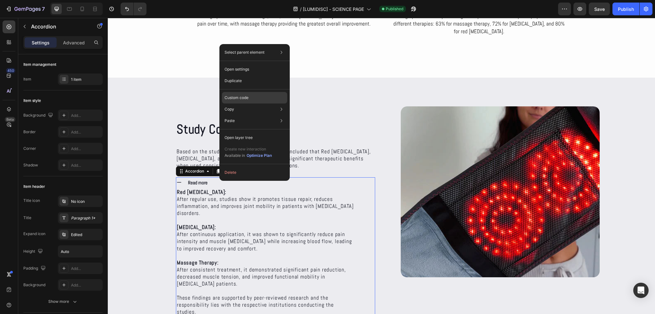
click at [238, 97] on p "Custom code" at bounding box center [236, 98] width 24 height 6
type input "100%"
type input "100"
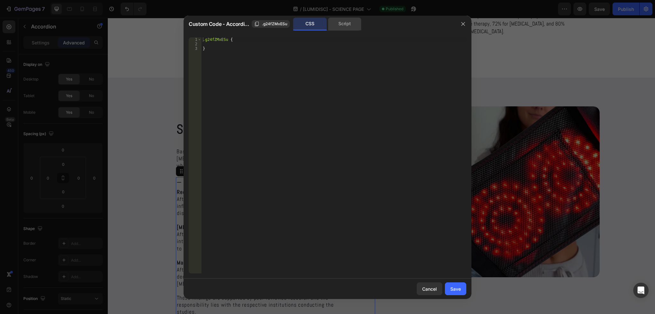
click at [340, 22] on div "Script" at bounding box center [345, 24] width 34 height 13
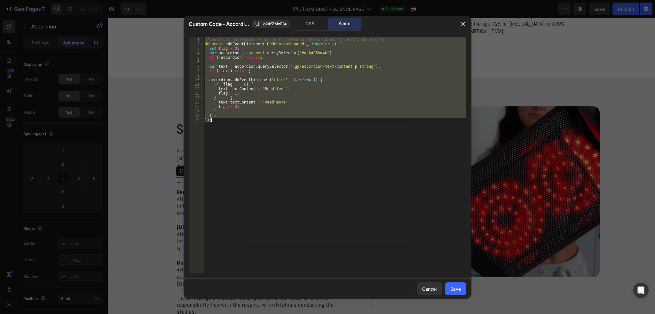
click at [229, 113] on div "//const currentElement = document.getElementsByClassName('{{rootClassName}}'); …" at bounding box center [334, 155] width 263 height 236
drag, startPoint x: 220, startPoint y: 121, endPoint x: 193, endPoint y: 43, distance: 82.5
click at [193, 43] on div "} 1 2 3 4 5 6 7 8 9 10 11 12 13 14 15 16 17 18 19 //const currentElement = docu…" at bounding box center [327, 155] width 277 height 236
paste textarea "});"
type textarea "});"
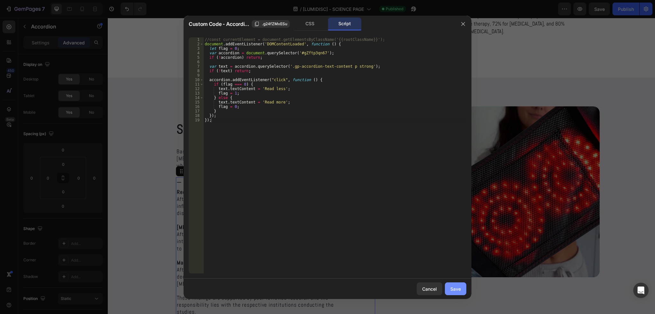
click at [456, 290] on div "Save" at bounding box center [455, 289] width 11 height 7
type input "0"
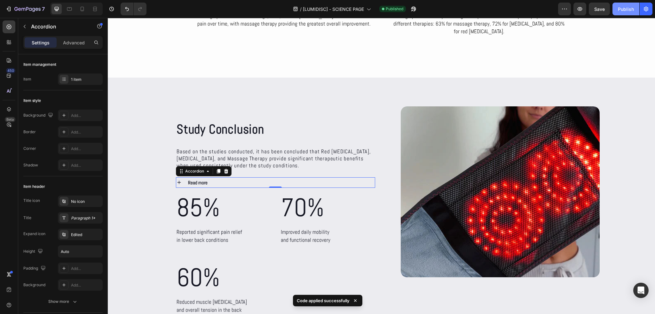
click at [614, 12] on button "Publish" at bounding box center [625, 9] width 27 height 13
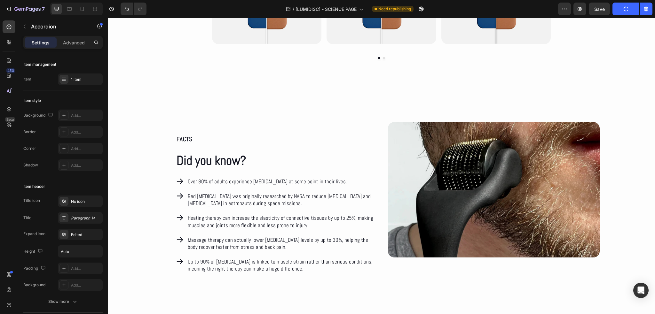
scroll to position [3035, 0]
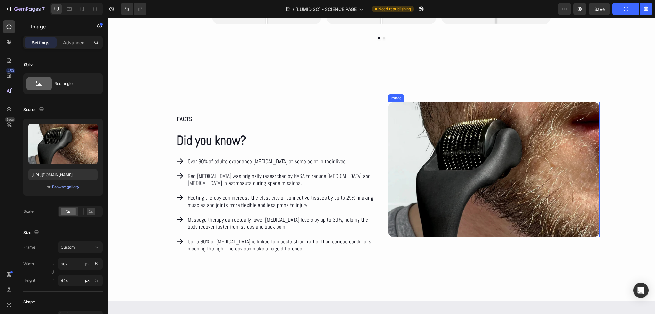
click at [487, 136] on img at bounding box center [494, 170] width 212 height 136
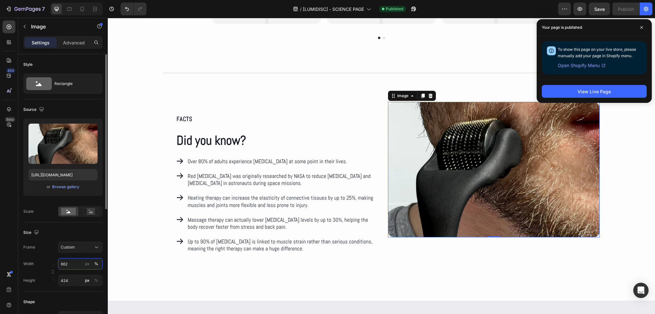
click at [73, 263] on input "662" at bounding box center [80, 264] width 45 height 12
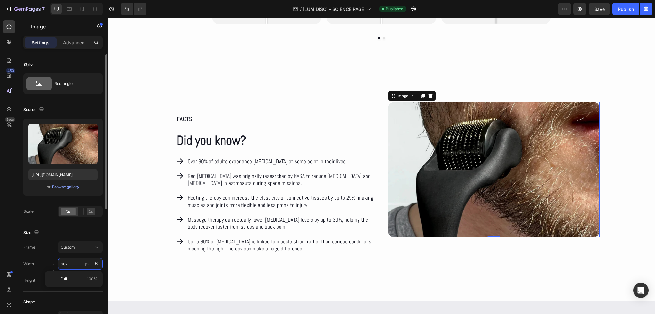
click at [73, 263] on input "662" at bounding box center [80, 264] width 45 height 12
click at [51, 259] on div "Width 662 px %" at bounding box center [62, 264] width 79 height 12
click at [71, 281] on input "424" at bounding box center [80, 281] width 45 height 12
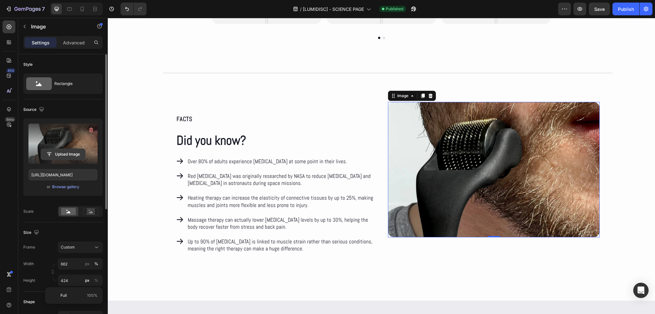
click at [50, 157] on input "file" at bounding box center [63, 154] width 44 height 11
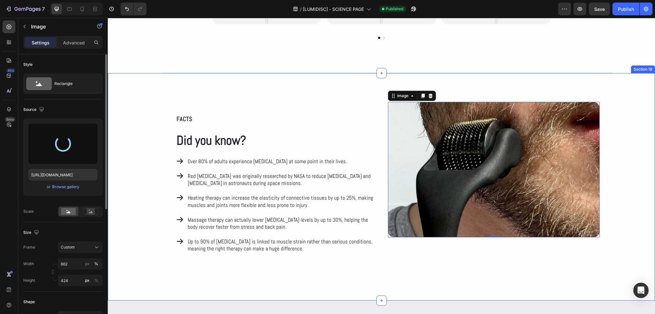
type input "[URL][DOMAIN_NAME]"
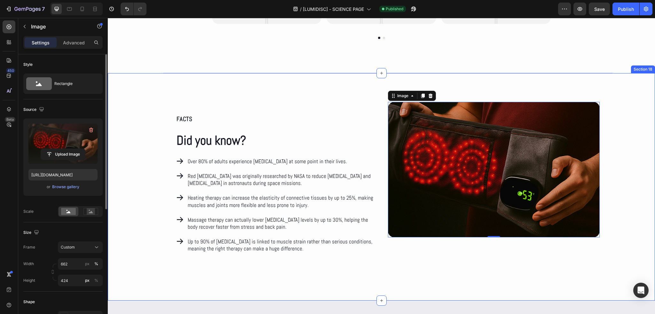
click at [624, 166] on div "FACTS Text Block Did you know? Heading Icon Over 80% of adults experience [MEDI…" at bounding box center [381, 187] width 547 height 170
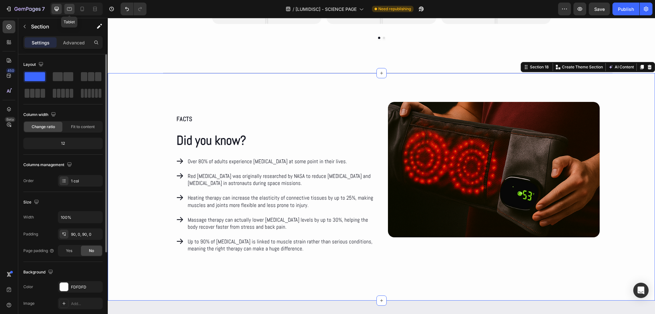
click at [66, 13] on div at bounding box center [69, 9] width 10 height 10
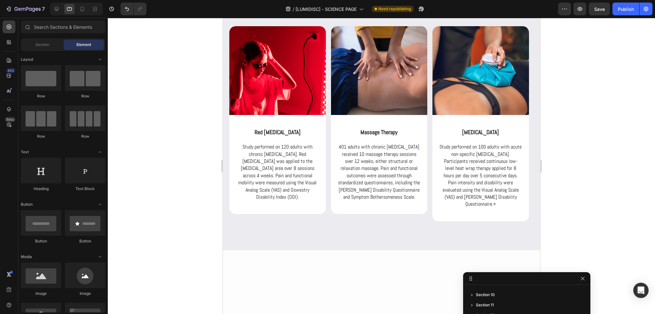
scroll to position [1310, 0]
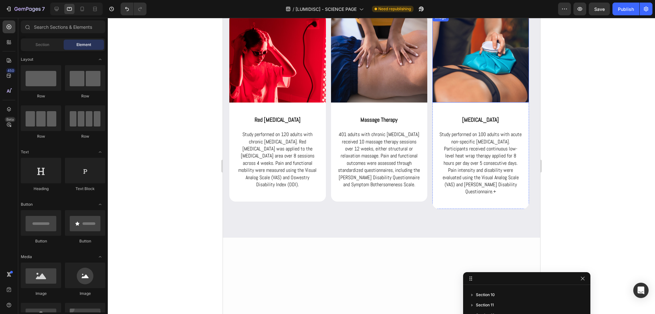
click at [476, 103] on img at bounding box center [480, 58] width 97 height 89
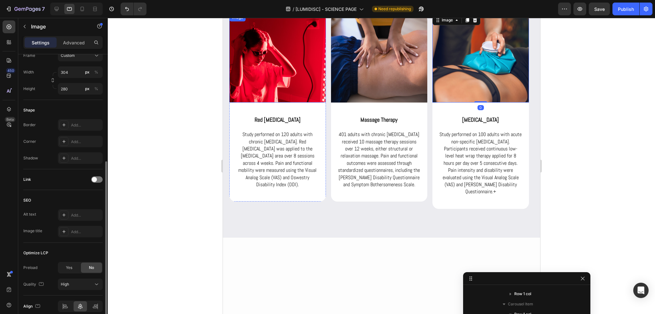
scroll to position [220, 0]
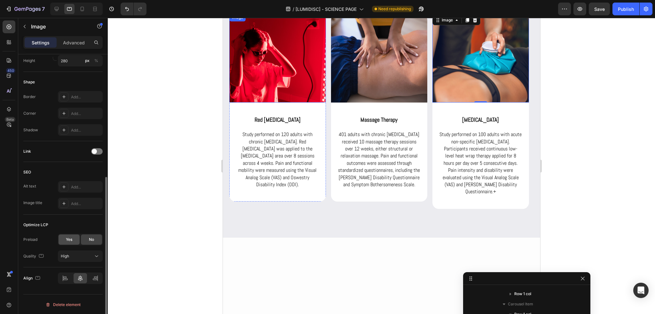
click at [63, 240] on div "Yes" at bounding box center [68, 240] width 21 height 10
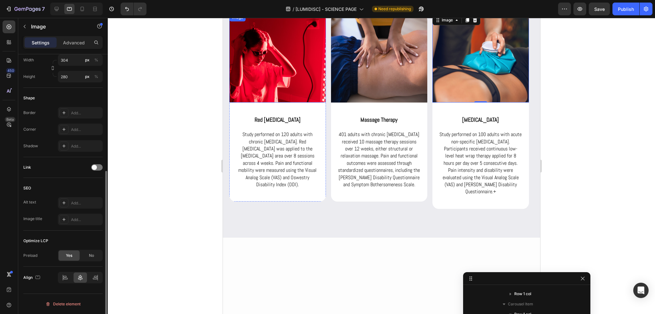
scroll to position [203, 0]
click at [86, 254] on div "No" at bounding box center [91, 256] width 21 height 10
click at [64, 257] on div "Yes" at bounding box center [68, 256] width 21 height 10
click at [367, 103] on img at bounding box center [378, 58] width 97 height 89
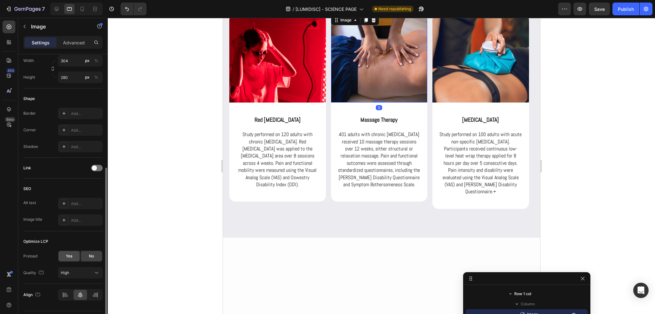
click at [62, 256] on div "Yes" at bounding box center [68, 256] width 21 height 10
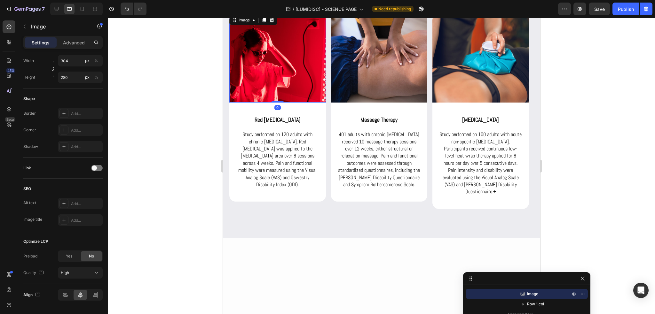
drag, startPoint x: 261, startPoint y: 183, endPoint x: 405, endPoint y: 225, distance: 150.1
click at [261, 103] on img at bounding box center [277, 58] width 97 height 89
click at [68, 252] on div "Yes" at bounding box center [68, 256] width 21 height 10
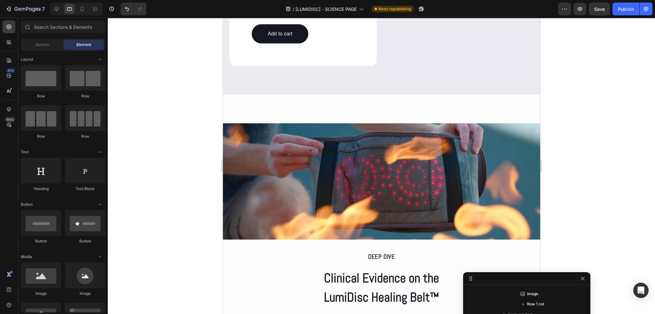
scroll to position [942, 0]
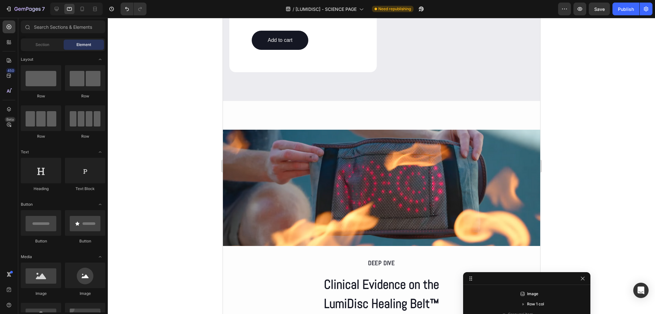
drag, startPoint x: 539, startPoint y: 127, endPoint x: 762, endPoint y: 138, distance: 223.7
click at [428, 173] on img at bounding box center [380, 188] width 317 height 116
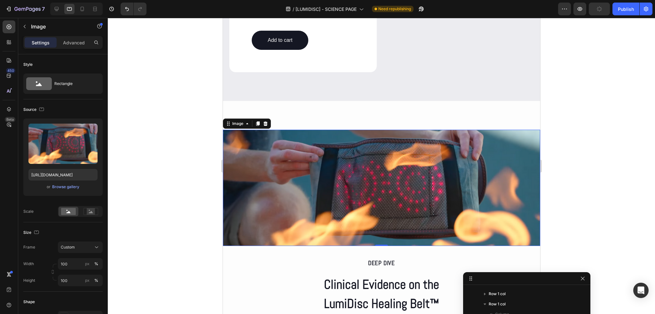
scroll to position [81, 0]
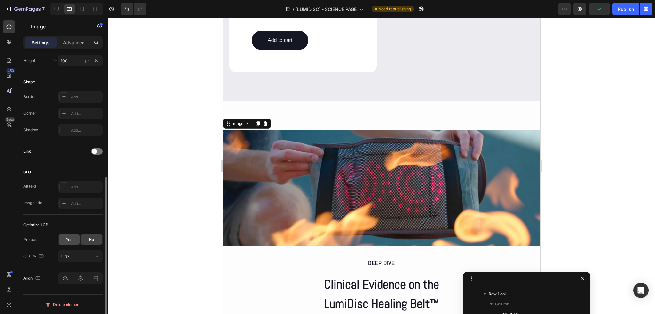
click at [62, 241] on div "Yes" at bounding box center [68, 240] width 21 height 10
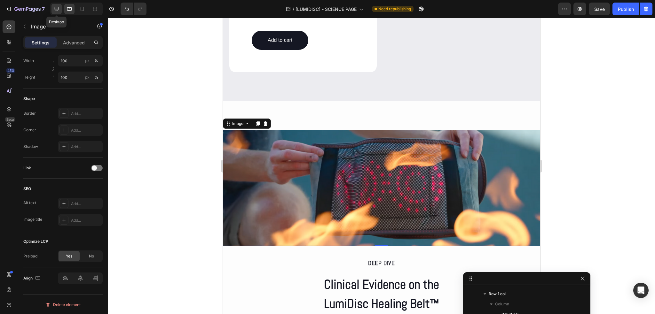
click at [55, 10] on icon at bounding box center [57, 9] width 4 height 4
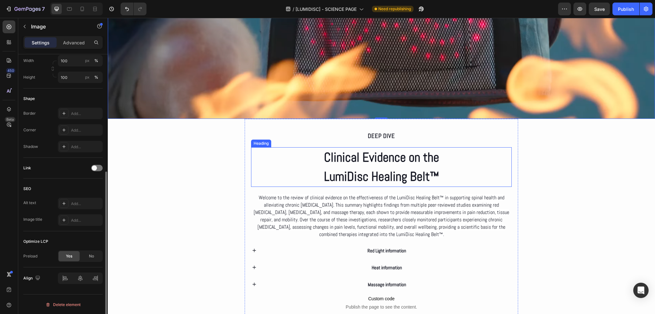
scroll to position [1125, 0]
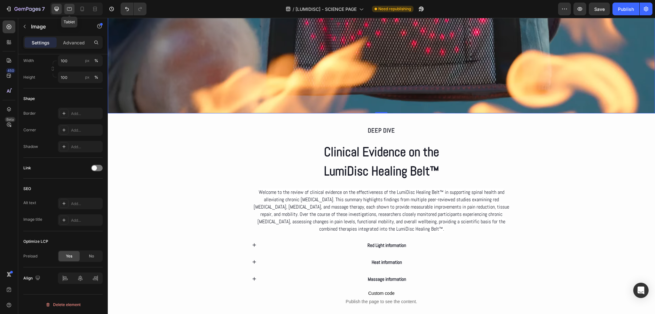
click at [66, 9] on icon at bounding box center [69, 9] width 6 height 6
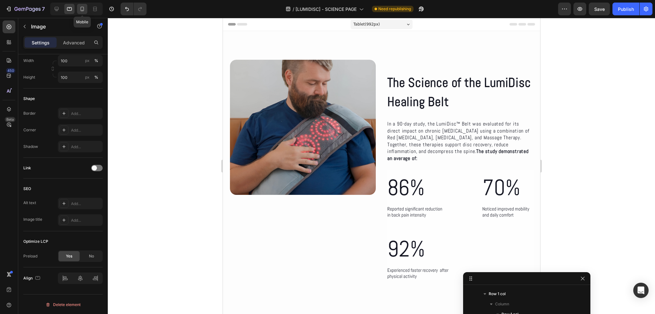
click at [80, 11] on icon at bounding box center [82, 9] width 6 height 6
type input "390"
type input "250"
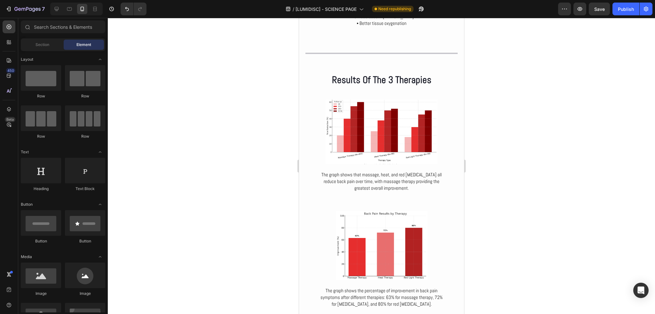
scroll to position [2254, 0]
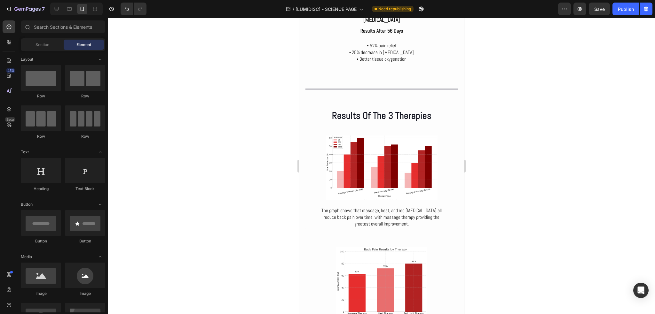
drag, startPoint x: 461, startPoint y: 61, endPoint x: 764, endPoint y: 197, distance: 332.2
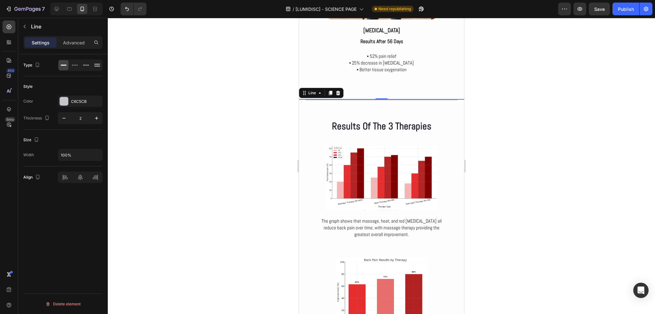
click at [398, 99] on div at bounding box center [381, 99] width 152 height 1
click at [4, 110] on div at bounding box center [9, 109] width 13 height 13
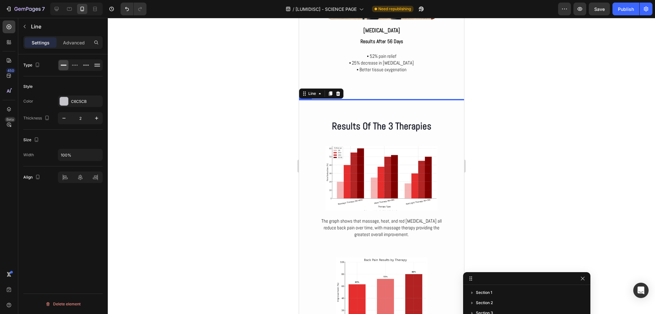
scroll to position [101, 0]
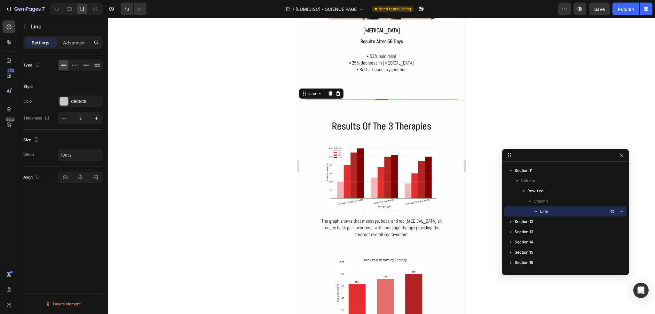
drag, startPoint x: 538, startPoint y: 279, endPoint x: 566, endPoint y: 119, distance: 162.6
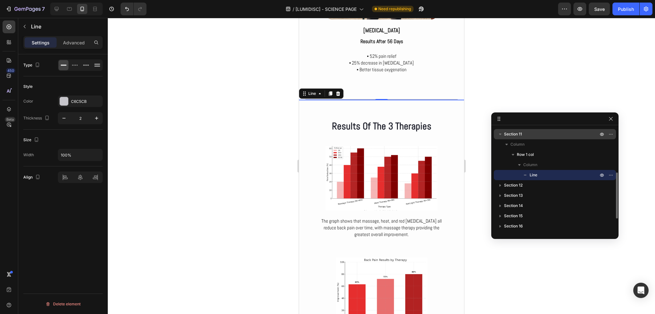
click at [524, 138] on div "Section 11" at bounding box center [554, 134] width 117 height 10
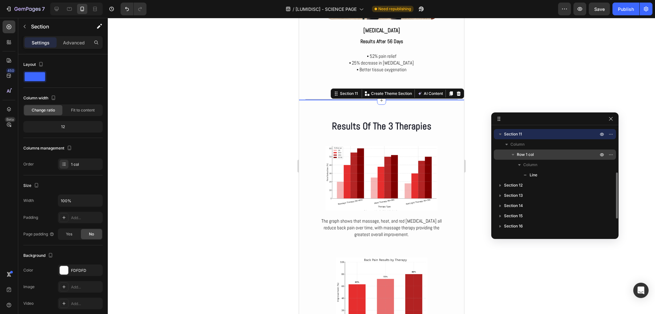
click at [541, 153] on p "Row 1 col" at bounding box center [557, 154] width 82 height 6
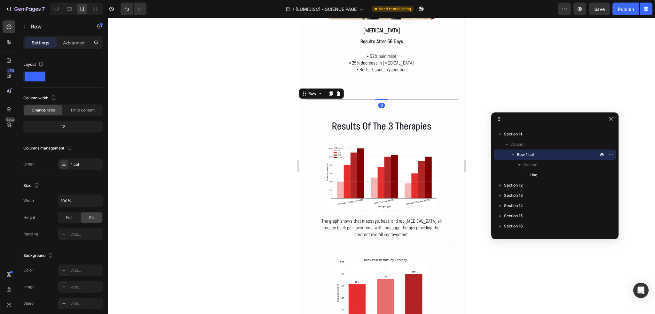
click at [500, 71] on div at bounding box center [381, 166] width 547 height 296
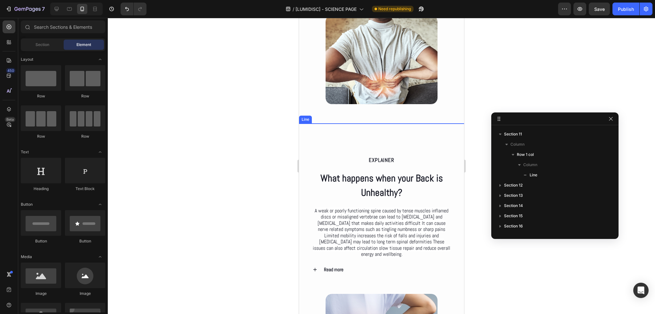
scroll to position [29, 0]
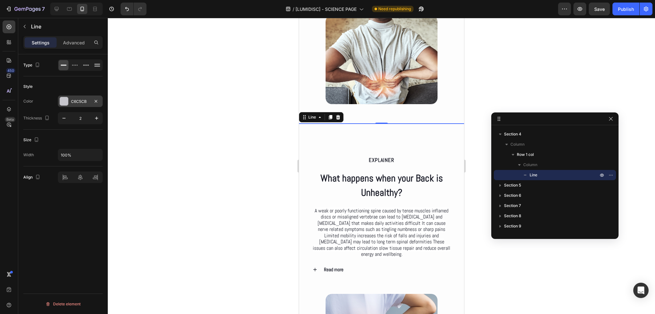
click at [82, 102] on div "C6C5CB" at bounding box center [80, 102] width 19 height 6
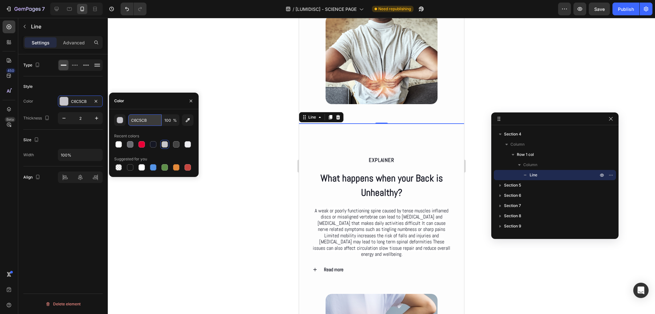
click at [145, 123] on input "C6C5CB" at bounding box center [144, 120] width 33 height 12
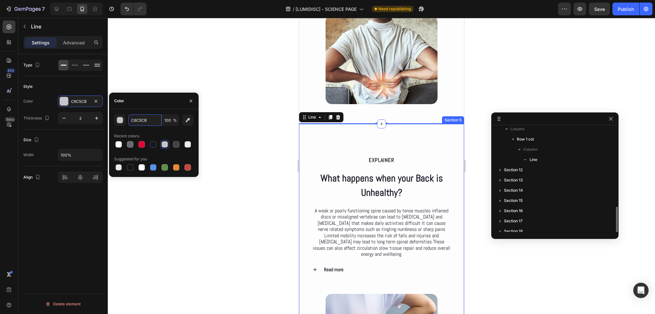
scroll to position [172, 0]
click at [542, 144] on p "Line" at bounding box center [557, 145] width 70 height 6
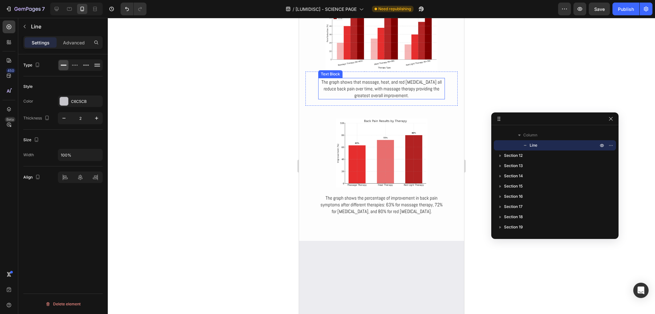
scroll to position [2219, 0]
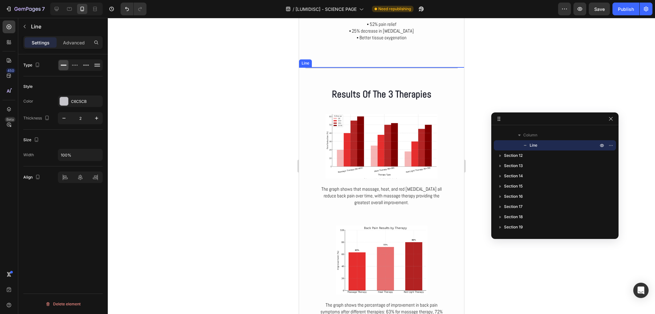
click at [310, 67] on div at bounding box center [381, 67] width 152 height 1
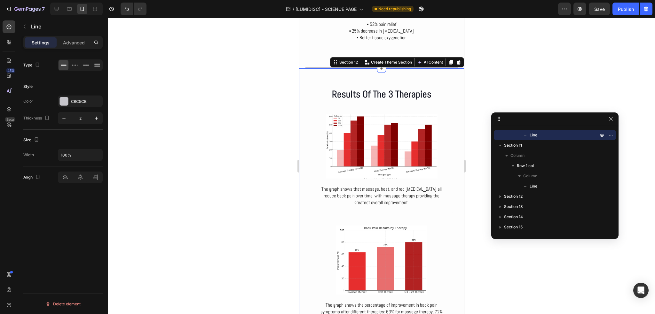
click at [310, 68] on div "Results Of The 3 Therapies Heading Row Image The graph shows that massage, heat…" at bounding box center [381, 208] width 165 height 280
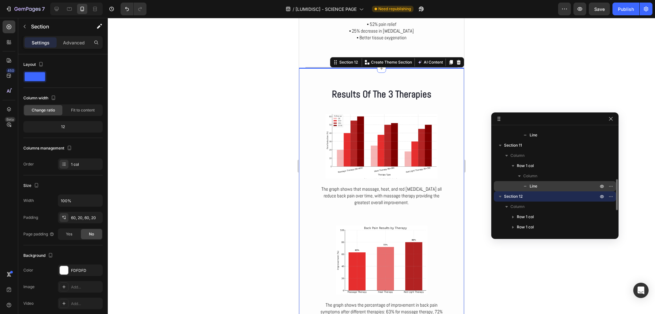
click at [554, 189] on p "Line" at bounding box center [557, 186] width 70 height 6
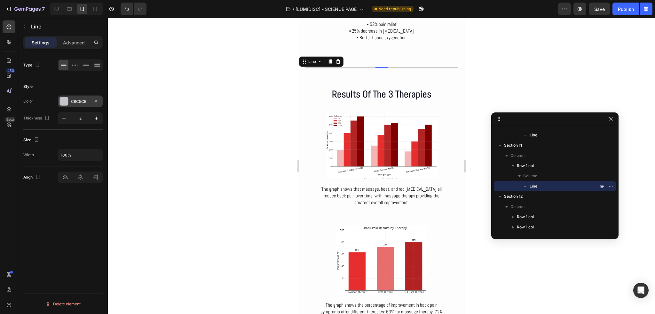
click at [81, 102] on div "C6C5CB" at bounding box center [80, 102] width 19 height 6
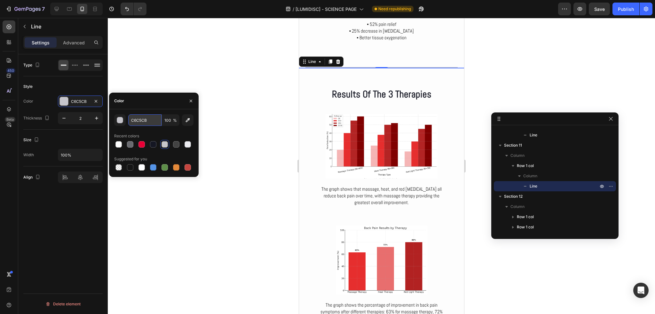
click at [138, 122] on input "C6C5CB" at bounding box center [144, 120] width 33 height 12
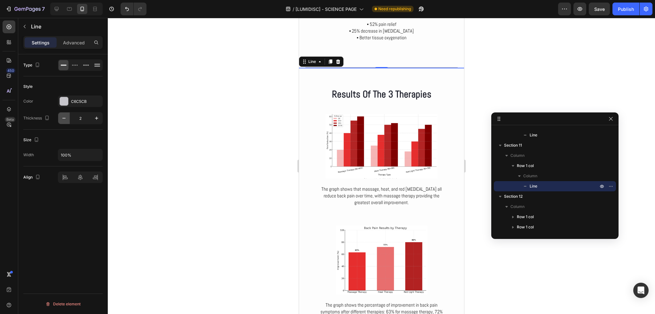
click at [67, 118] on button "button" at bounding box center [64, 118] width 12 height 12
type input "1"
click at [91, 84] on div "Style" at bounding box center [62, 86] width 79 height 10
click at [290, 103] on div at bounding box center [381, 166] width 547 height 296
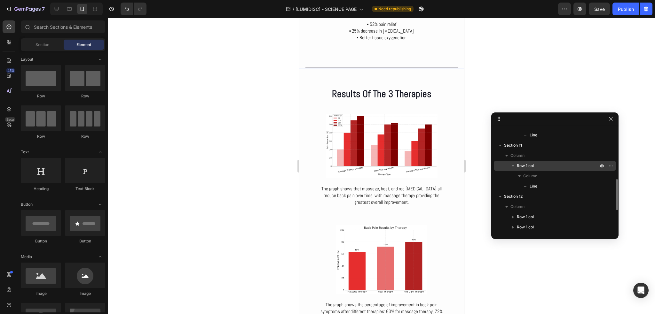
click at [544, 165] on p "Row 1 col" at bounding box center [557, 166] width 82 height 6
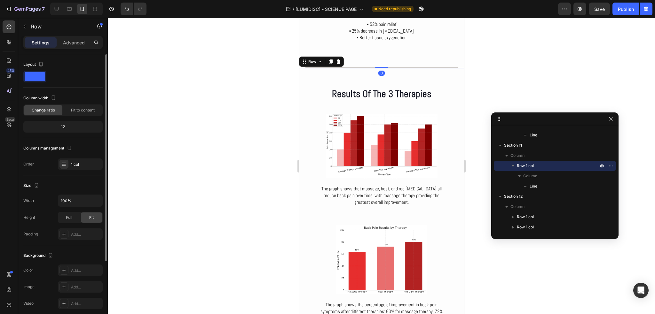
scroll to position [95, 0]
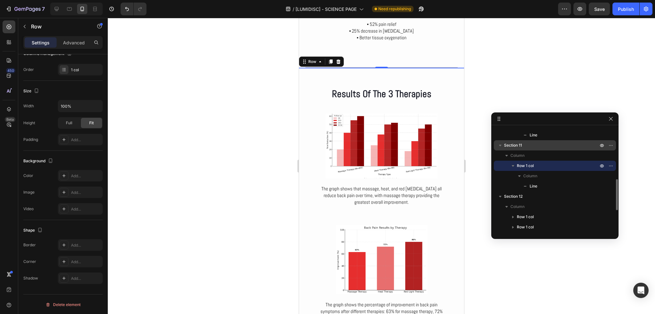
click at [531, 145] on p "Section 11" at bounding box center [551, 145] width 95 height 6
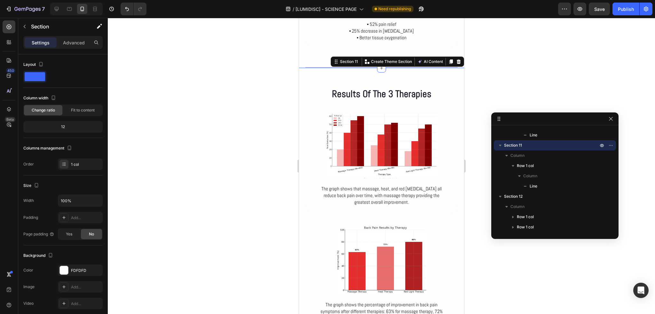
click at [227, 88] on div at bounding box center [381, 166] width 547 height 296
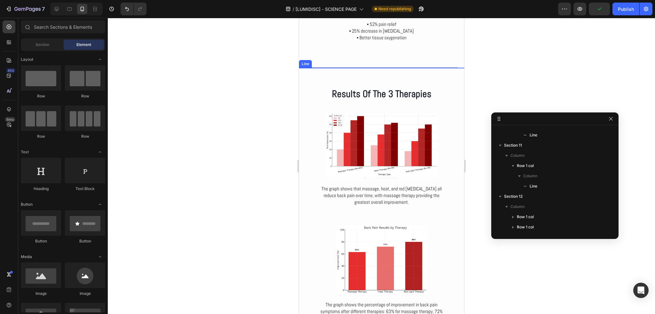
click at [408, 68] on div at bounding box center [381, 68] width 152 height 0
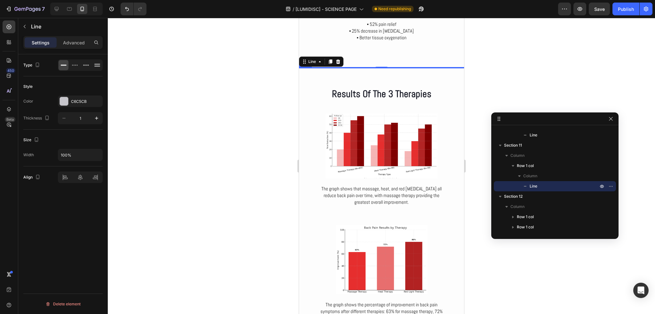
click at [408, 67] on div at bounding box center [381, 67] width 152 height 1
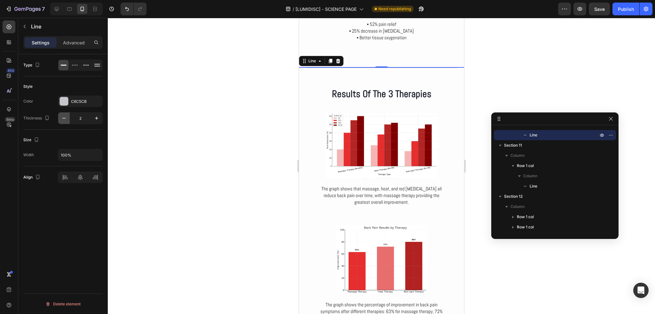
click at [63, 118] on icon "button" at bounding box center [63, 118] width 3 height 1
type input "1"
click at [72, 135] on div "Size" at bounding box center [62, 140] width 79 height 10
click at [210, 140] on div at bounding box center [381, 166] width 547 height 296
click at [312, 67] on div at bounding box center [381, 67] width 152 height 0
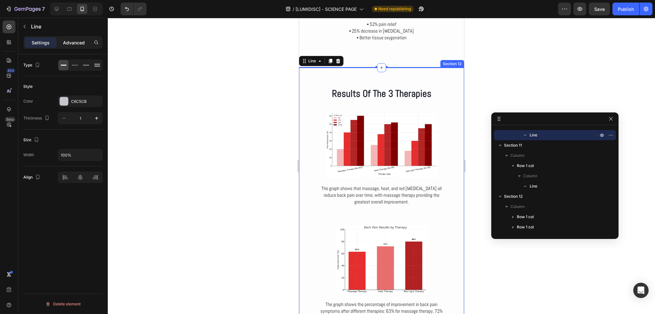
click at [77, 42] on p "Advanced" at bounding box center [74, 42] width 22 height 7
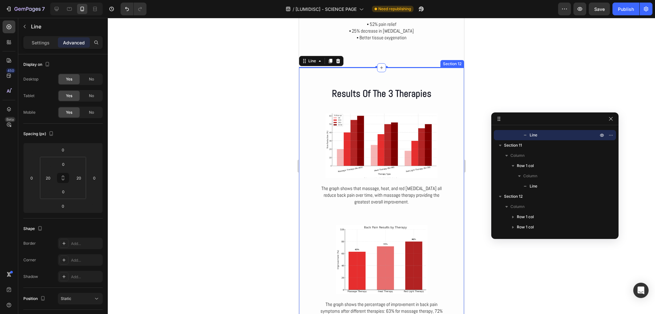
click at [205, 118] on div at bounding box center [381, 166] width 547 height 296
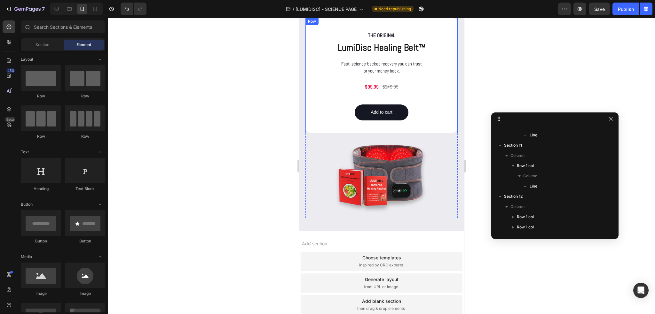
scroll to position [3719, 0]
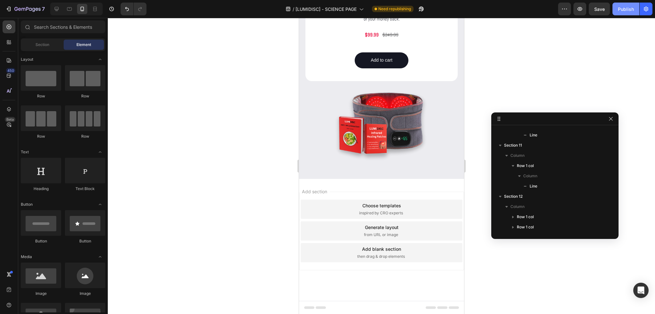
click at [627, 7] on div "Publish" at bounding box center [625, 9] width 16 height 7
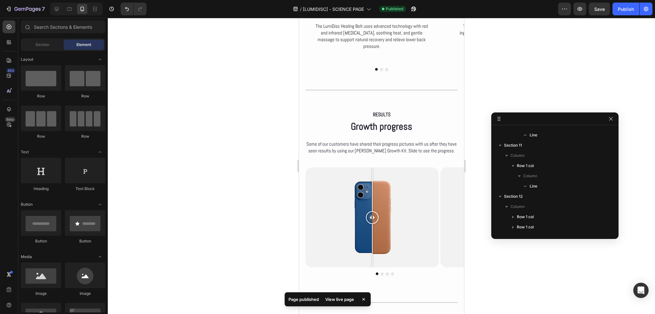
scroll to position [3097, 0]
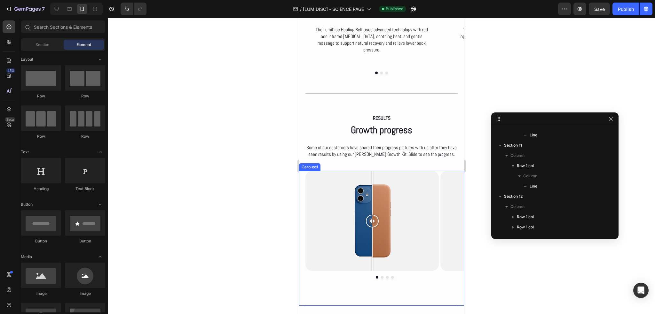
click at [301, 171] on div "Image Comparison Row Image Comparison Image Comparison Image Comparison Carousel" at bounding box center [381, 238] width 165 height 135
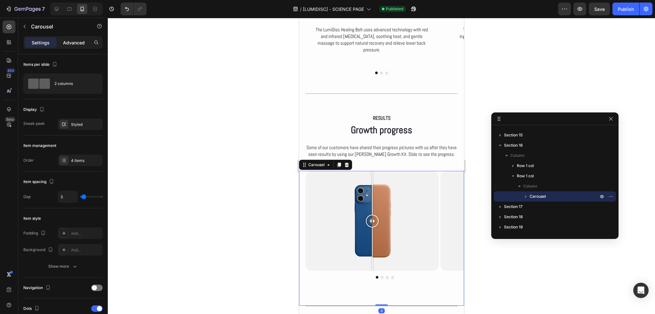
click at [72, 38] on div "Advanced" at bounding box center [74, 42] width 32 height 10
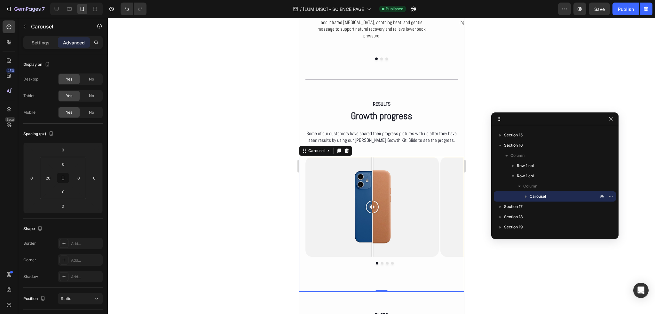
scroll to position [3129, 0]
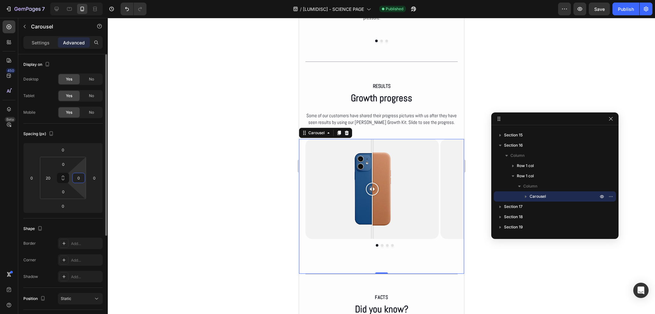
click at [79, 175] on input "0" at bounding box center [79, 178] width 10 height 10
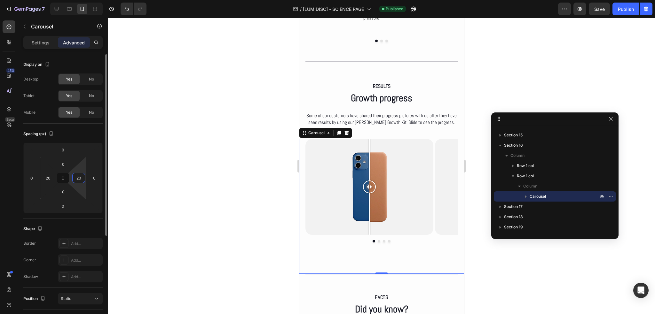
type input "0"
click at [0, 0] on div "Spacing (px) 0 0 0 0 0 20 0 0" at bounding box center [0, 0] width 0 height 0
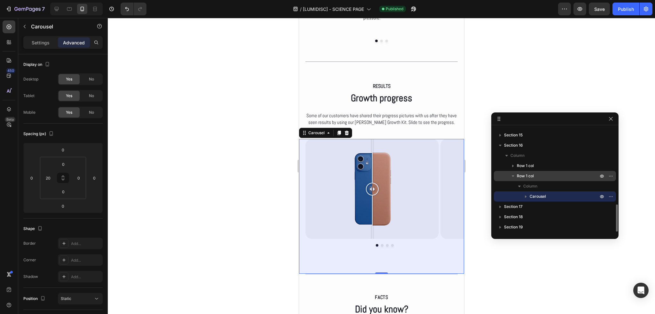
click at [523, 177] on span "Row 1 col" at bounding box center [524, 176] width 17 height 6
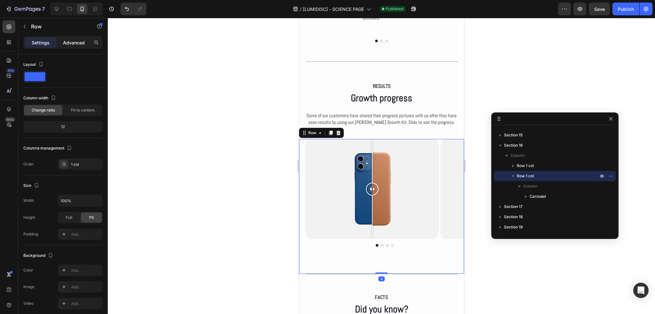
click at [72, 43] on p "Advanced" at bounding box center [74, 42] width 22 height 7
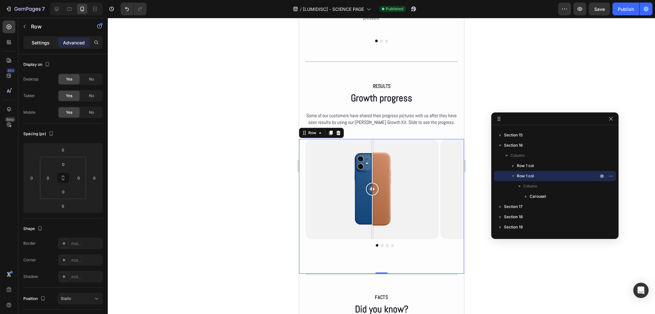
click at [43, 42] on p "Settings" at bounding box center [41, 42] width 18 height 7
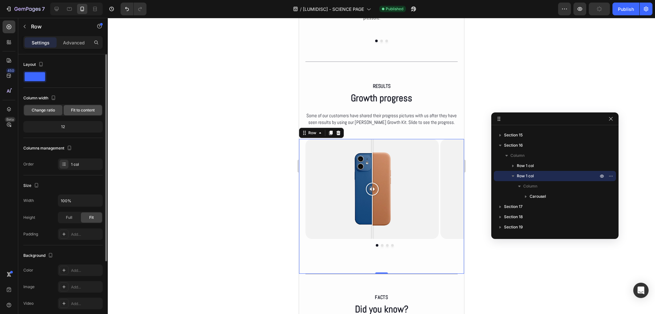
click at [83, 110] on span "Fit to content" at bounding box center [83, 110] width 24 height 6
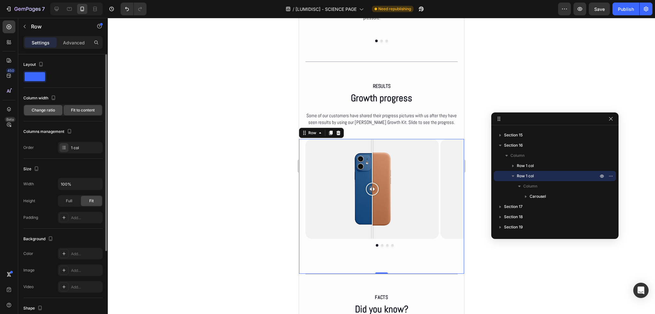
click at [39, 111] on span "Change ratio" at bounding box center [43, 110] width 23 height 6
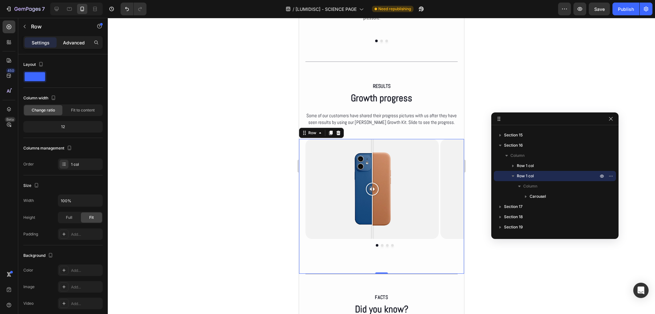
click at [74, 38] on div "Advanced" at bounding box center [74, 42] width 32 height 10
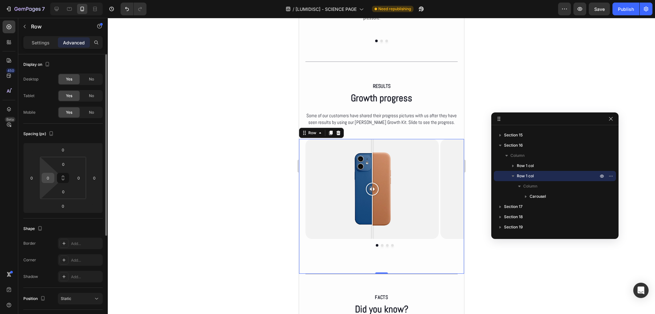
click at [50, 180] on input "0" at bounding box center [48, 178] width 10 height 10
click at [81, 181] on input "0" at bounding box center [79, 178] width 10 height 10
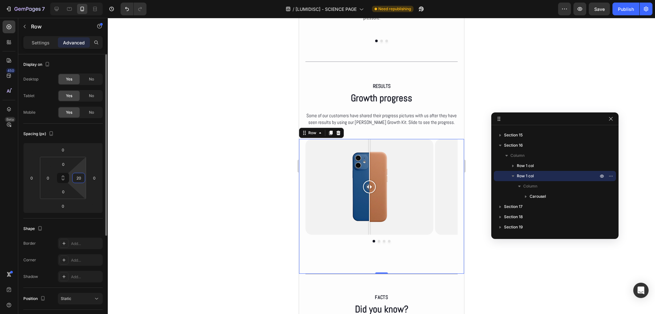
type input "0"
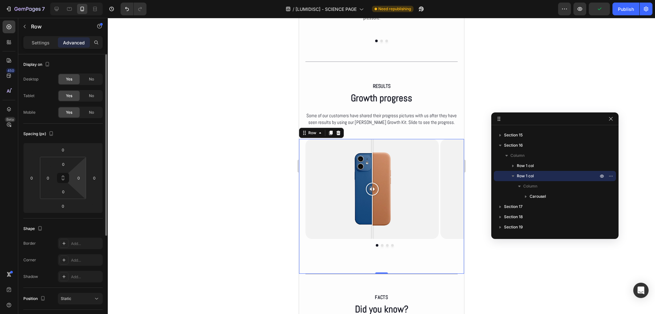
click at [65, 137] on div "Spacing (px)" at bounding box center [62, 134] width 79 height 10
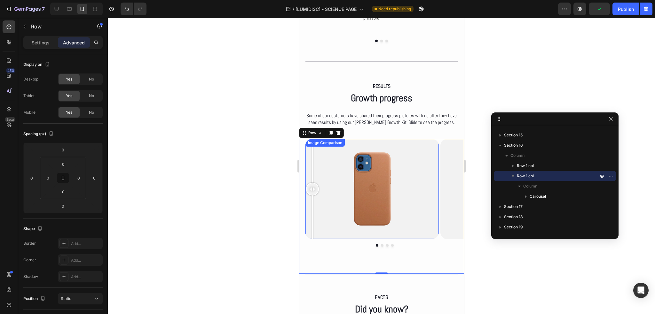
click at [309, 158] on div at bounding box center [371, 189] width 133 height 100
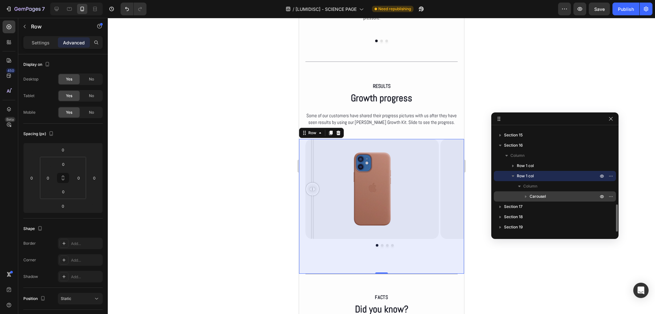
click at [527, 198] on icon "button" at bounding box center [525, 196] width 6 height 6
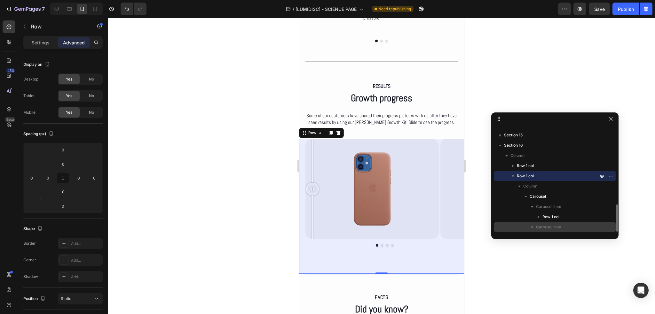
scroll to position [326, 0]
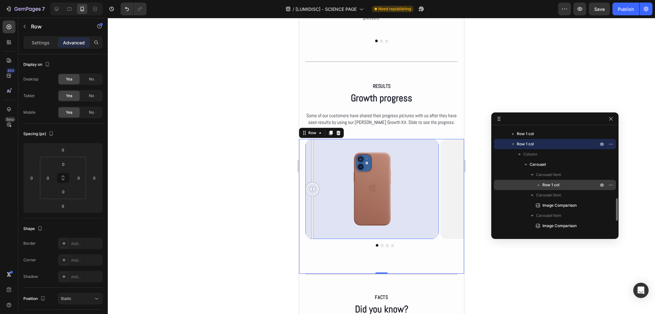
click at [548, 186] on span "Row 1 col" at bounding box center [550, 185] width 17 height 6
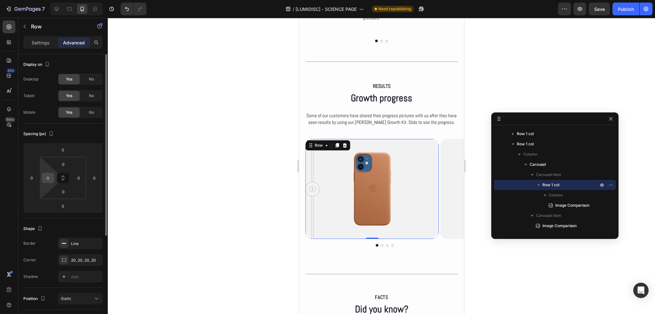
click at [52, 175] on input "0" at bounding box center [48, 178] width 10 height 10
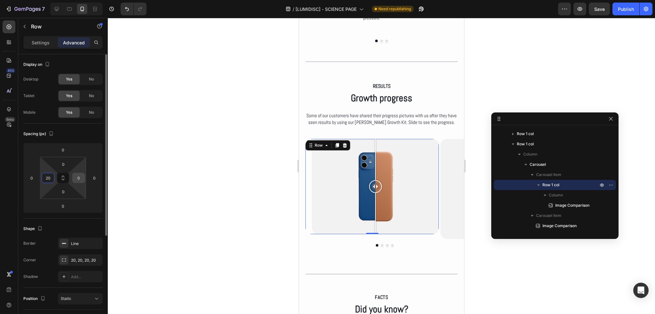
type input "20"
click at [81, 178] on input "0" at bounding box center [79, 178] width 10 height 10
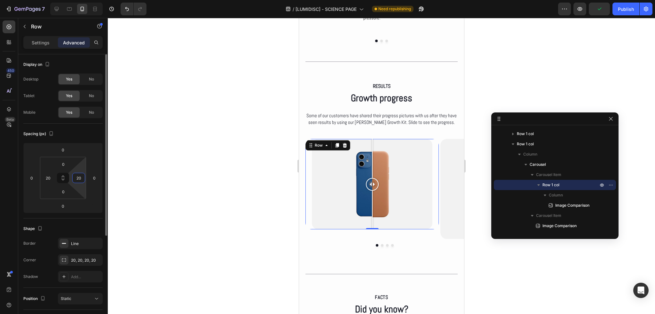
type input "0"
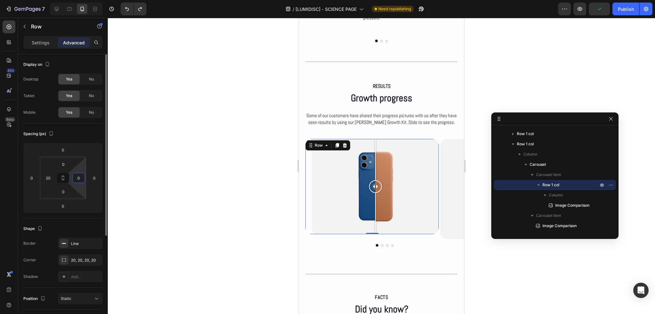
type input "0"
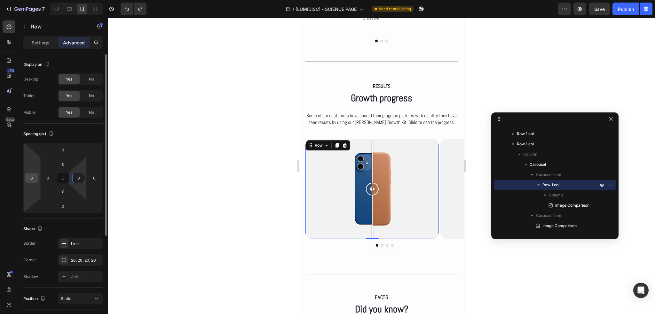
click at [29, 178] on input "0" at bounding box center [32, 178] width 10 height 10
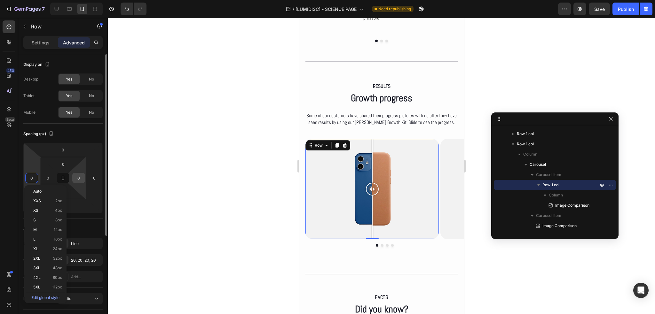
click at [77, 178] on input "0" at bounding box center [79, 178] width 10 height 10
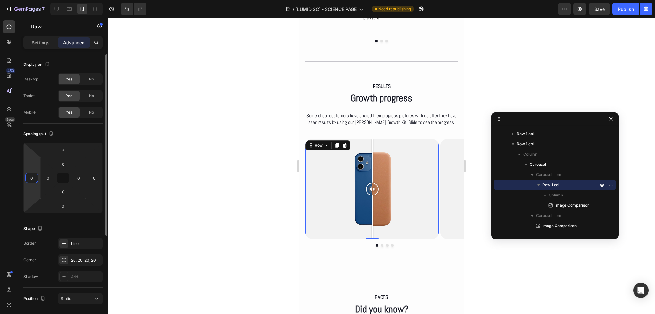
click at [27, 177] on input "0" at bounding box center [32, 178] width 10 height 10
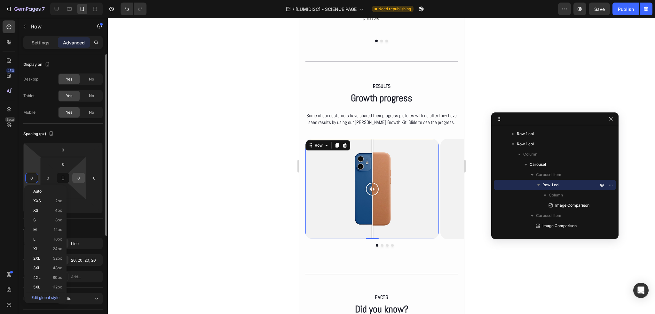
click at [75, 178] on input "0" at bounding box center [79, 178] width 10 height 10
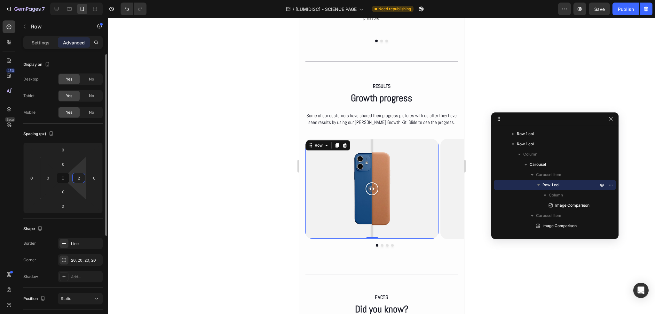
type input "20"
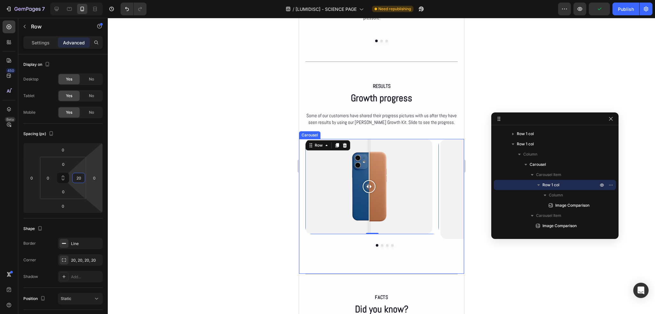
click at [380, 244] on button "Dot" at bounding box center [381, 245] width 3 height 3
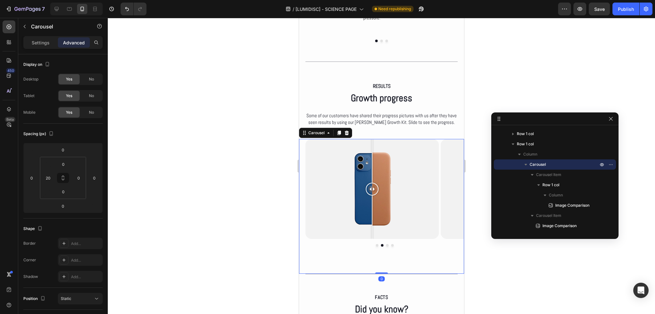
click at [375, 244] on button "Dot" at bounding box center [376, 245] width 3 height 3
click at [181, 175] on div at bounding box center [381, 166] width 547 height 296
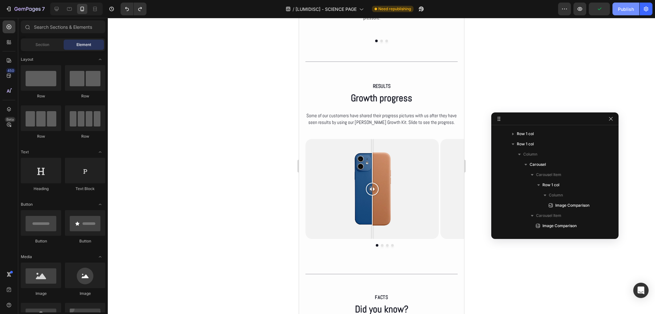
click at [618, 9] on div "Publish" at bounding box center [625, 9] width 16 height 7
